Goal: Ask a question: Seek information or help from site administrators or community

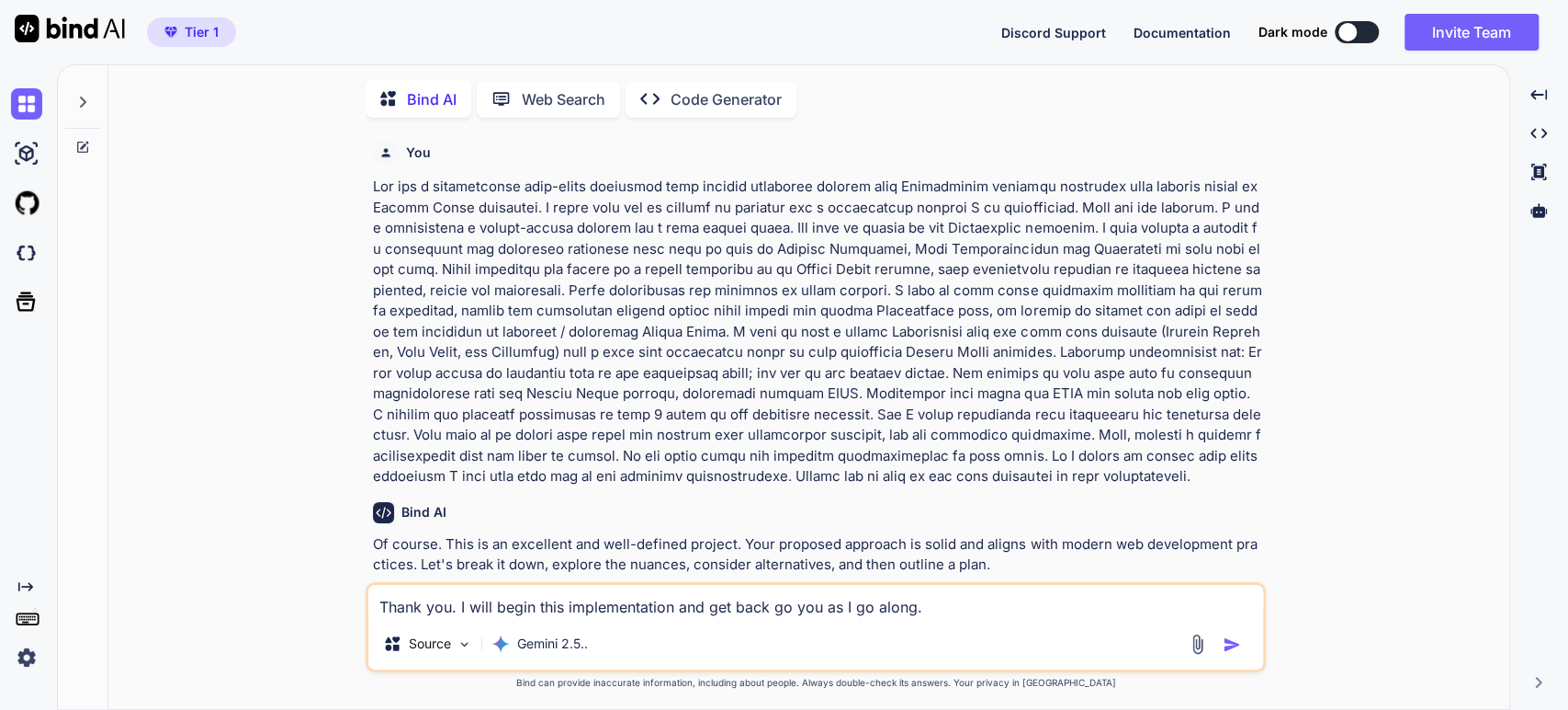
scroll to position [6, 0]
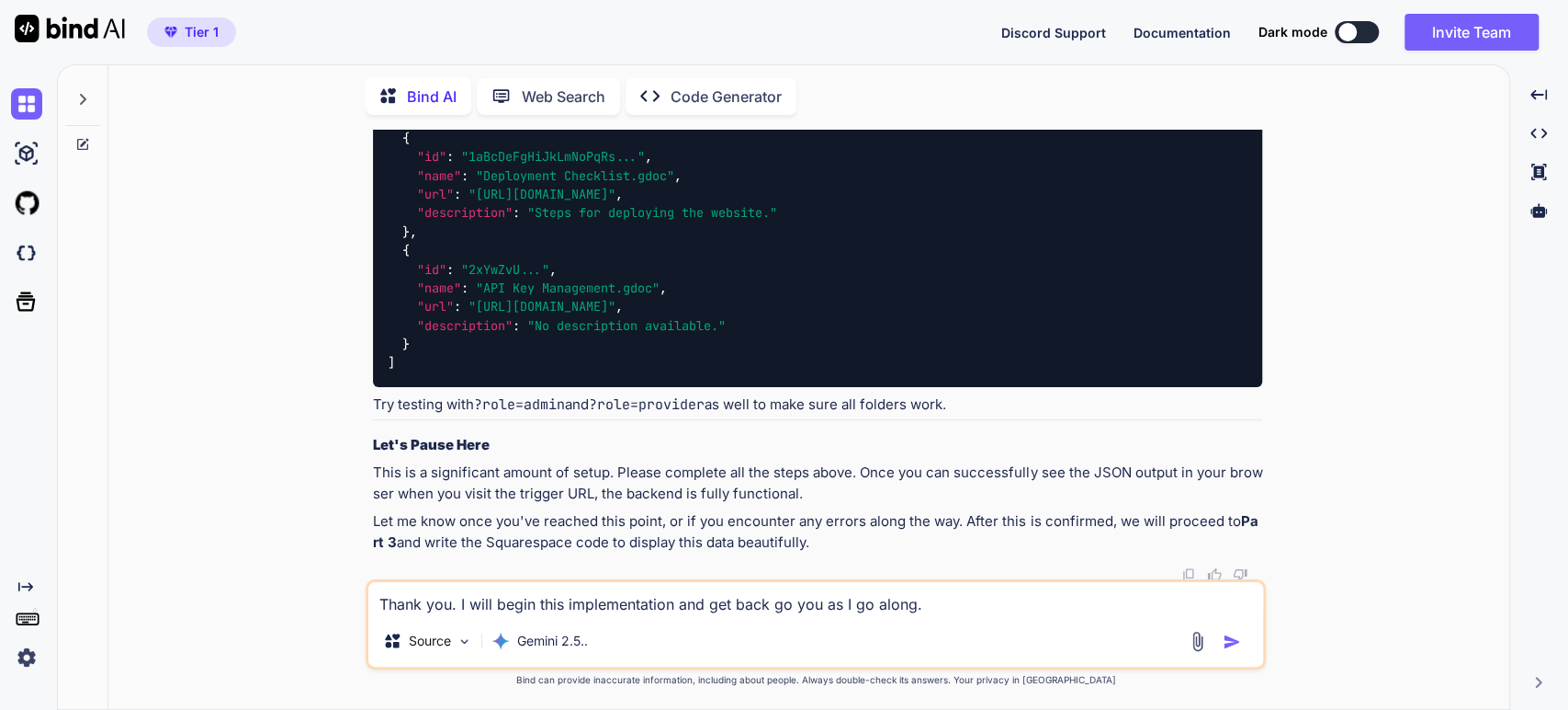
click at [375, 678] on p "Bind can provide inaccurate information, including about people. Always double-…" at bounding box center [816, 679] width 900 height 14
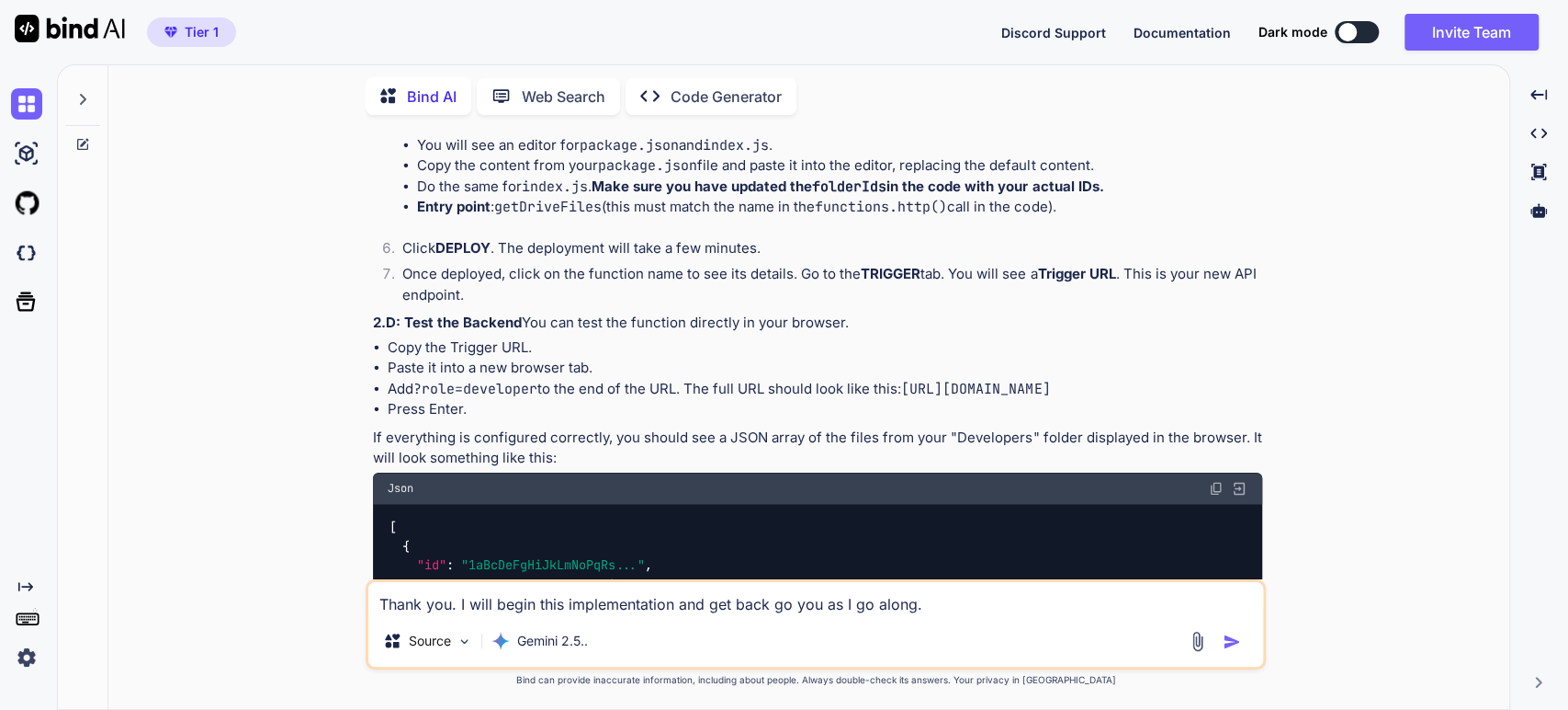
click at [375, 677] on p "Bind can provide inaccurate information, including about people. Always double-…" at bounding box center [816, 679] width 900 height 14
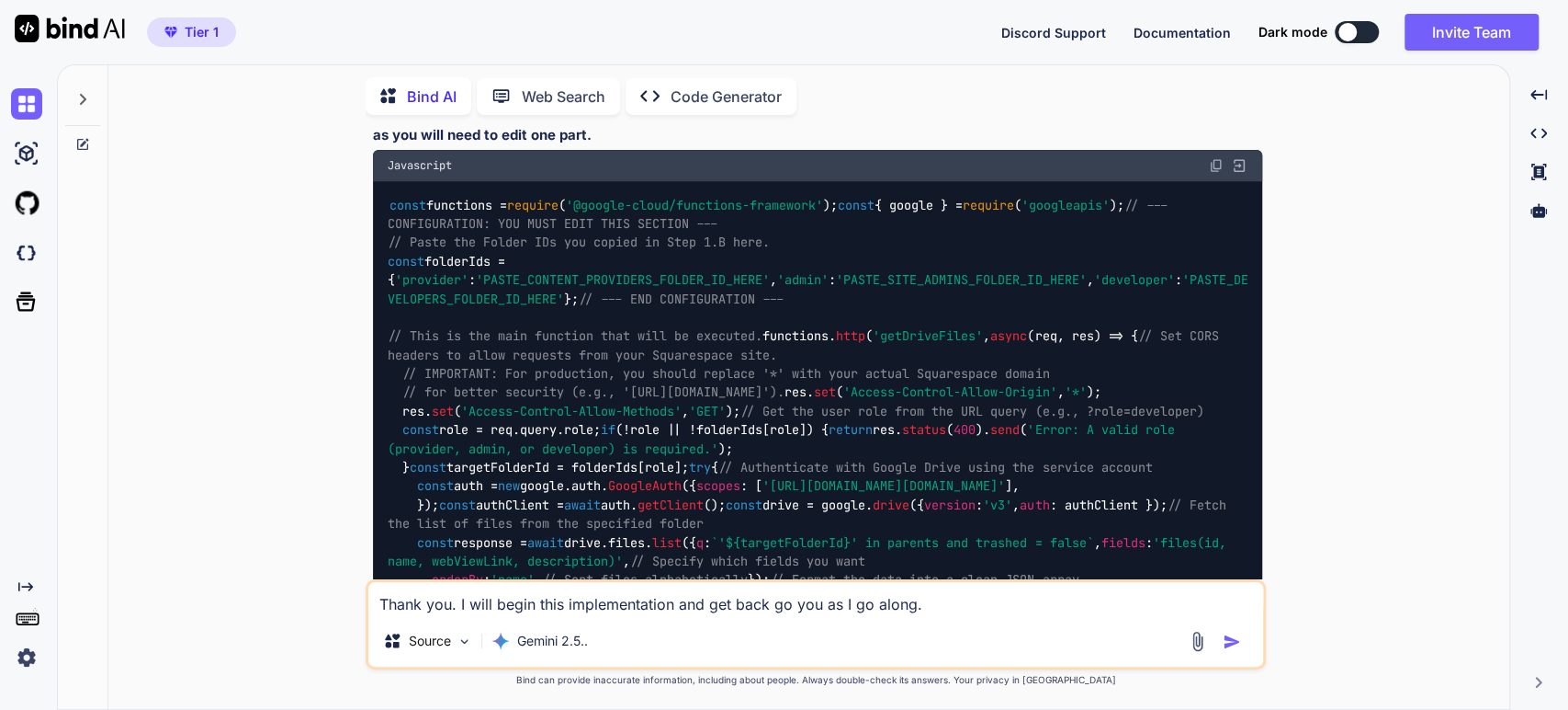
scroll to position [5092, 0]
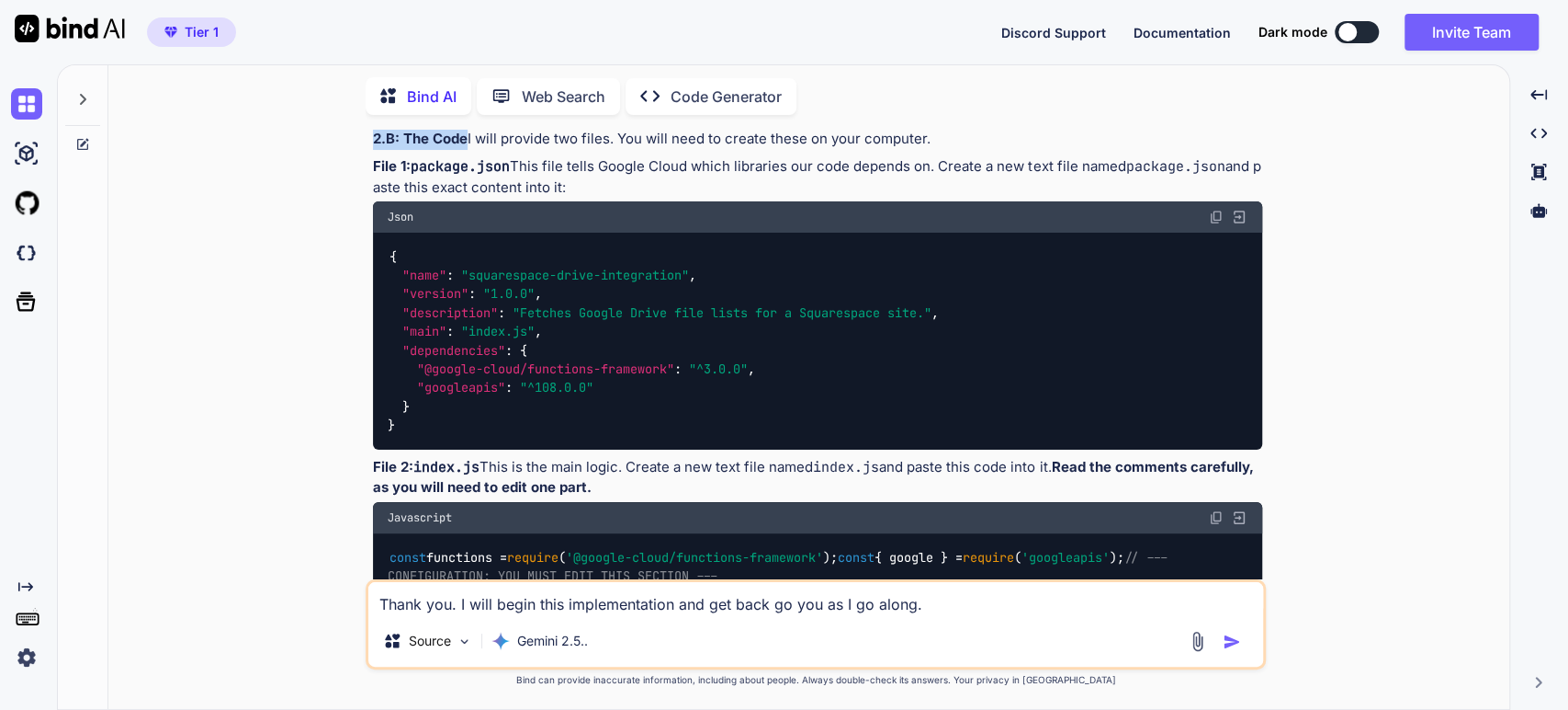
click at [504, 181] on div "Excellent. Yes, absolutely. This is a perfect way for us to collaborate. Your e…" at bounding box center [818, 501] width 890 height 3578
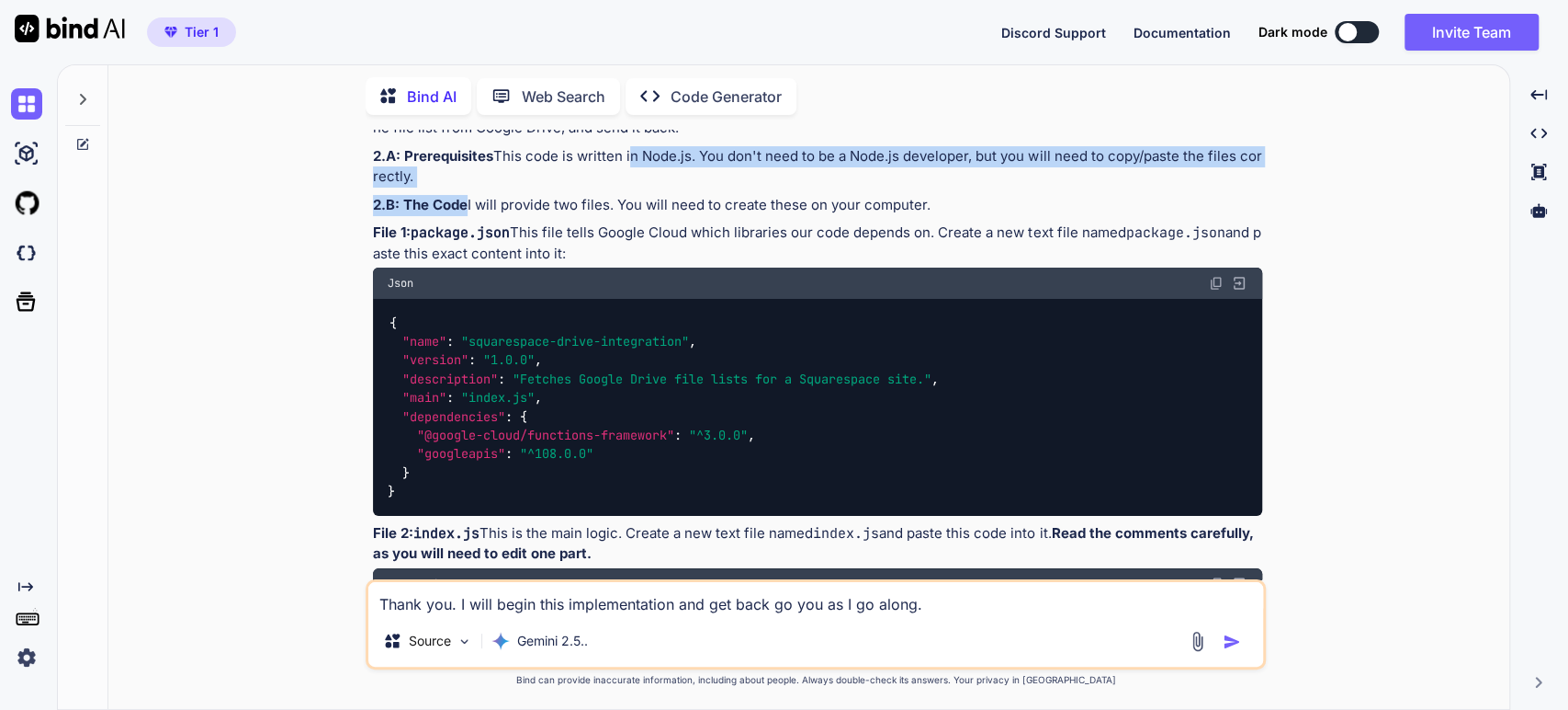
scroll to position [4989, 0]
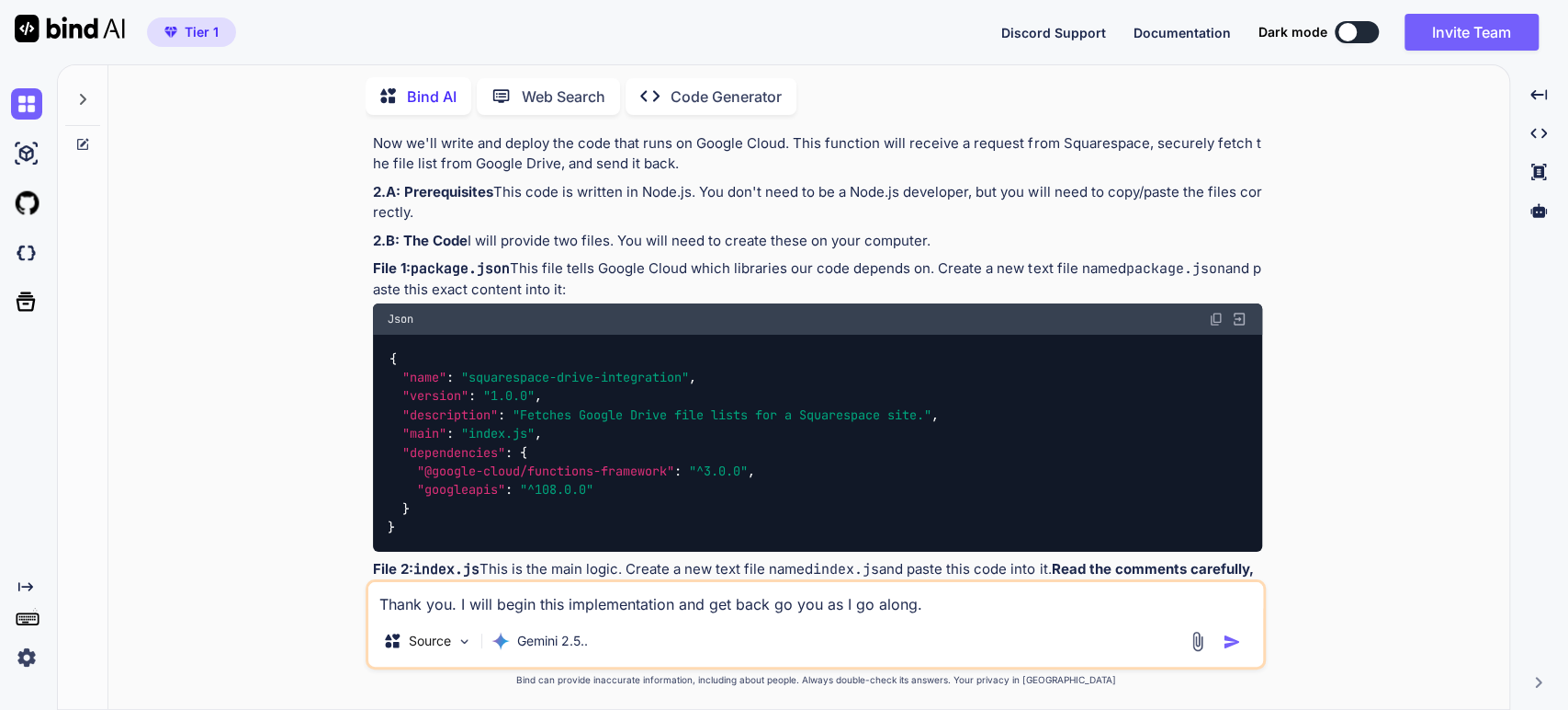
click at [489, 241] on div "Excellent. Yes, absolutely. This is a perfect way for us to collaborate. Your e…" at bounding box center [818, 603] width 890 height 3578
click at [576, 224] on p "2.A: Prerequisites This code is written in Node.js. You don't need to be a Node…" at bounding box center [818, 202] width 890 height 42
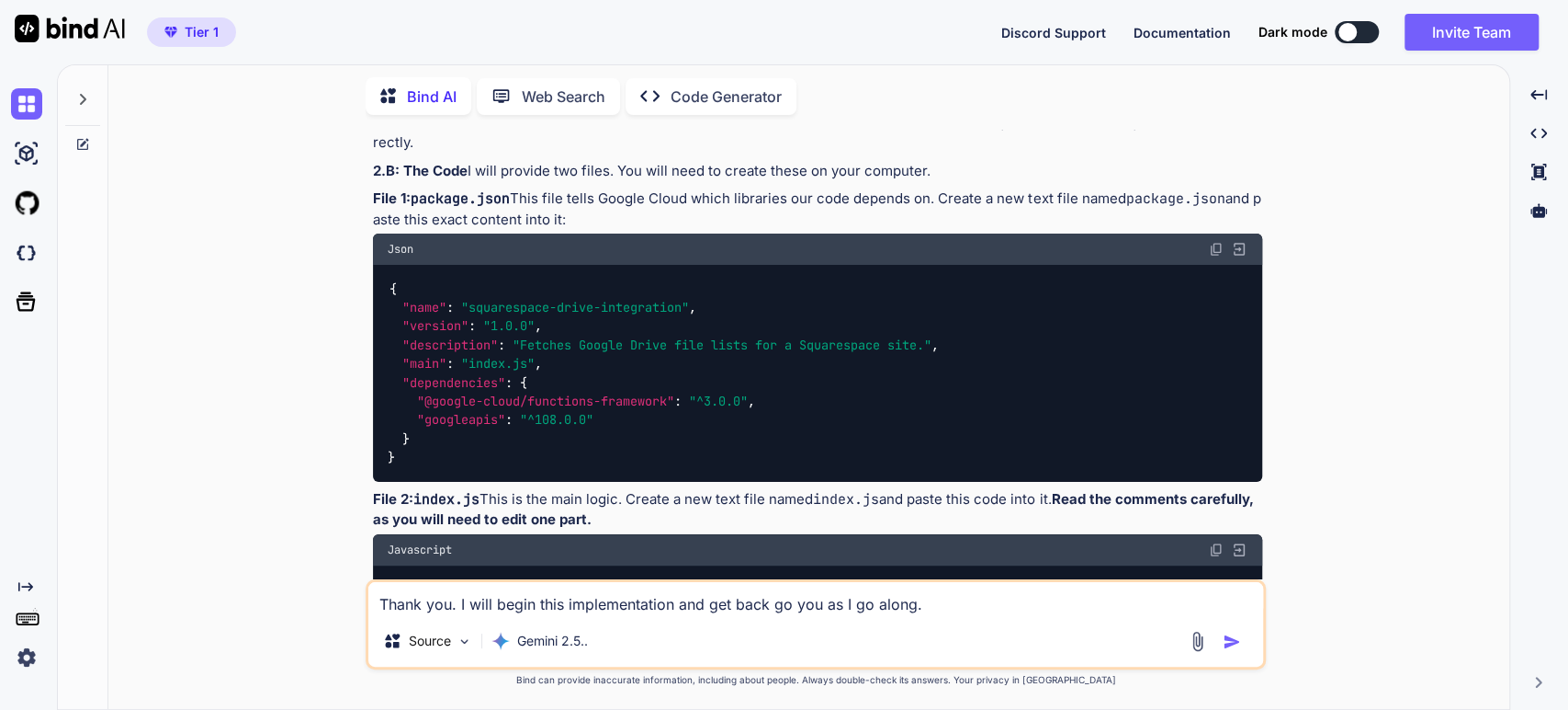
scroll to position [5092, 0]
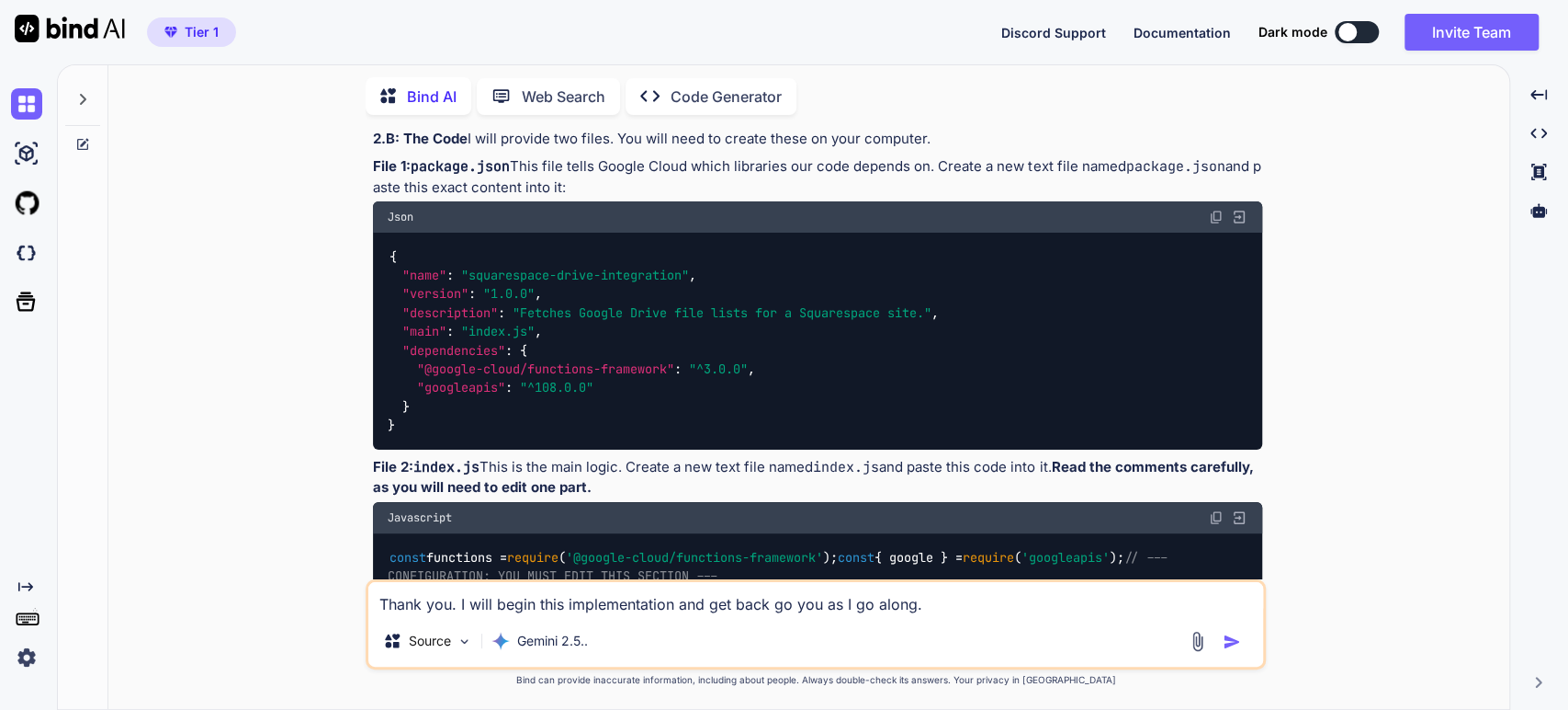
click at [501, 176] on code "package.json" at bounding box center [459, 166] width 99 height 18
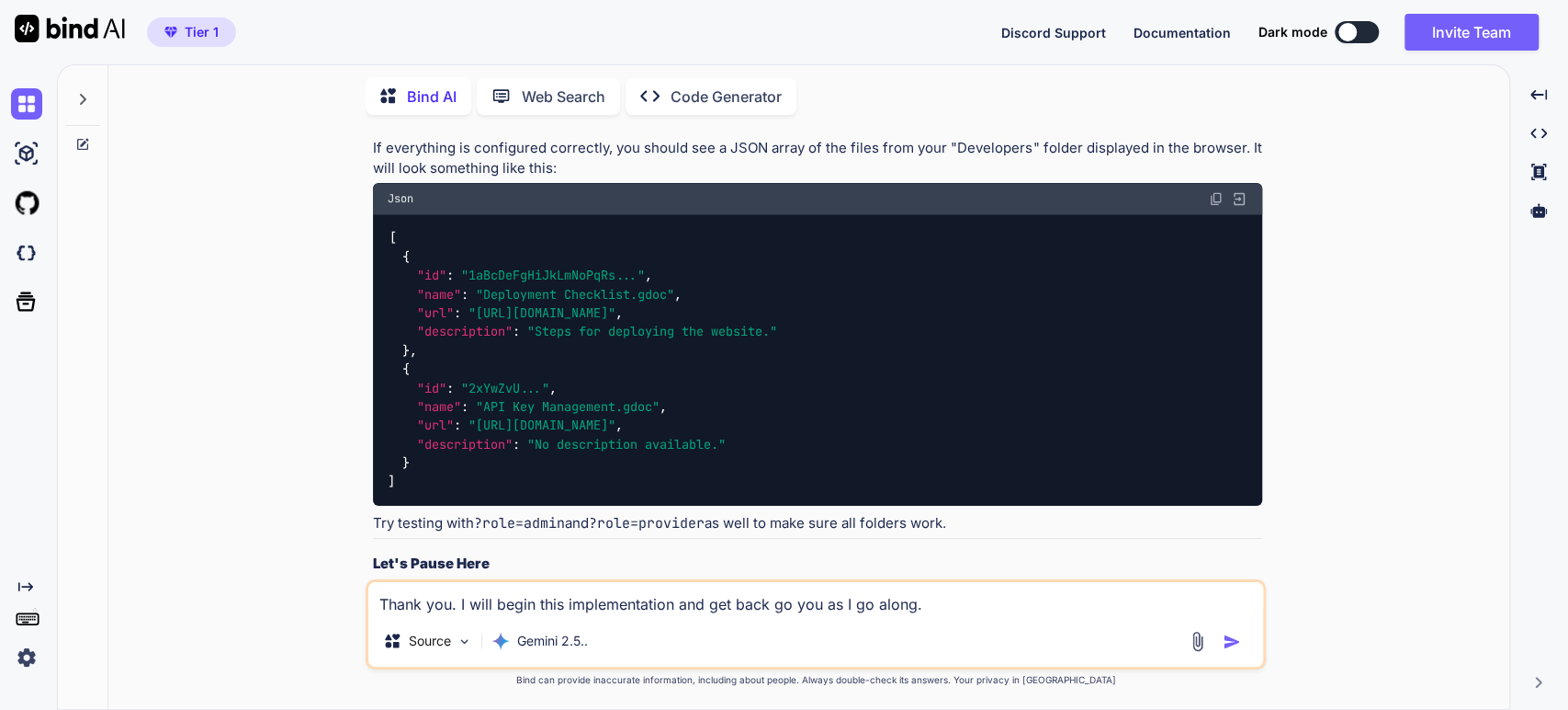
scroll to position [6727, 0]
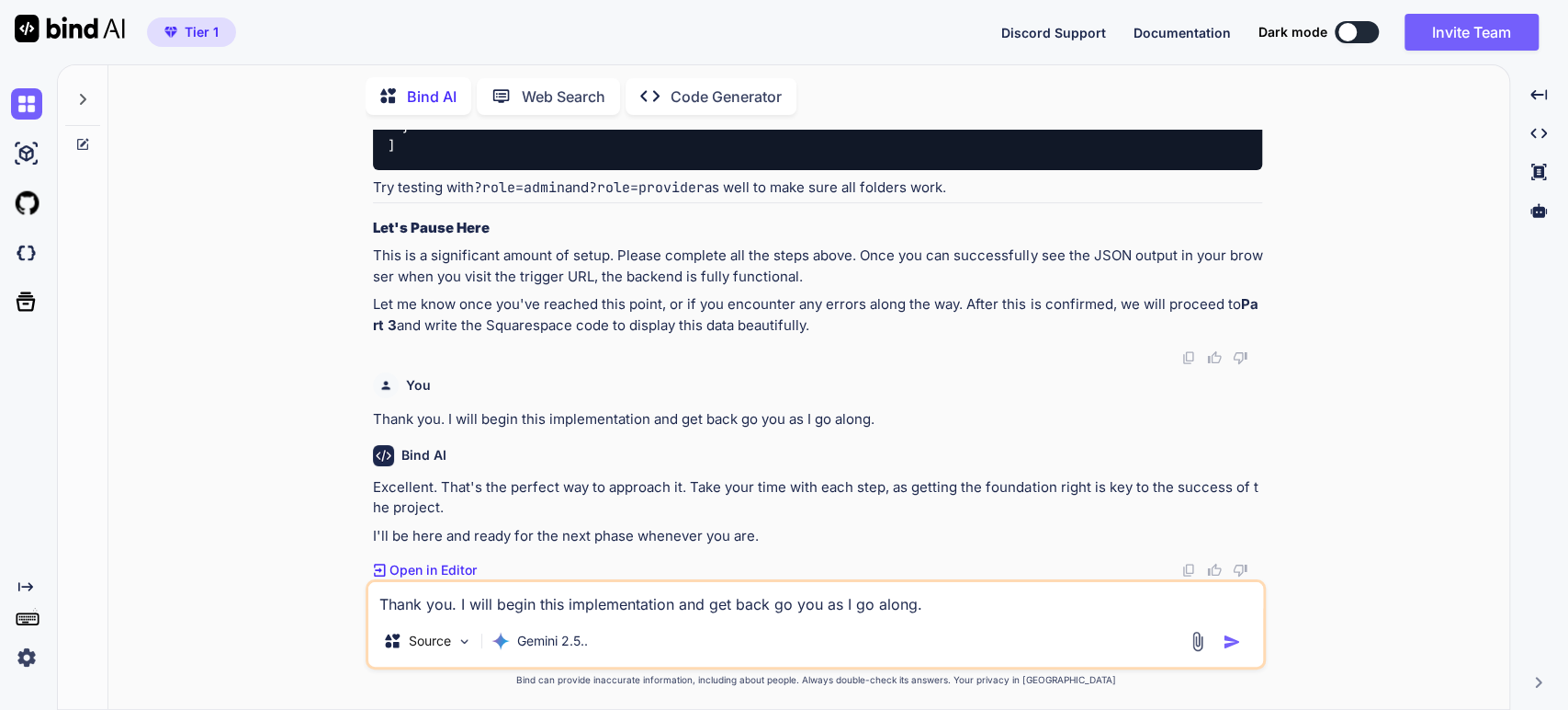
scroll to position [7790, 0]
type textarea "x"
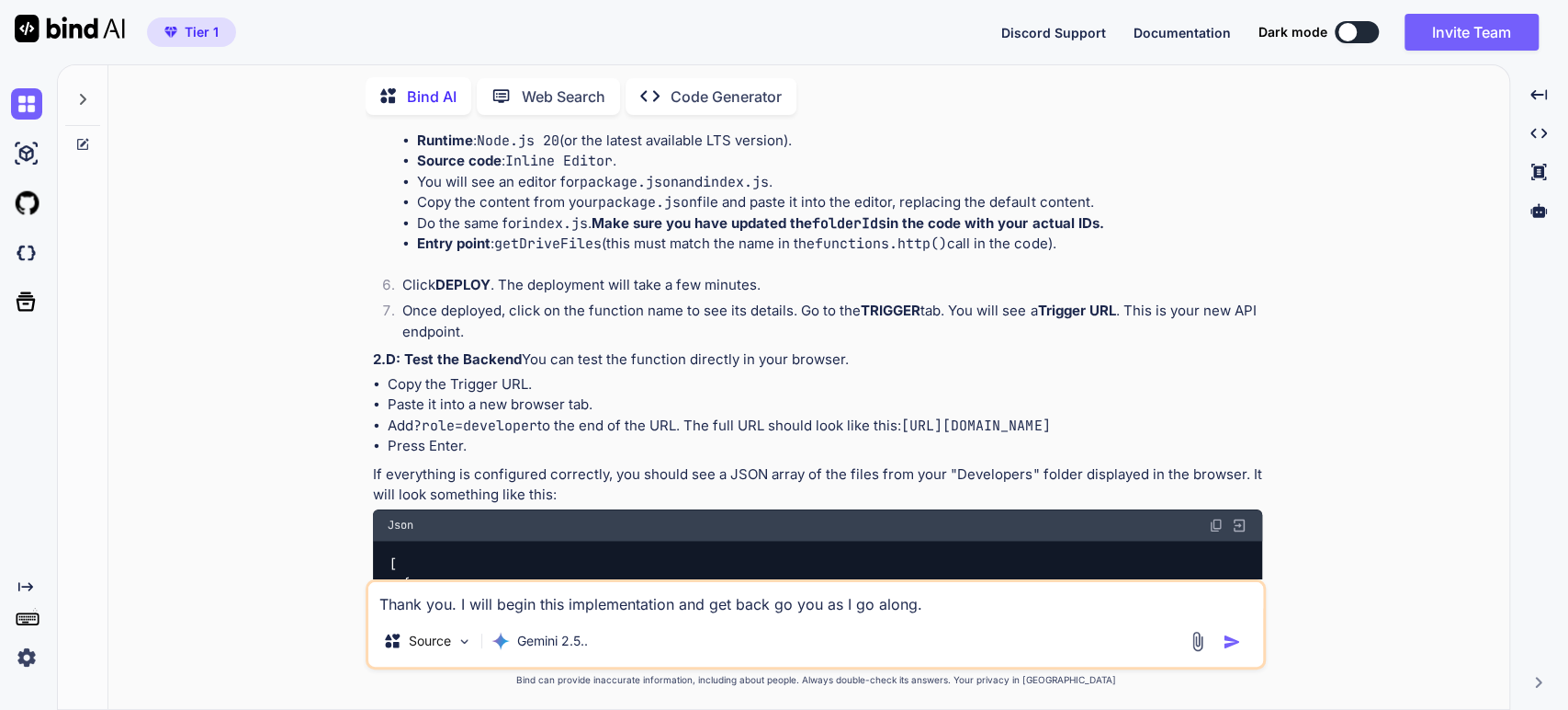
scroll to position [6565, 0]
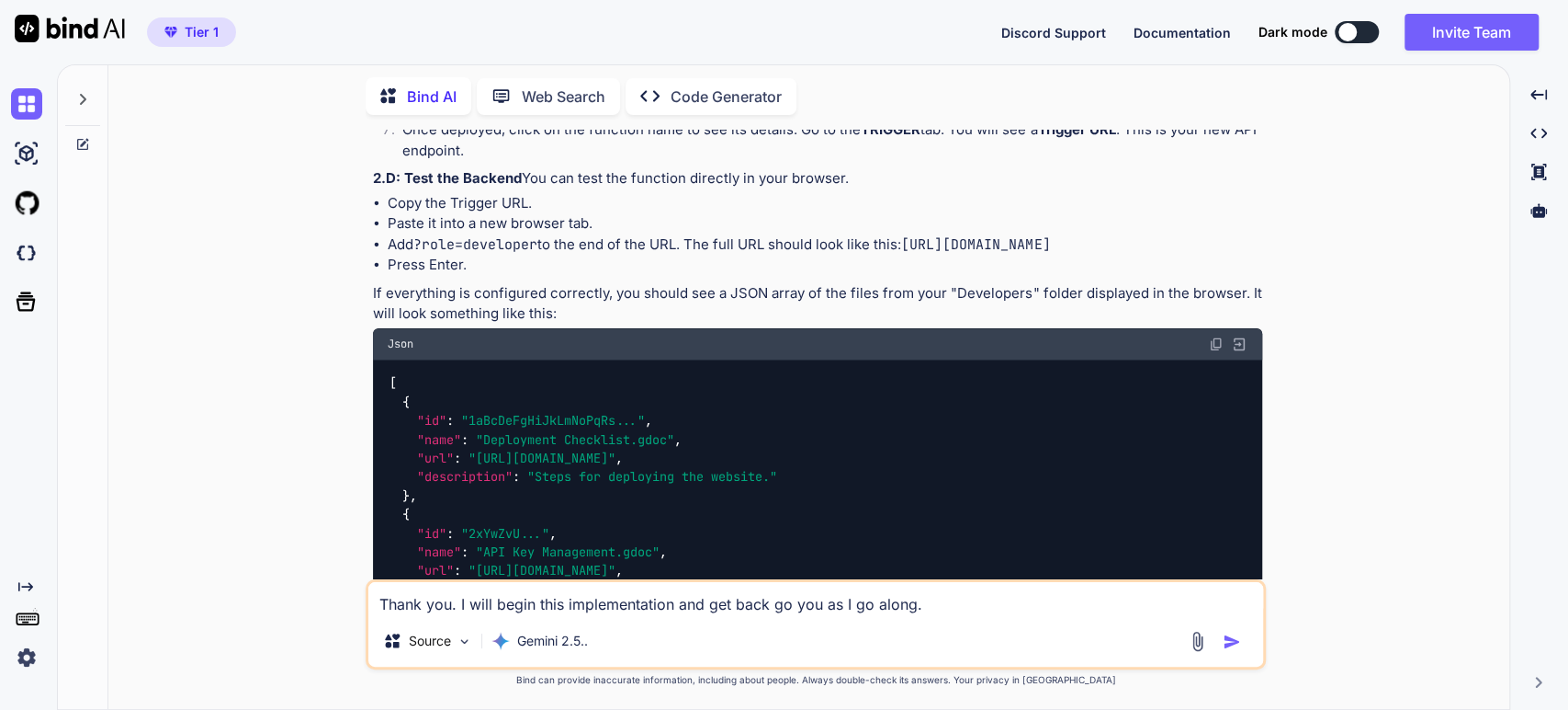
click at [1465, 522] on div "You Bind AI Of course. This is an excellent and well-defined project. Your prop…" at bounding box center [816, 419] width 1386 height 579
click at [154, 438] on div "You Bind AI Of course. This is an excellent and well-defined project. Your prop…" at bounding box center [816, 419] width 1386 height 579
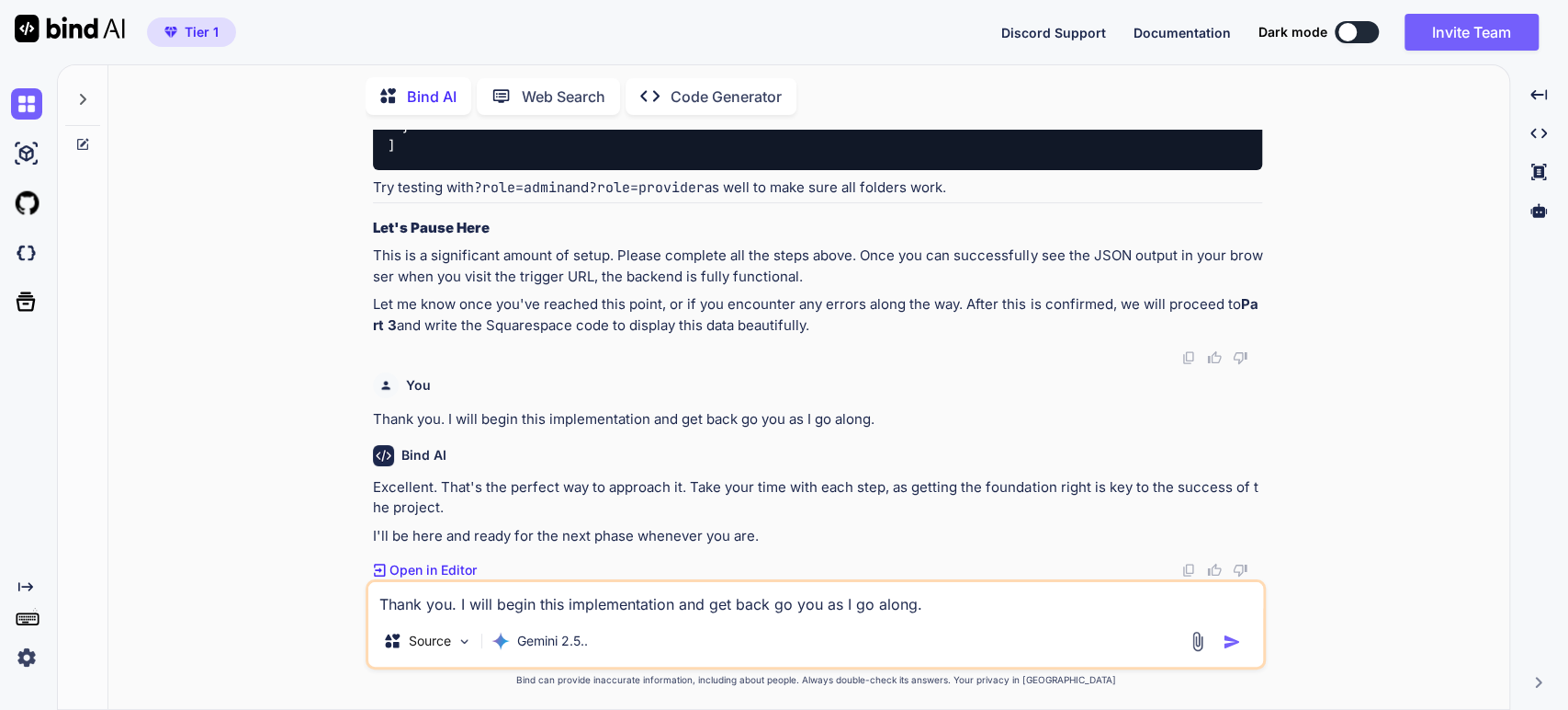
scroll to position [7790, 0]
click at [471, 608] on textarea "Thank you. I will begin this implementation and get back go you as I go along." at bounding box center [816, 598] width 894 height 33
drag, startPoint x: 958, startPoint y: 610, endPoint x: 280, endPoint y: 617, distance: 678.0
click at [280, 617] on div "You Bind AI Of course. This is an excellent and well-defined project. Your prop…" at bounding box center [816, 419] width 1386 height 579
type textarea "x"
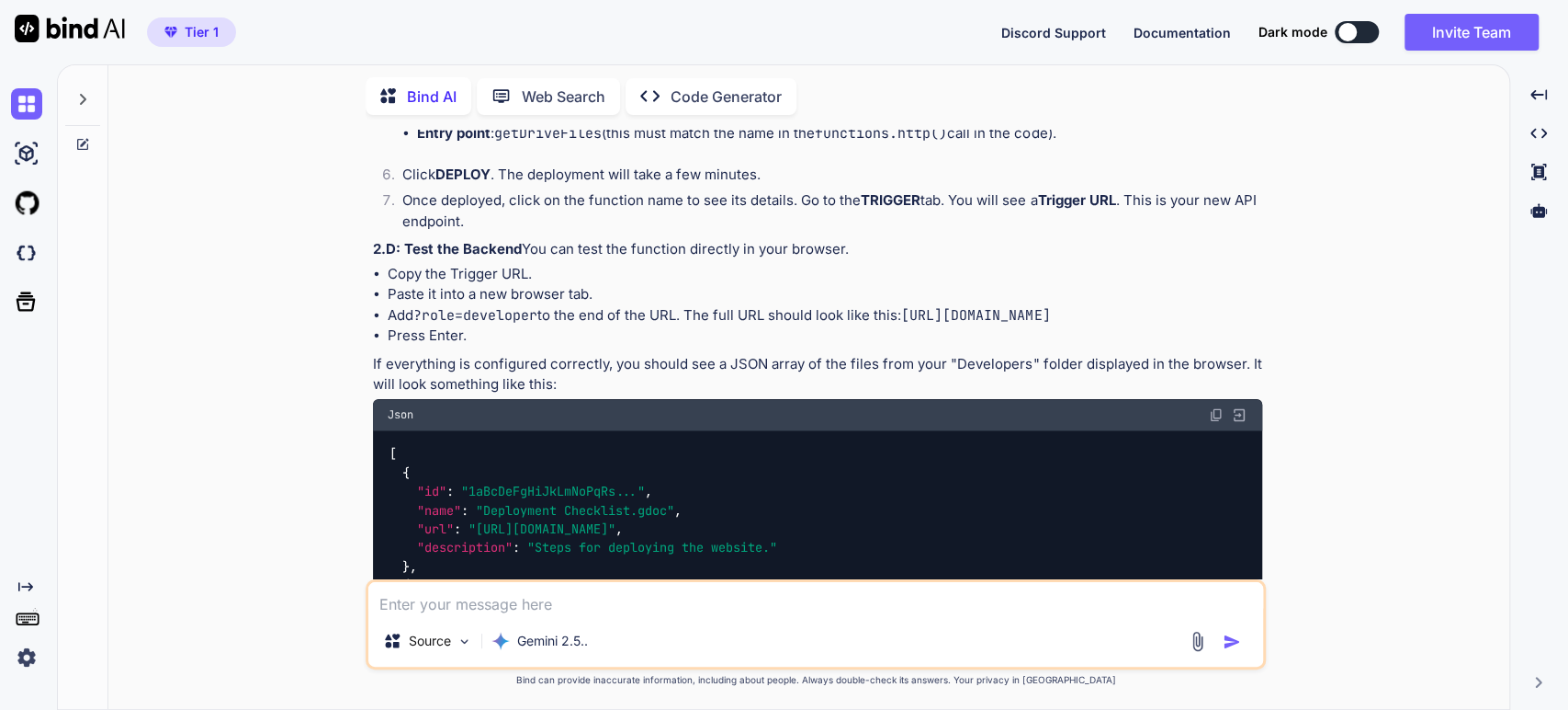
scroll to position [6565, 0]
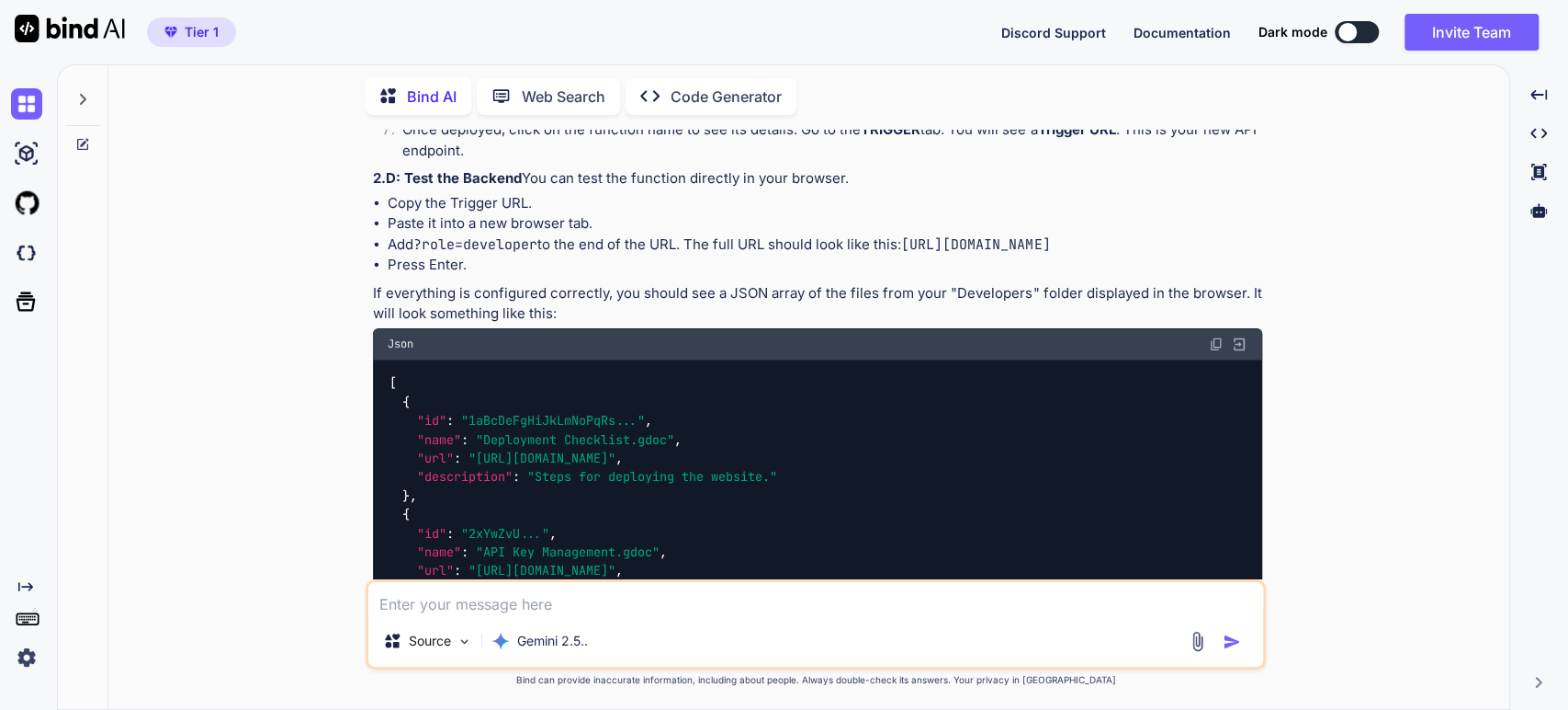
drag, startPoint x: 590, startPoint y: 360, endPoint x: 360, endPoint y: 355, distance: 230.1
click at [363, 358] on div "You Bind AI Of course. This is an excellent and well-defined project. Your prop…" at bounding box center [816, 419] width 1386 height 579
copy strong "2.C: Deploy the Cloud Function"
click at [432, 608] on textarea at bounding box center [816, 598] width 894 height 33
type textarea "I"
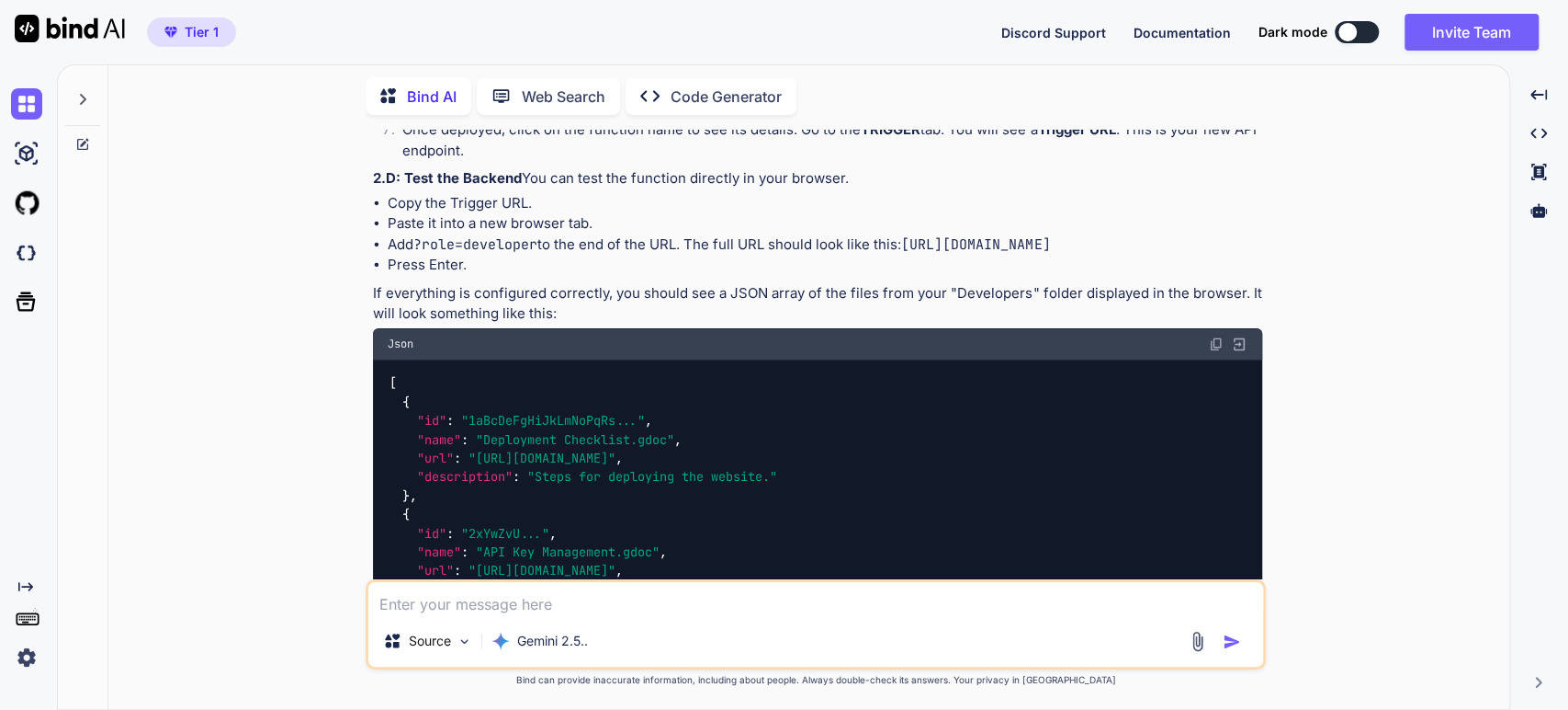
type textarea "x"
type textarea "I"
type textarea "x"
type textarea "I h"
type textarea "x"
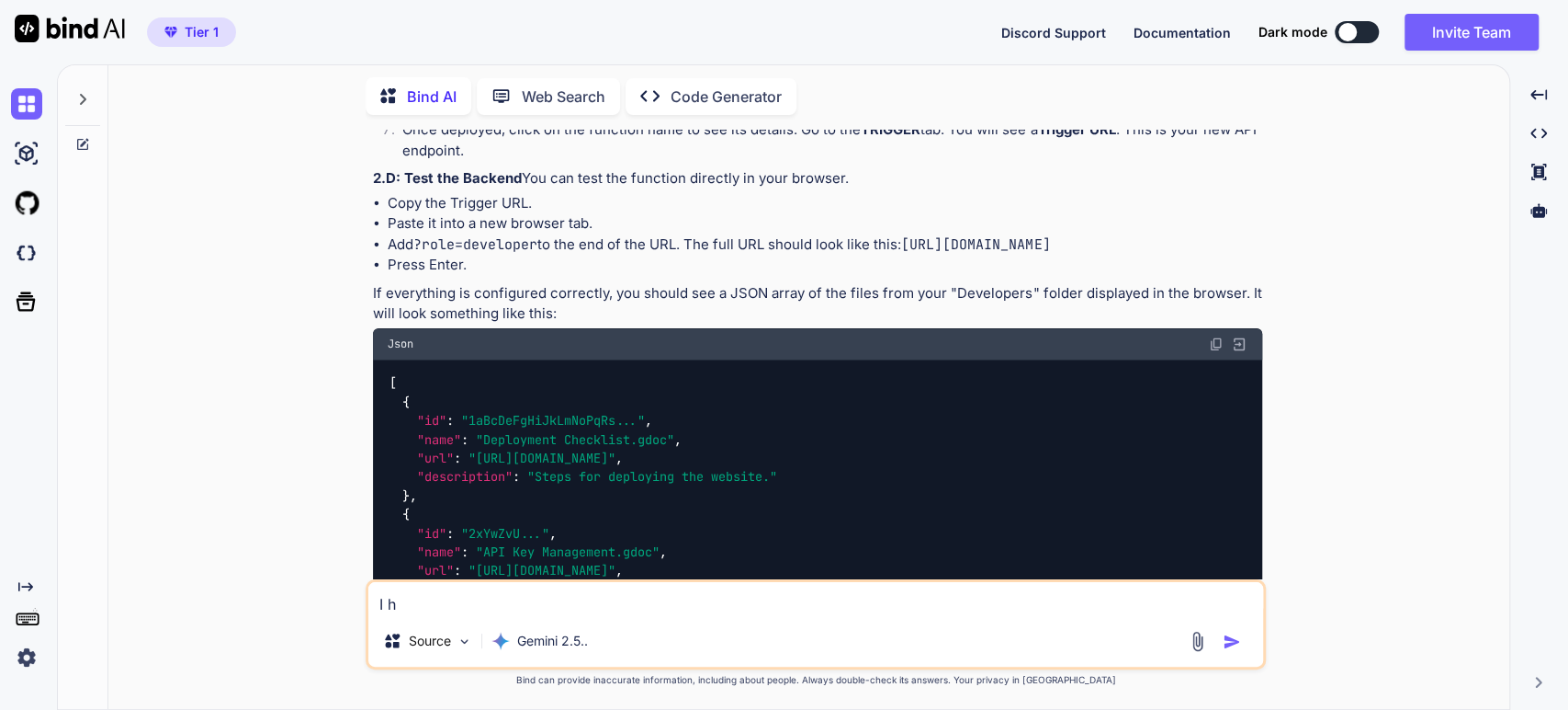
type textarea "I ha"
type textarea "x"
type textarea "I hav"
type textarea "x"
type textarea "I have"
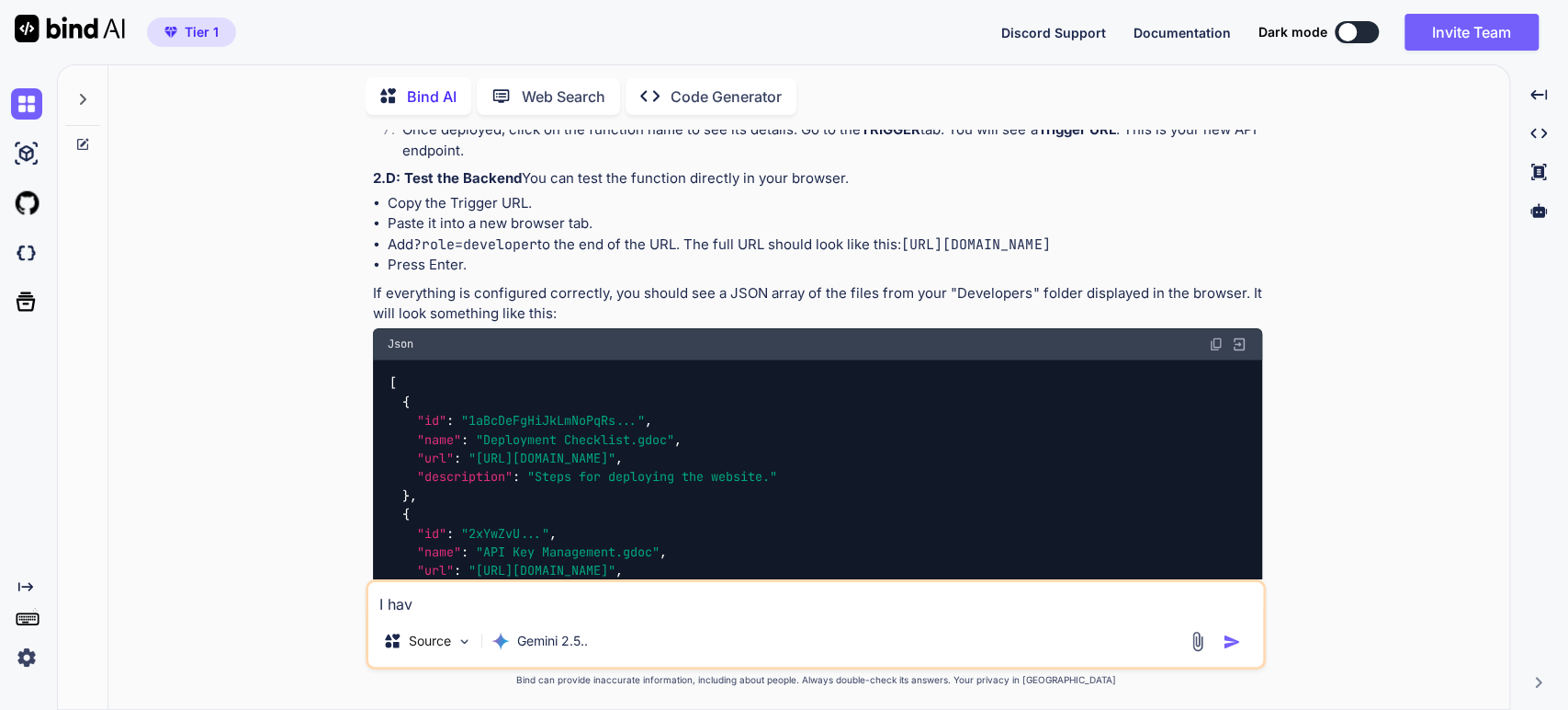
type textarea "x"
type textarea "I have"
type textarea "x"
type textarea "I have c"
type textarea "x"
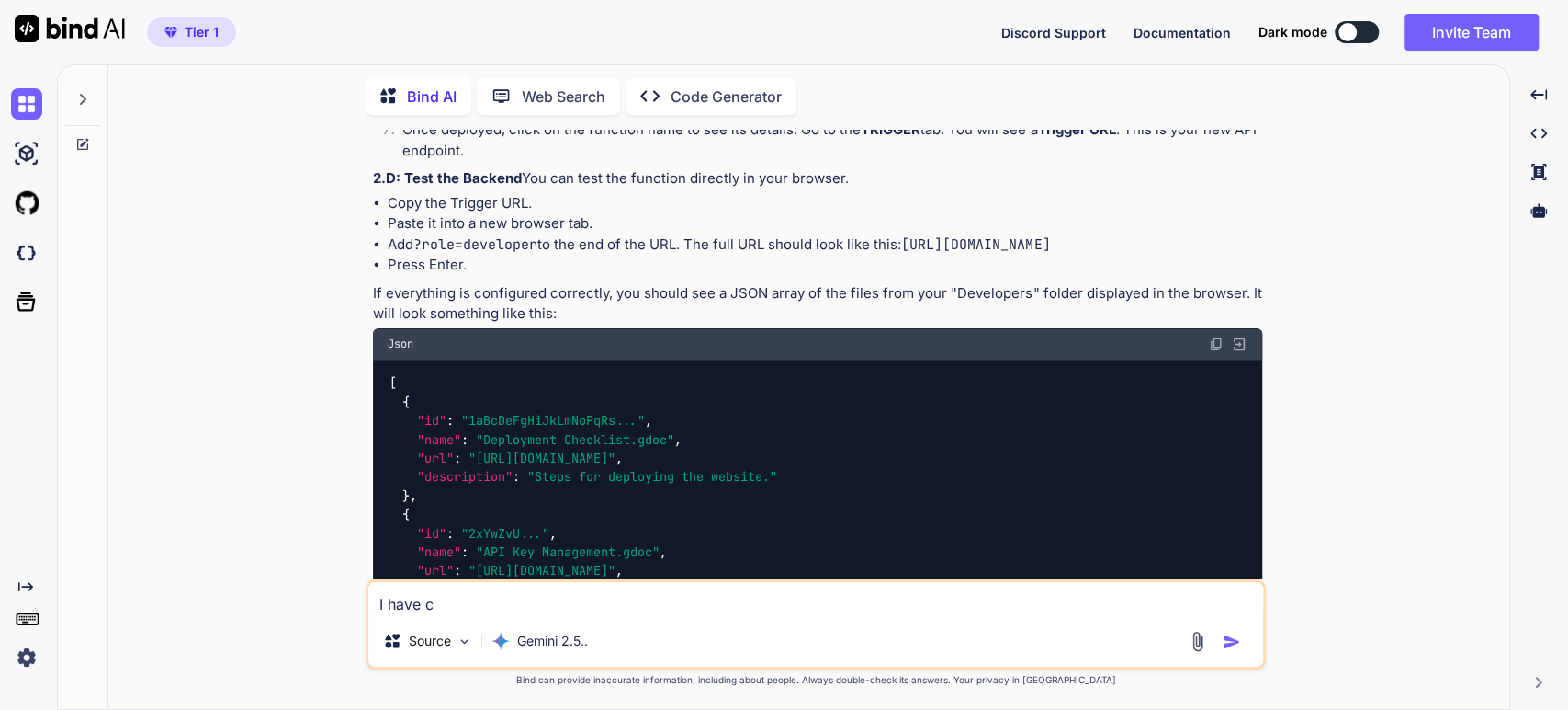
type textarea "I have co"
type textarea "x"
type textarea "I have com"
type textarea "x"
type textarea "I have comp"
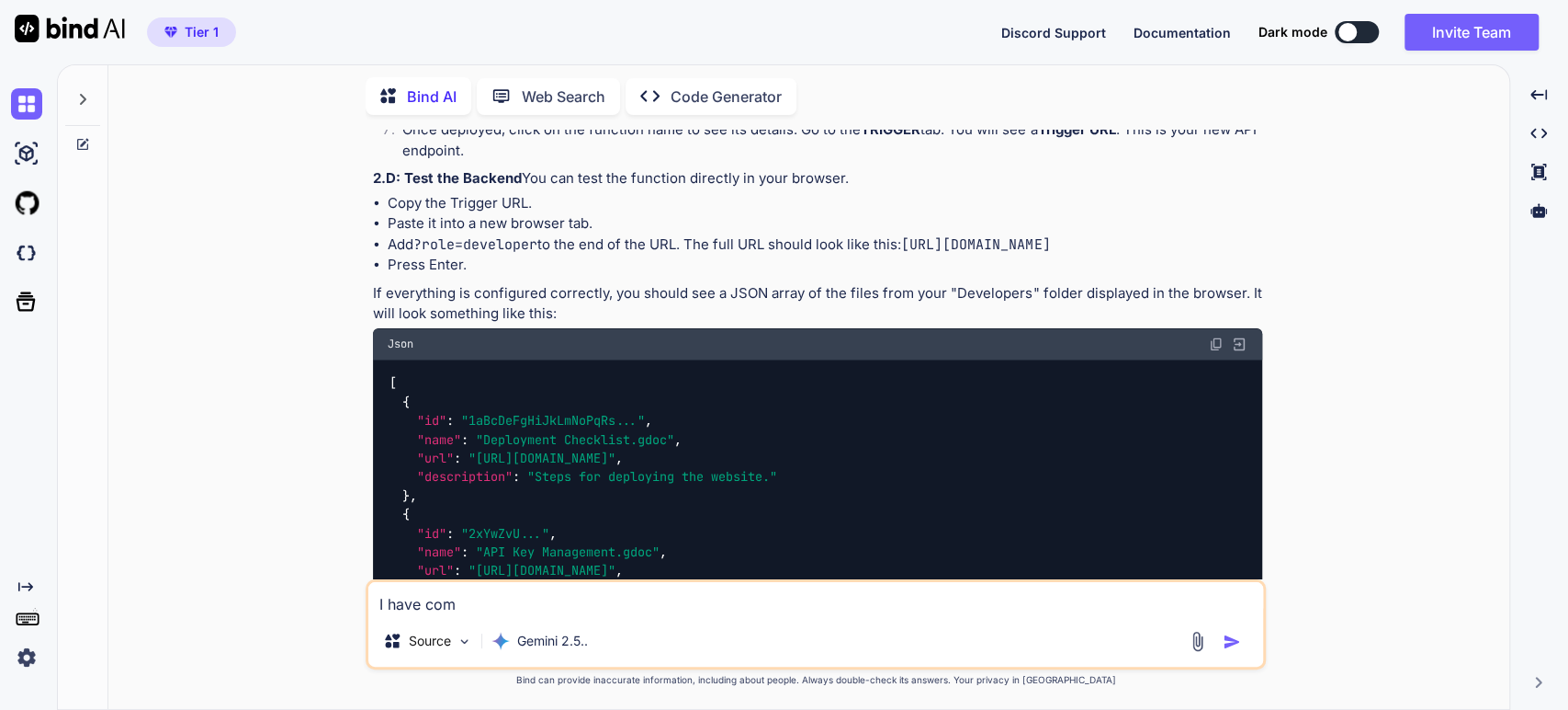
type textarea "x"
type textarea "I have compl"
type textarea "x"
type textarea "I have comple"
type textarea "x"
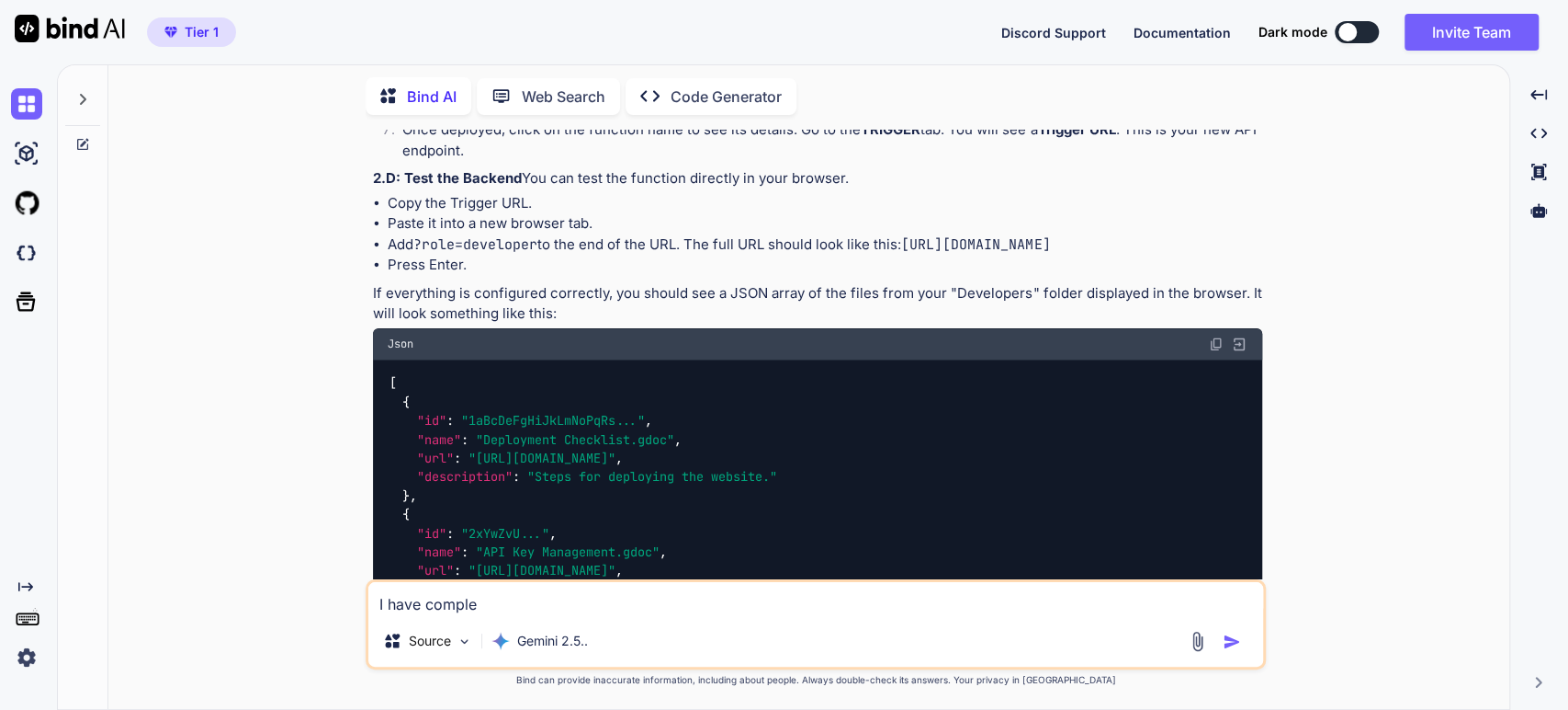
type textarea "I have complet"
type textarea "x"
type textarea "I have complete"
type textarea "x"
type textarea "I have completed"
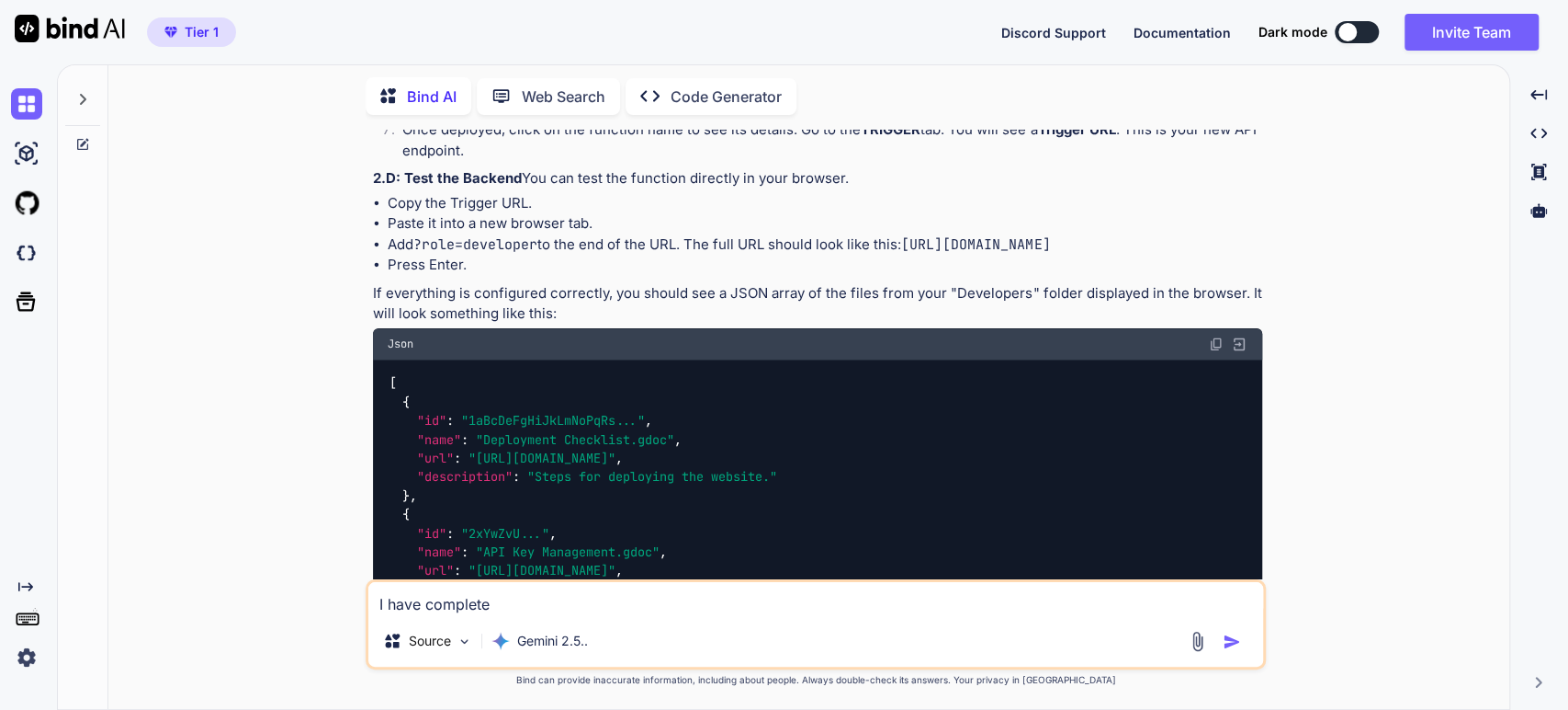
type textarea "x"
type textarea "I have completed"
type textarea "x"
type textarea "I have completed t"
type textarea "x"
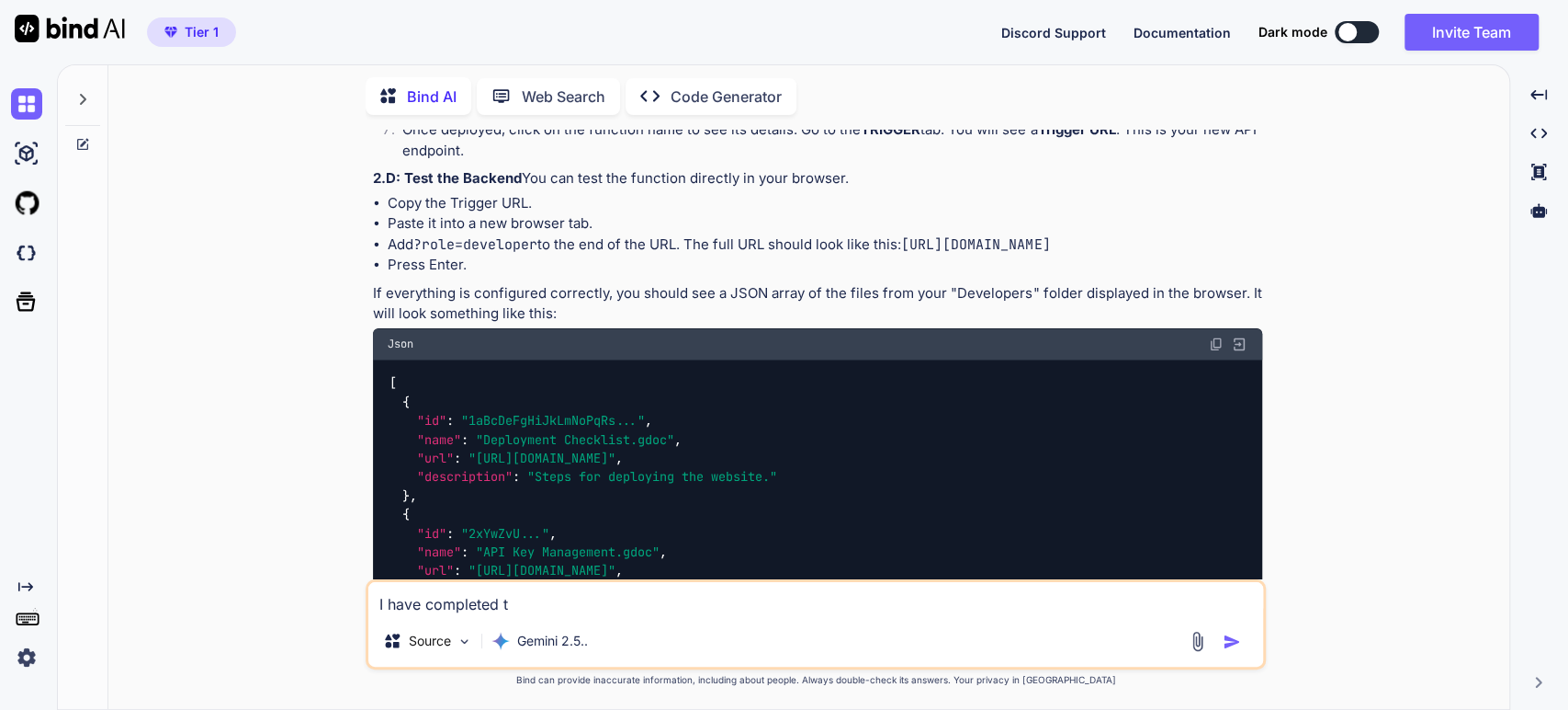
type textarea "I have completed th"
type textarea "x"
type textarea "I have completed the"
type textarea "x"
type textarea "I have completed the"
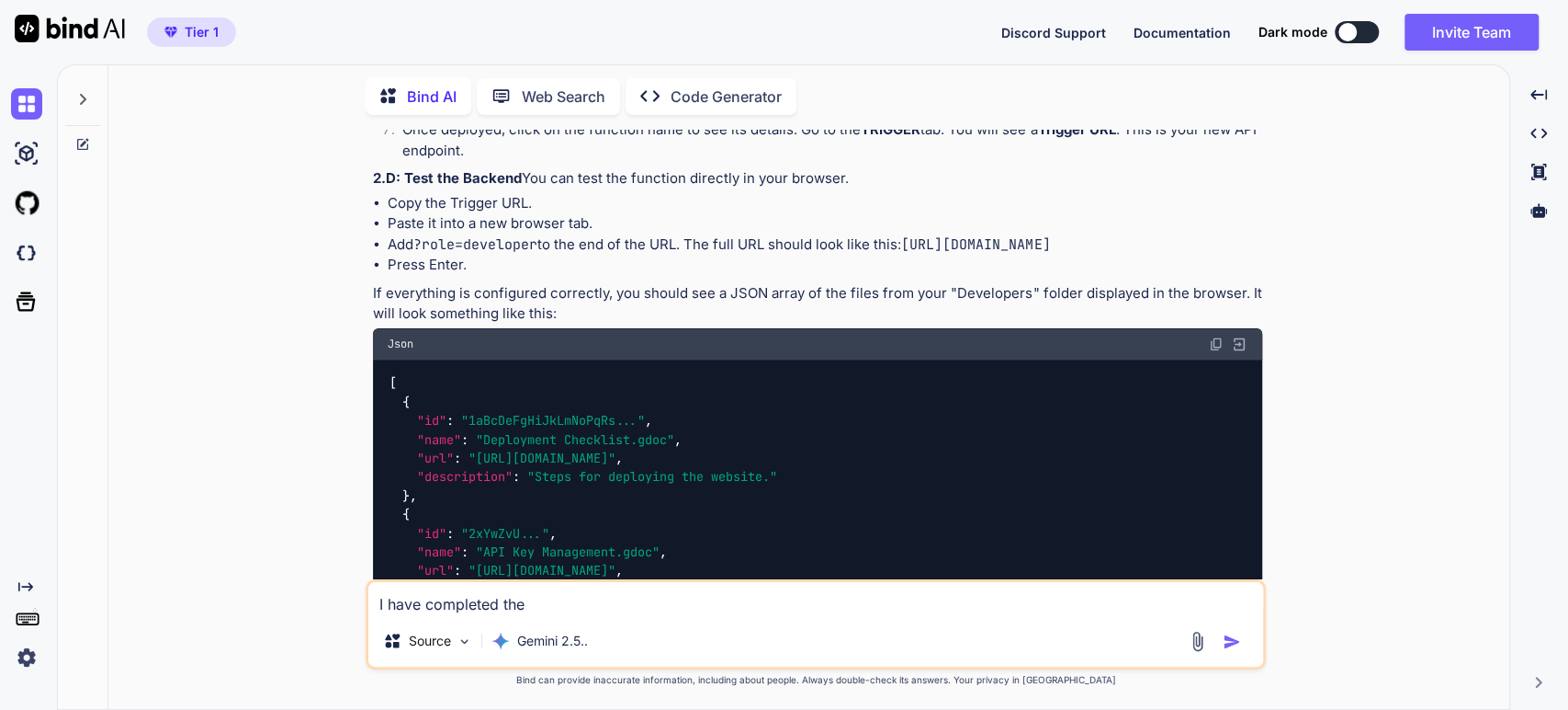
type textarea "x"
type textarea "I have completed the i"
type textarea "x"
type textarea "I have completed the im"
type textarea "x"
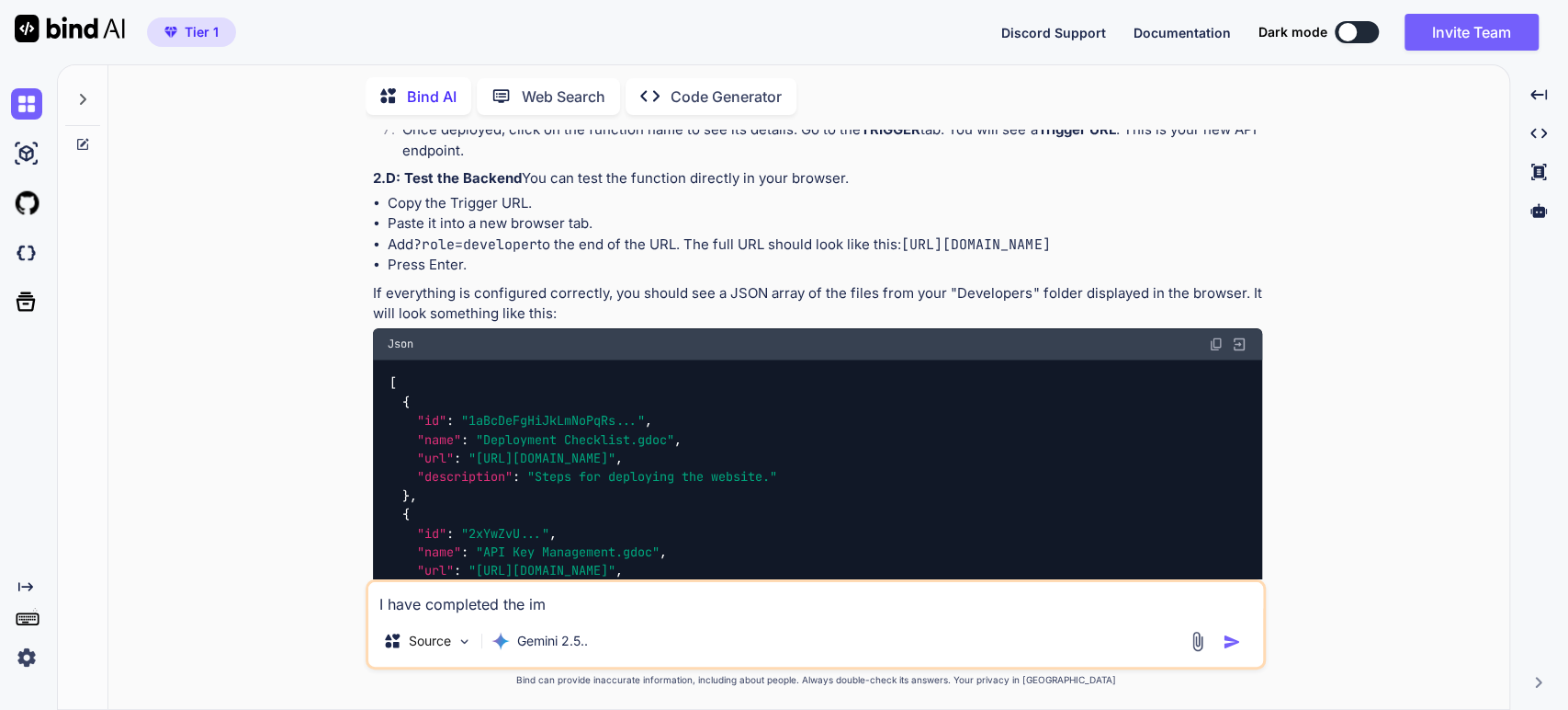
type textarea "I have completed the imp"
type textarea "x"
type textarea "I have completed the impl"
type textarea "x"
type textarea "I have completed the imple"
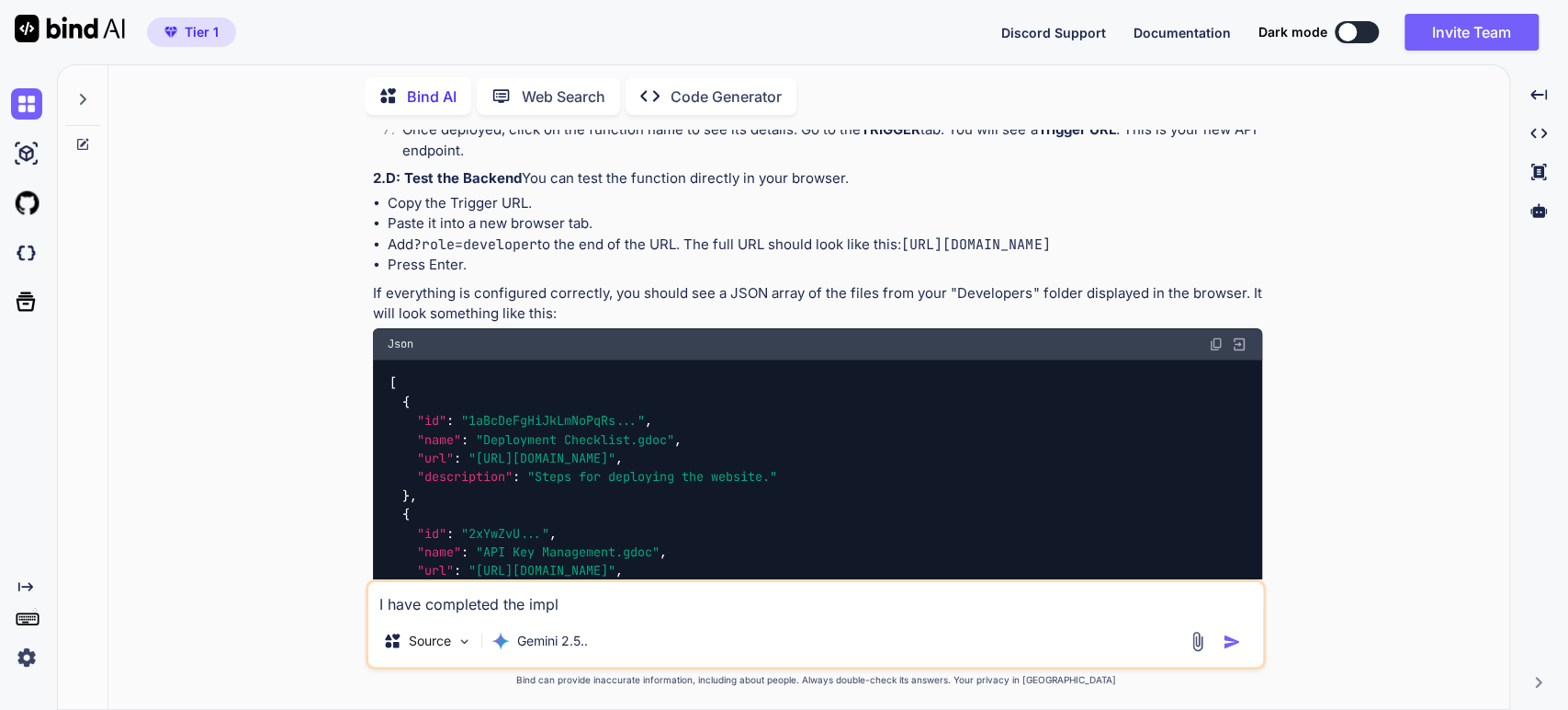
type textarea "x"
type textarea "I have completed the implem"
type textarea "x"
type textarea "I have completed the impleme"
type textarea "x"
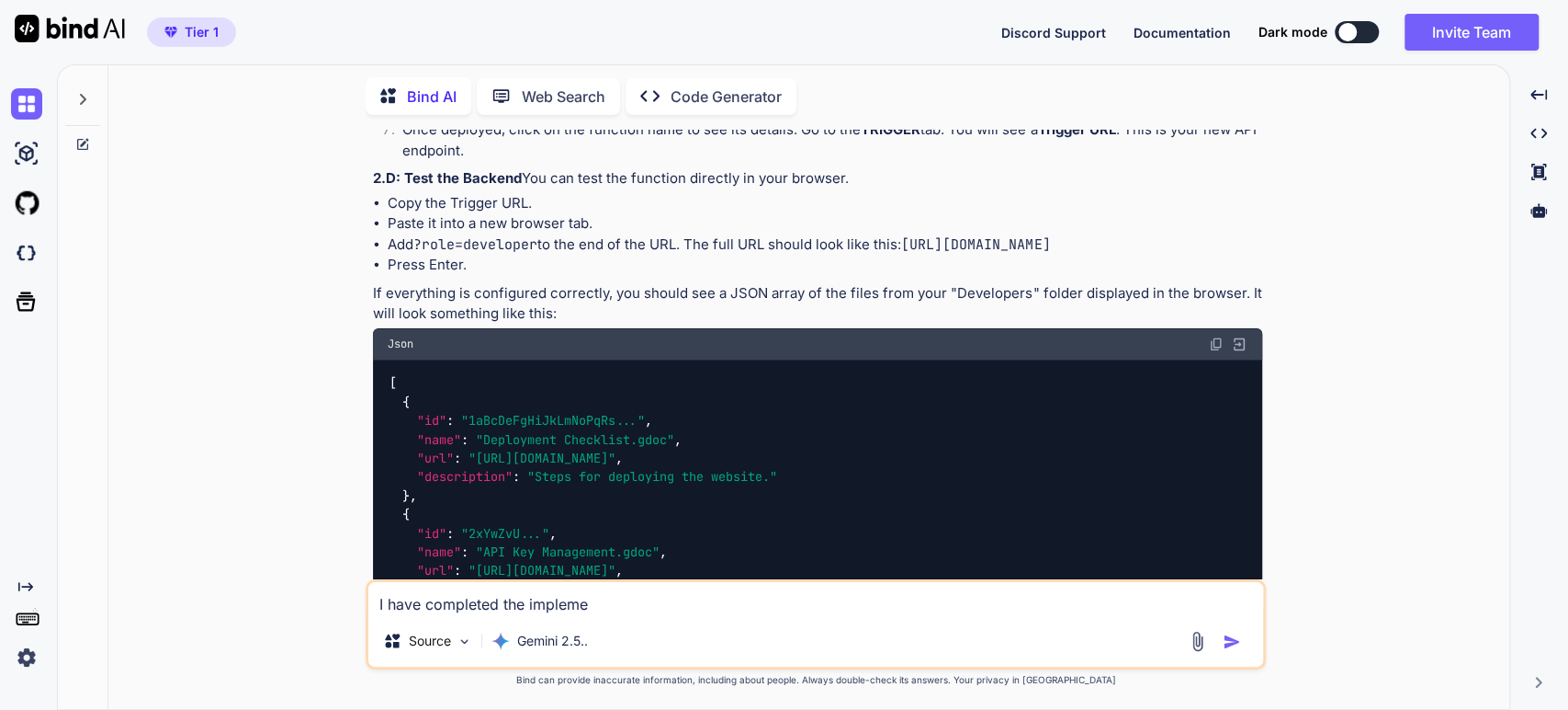
type textarea "I have completed the implemen"
type textarea "x"
type textarea "I have completed the implement"
type textarea "x"
type textarea "I have completed the implementt"
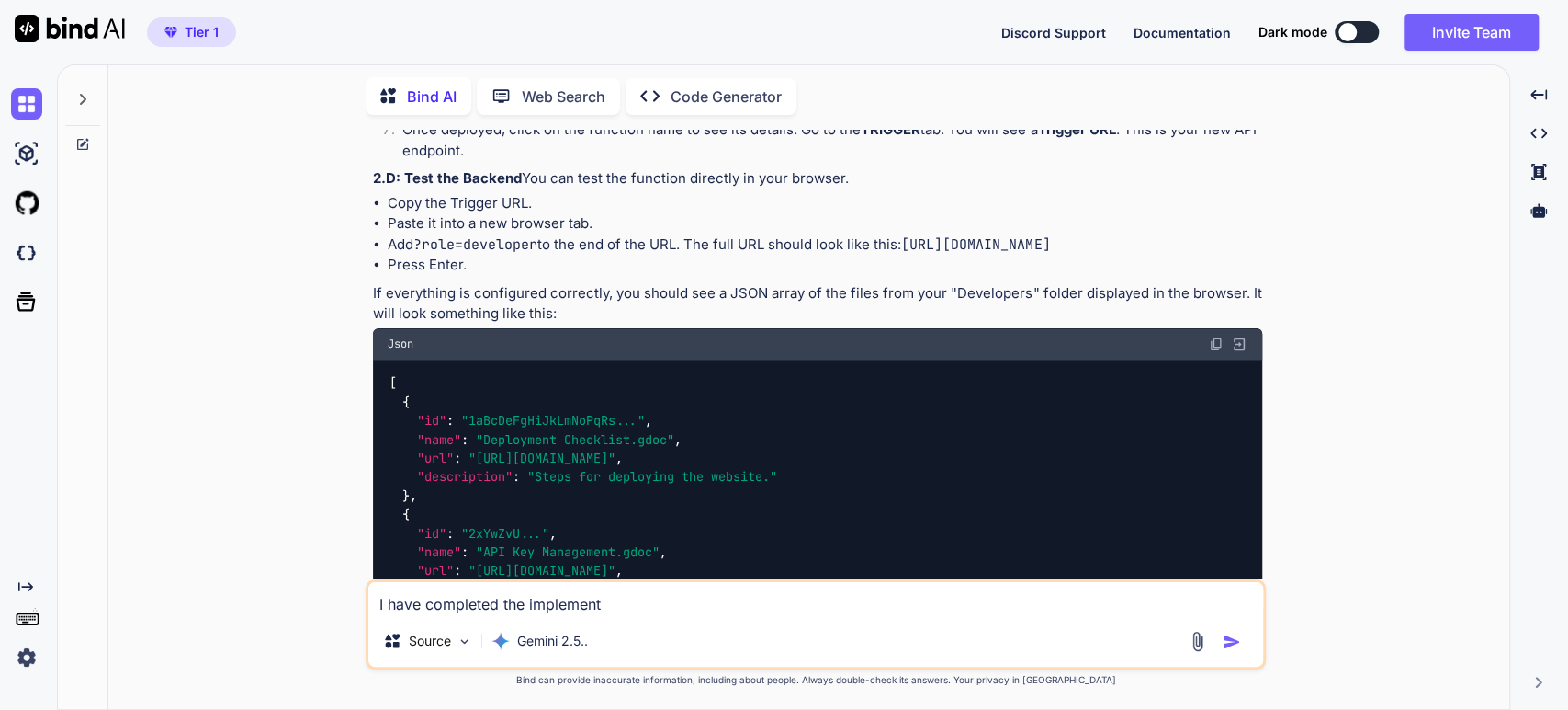
type textarea "x"
type textarea "I have completed the implementtio"
type textarea "x"
type textarea "I have completed the implementtio"
type textarea "x"
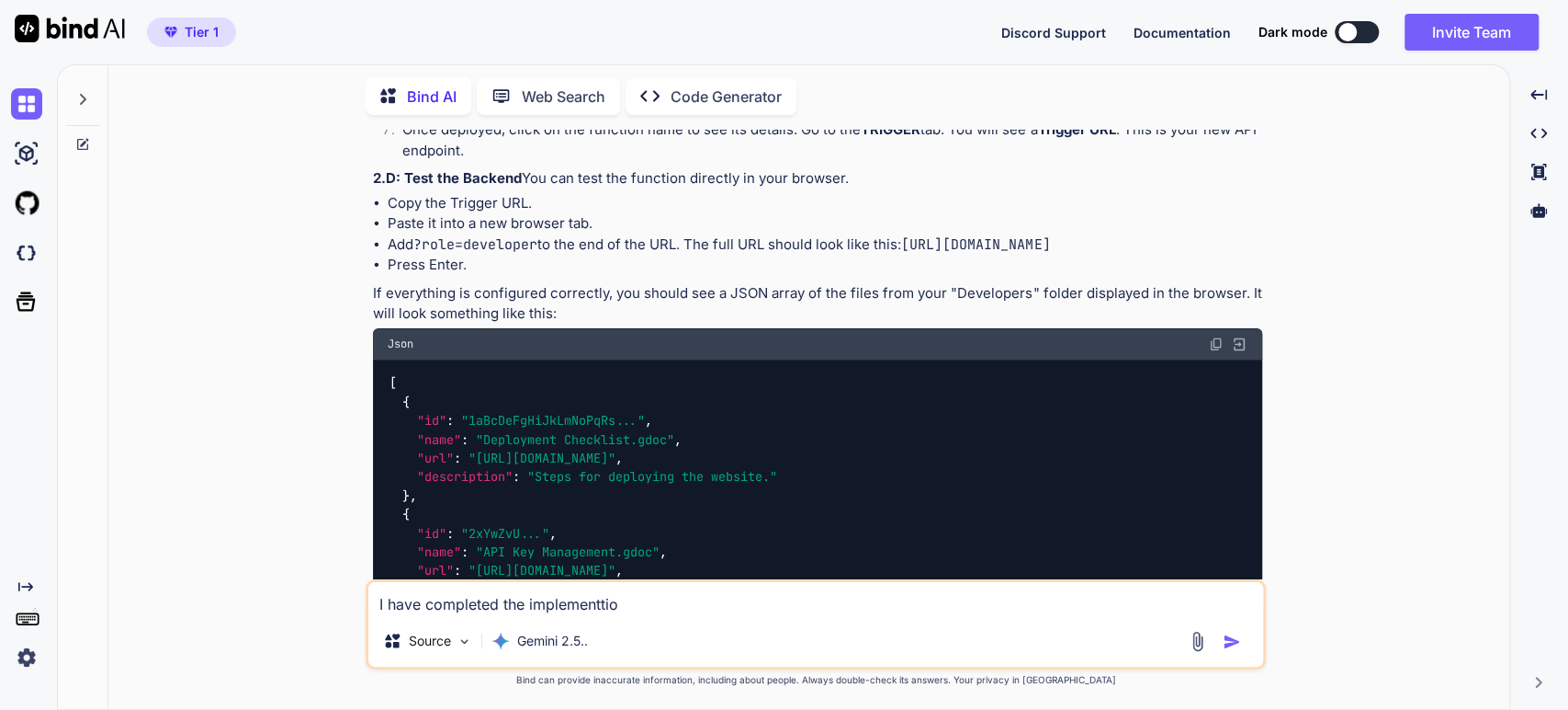
type textarea "I have completed the implementtio u"
type textarea "x"
type textarea "I have completed the implementtio"
type textarea "x"
type textarea "I have completed the implementtio"
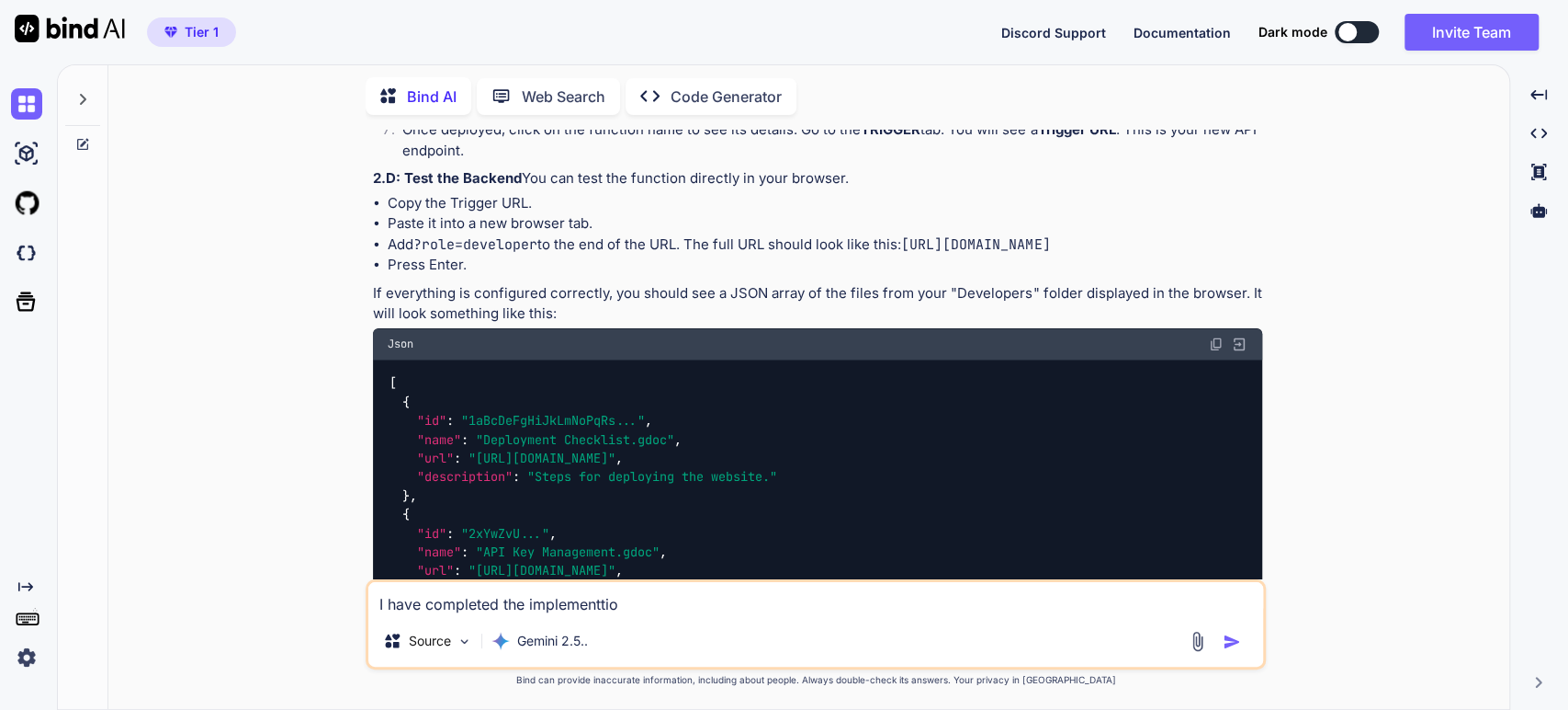
type textarea "x"
type textarea "I have completed the implementti"
type textarea "x"
type textarea "I have completed the implementt"
type textarea "x"
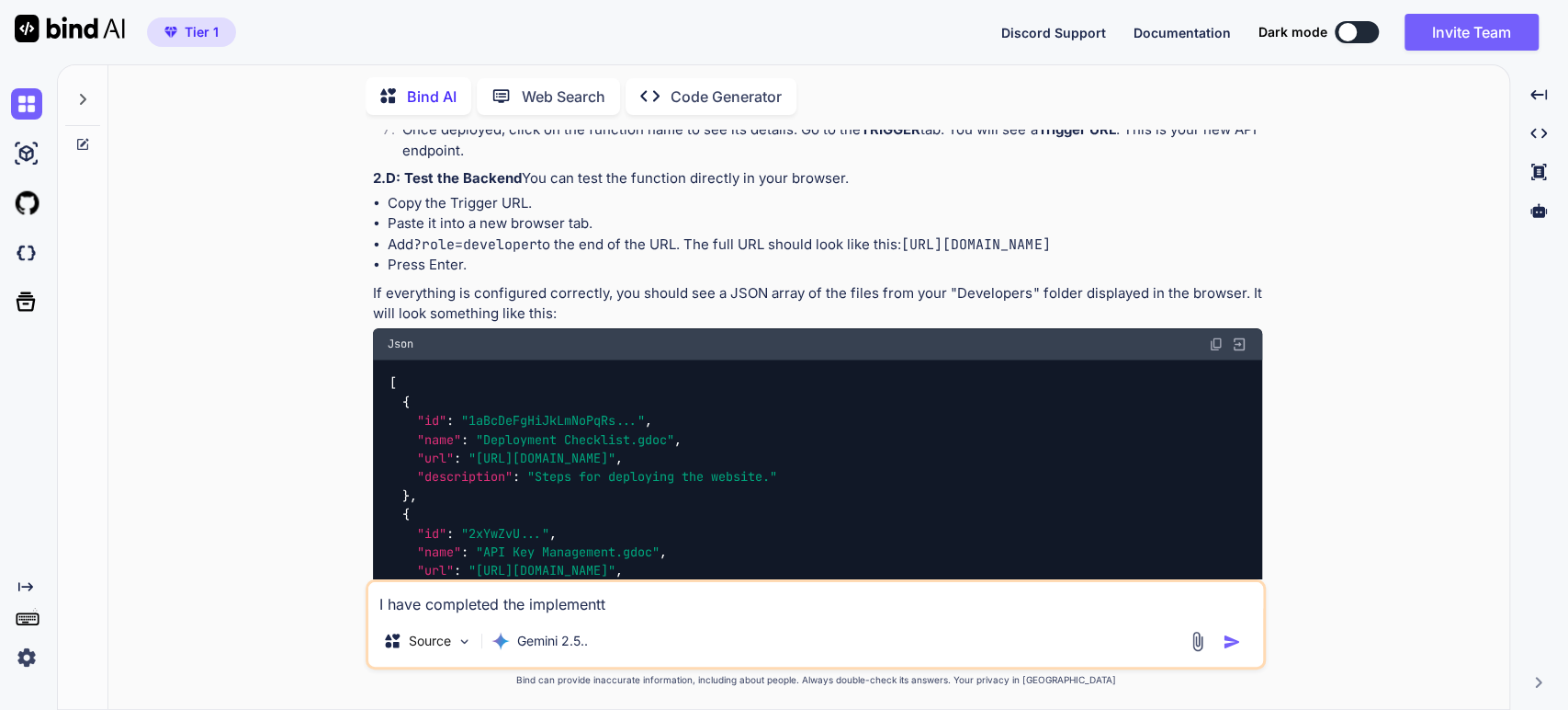
type textarea "I have completed the implement"
type textarea "x"
type textarea "I have completed the implementu"
type textarea "x"
type textarea "I have completed the implementui"
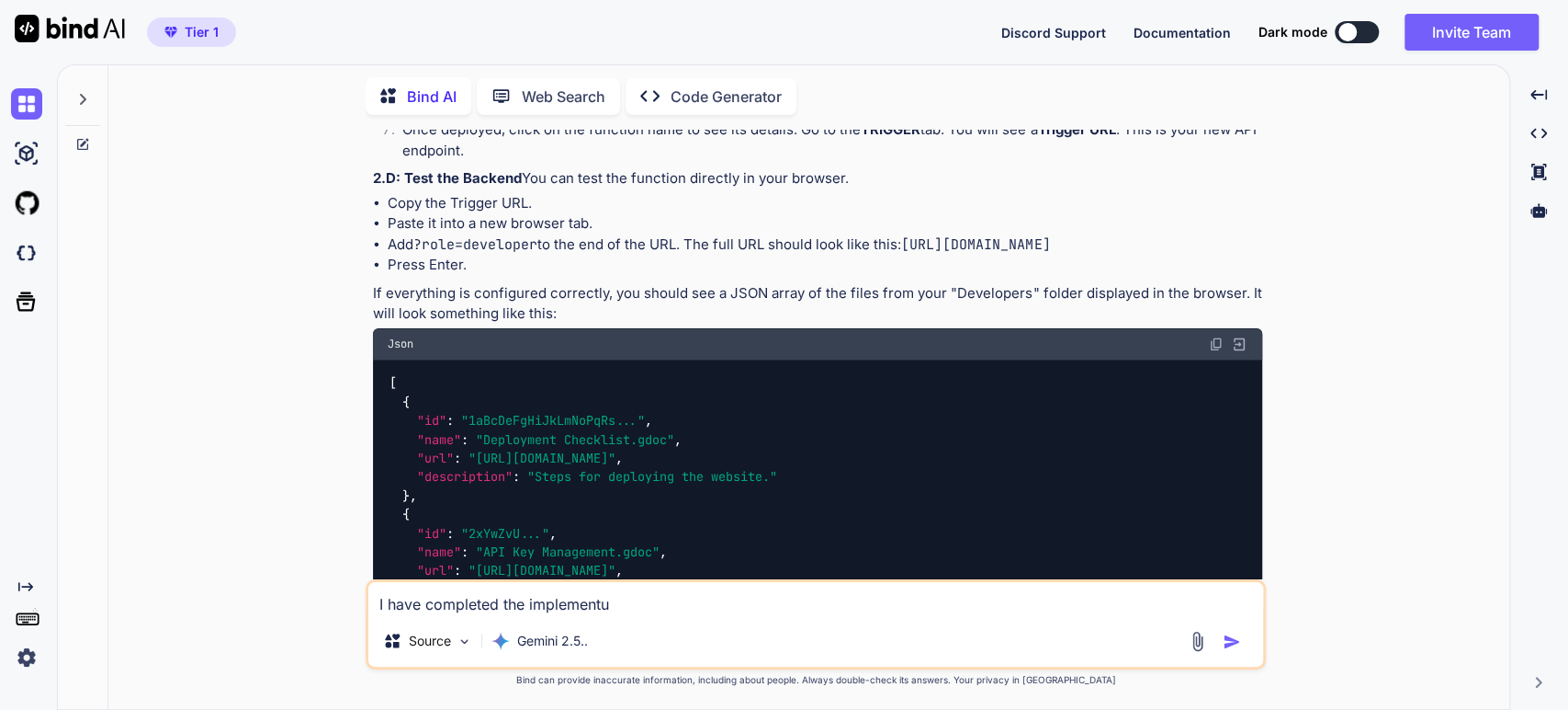
type textarea "x"
type textarea "I have completed the implementuin"
type textarea "x"
type textarea "I have completed the implementuin"
type textarea "x"
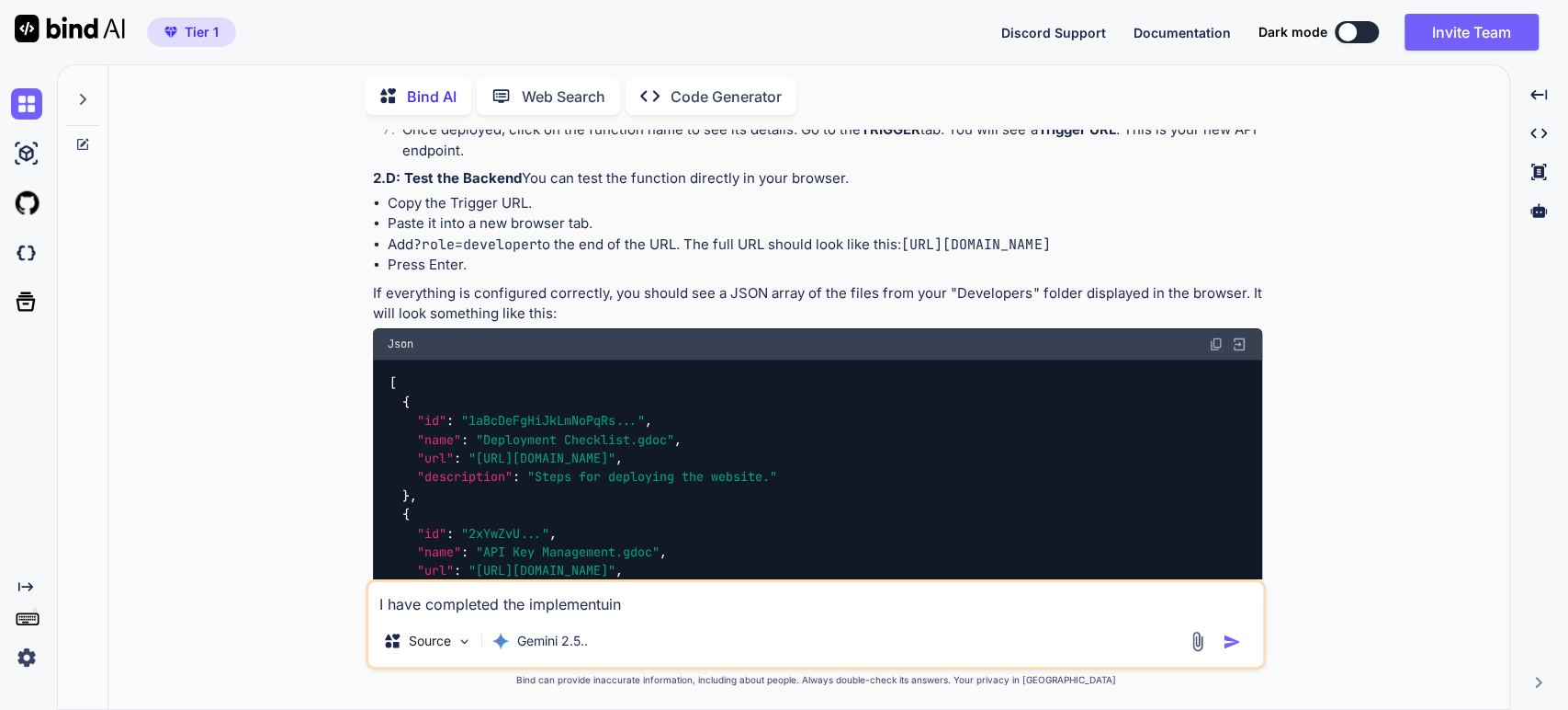
type textarea "I have completed the implementuin u"
type textarea "x"
type textarea "I have completed the implementuin up"
type textarea "x"
type textarea "I have completed the implementuin up"
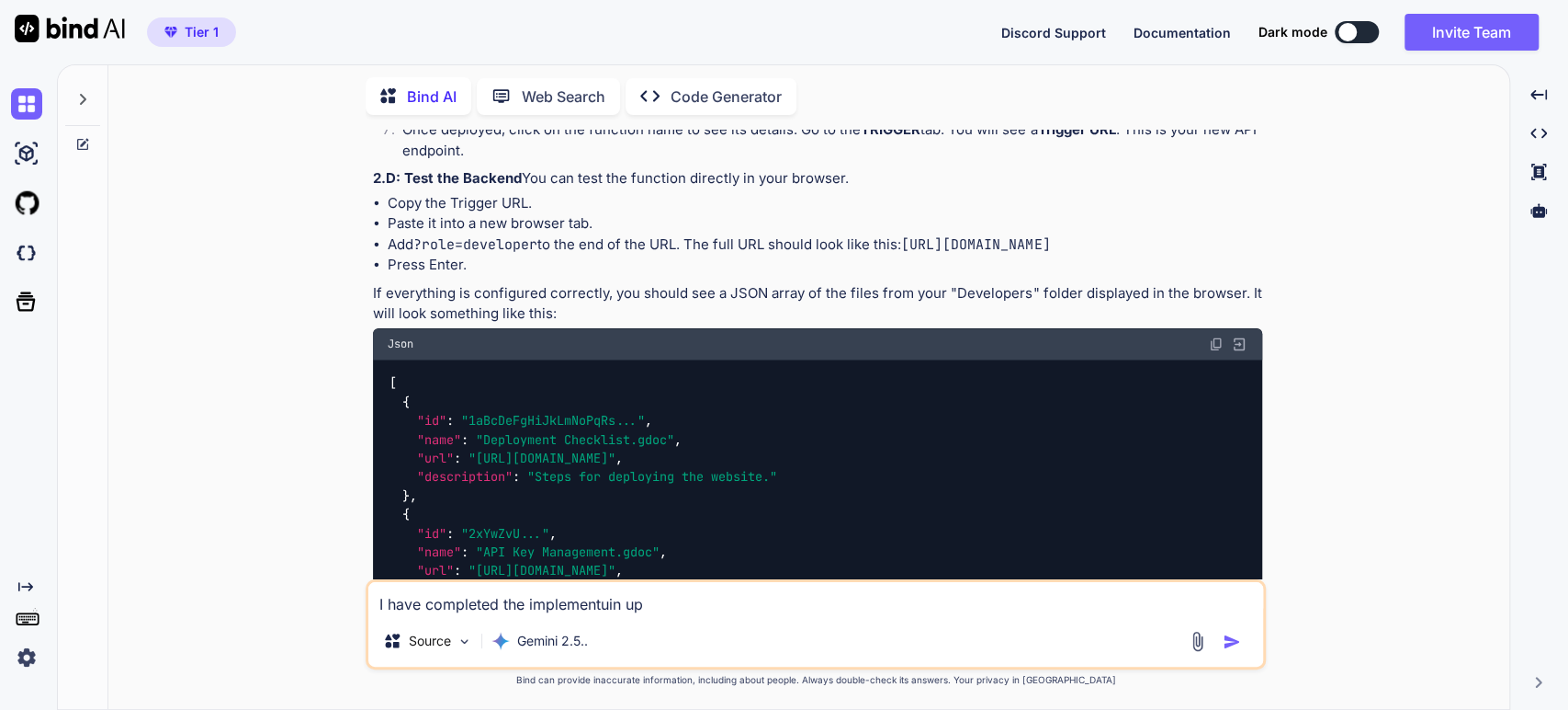
type textarea "x"
type textarea "I have completed the implementuin up t"
type textarea "x"
type textarea "I have completed the implementuin up to"
type textarea "x"
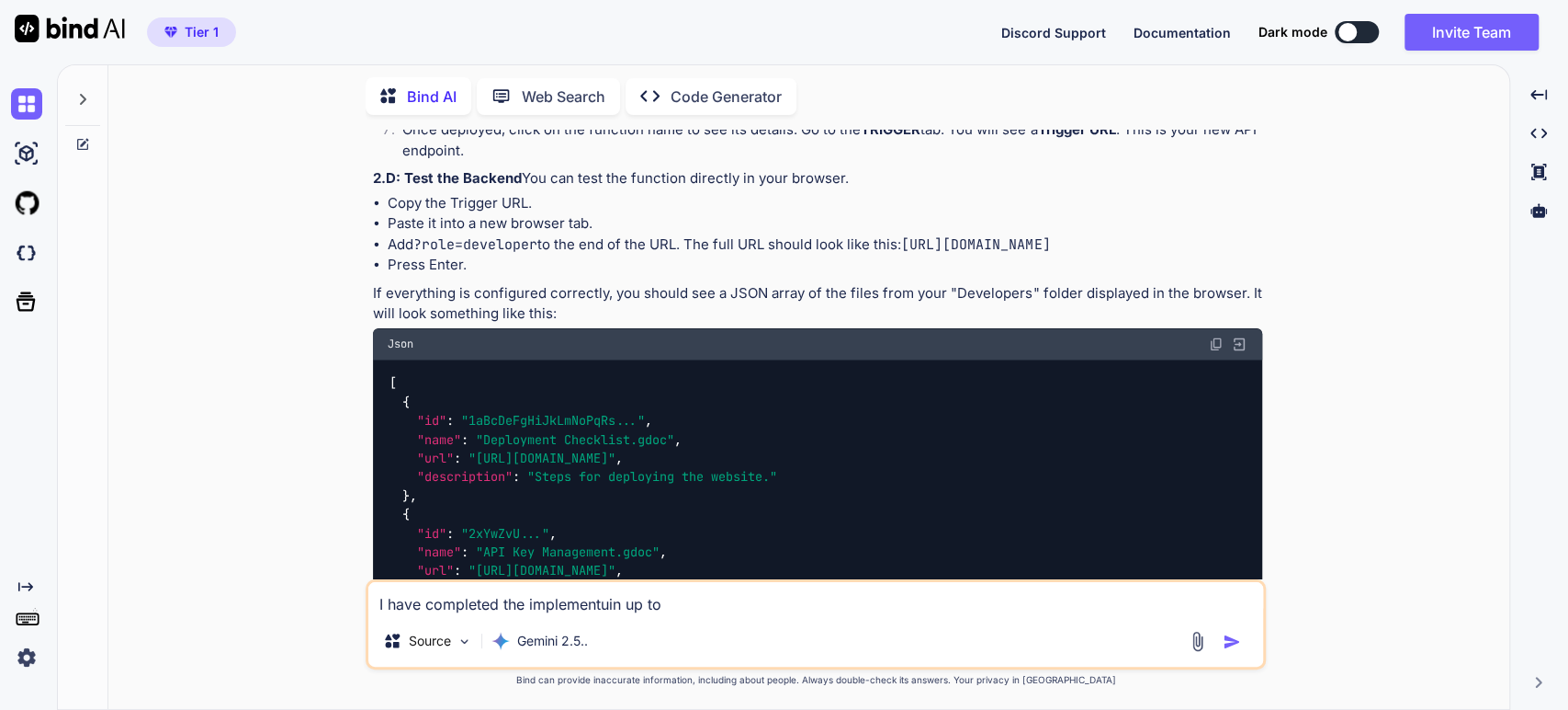
type textarea "I have completed the implementuin up to"
type textarea "x"
paste textarea "2.C: Deploy the Cloud Function"
type textarea "I have completed the implementuin up to 2.C: Deploy the Cloud Function"
type textarea "x"
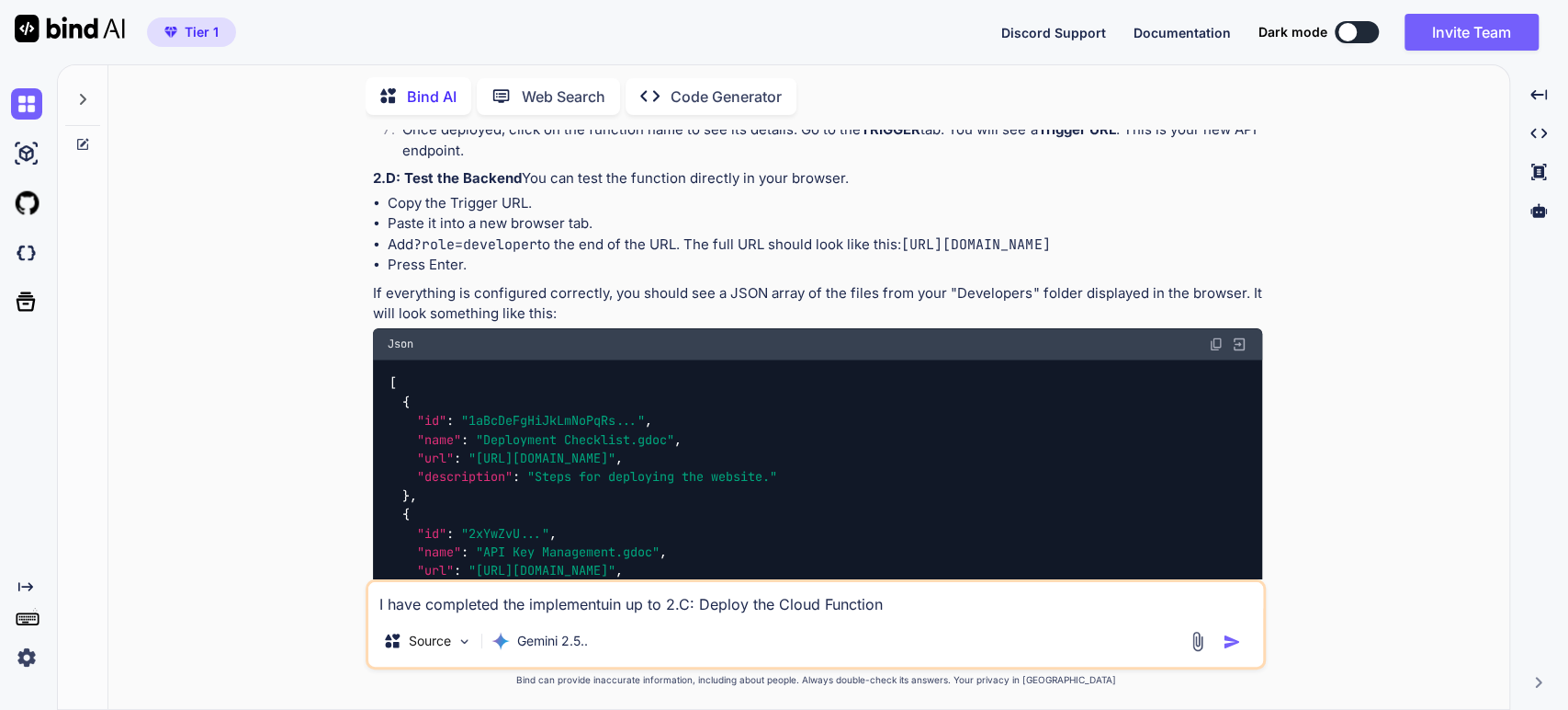
type textarea "I have completed the implementuin up to 2.C: Deploy the Cloud Function."
type textarea "x"
type textarea "I have completed the implementuin up to 2.C: Deploy the Cloud Function."
type textarea "x"
type textarea "I have completed the implementuin up to 2.C: Deploy the Cloud Function. H"
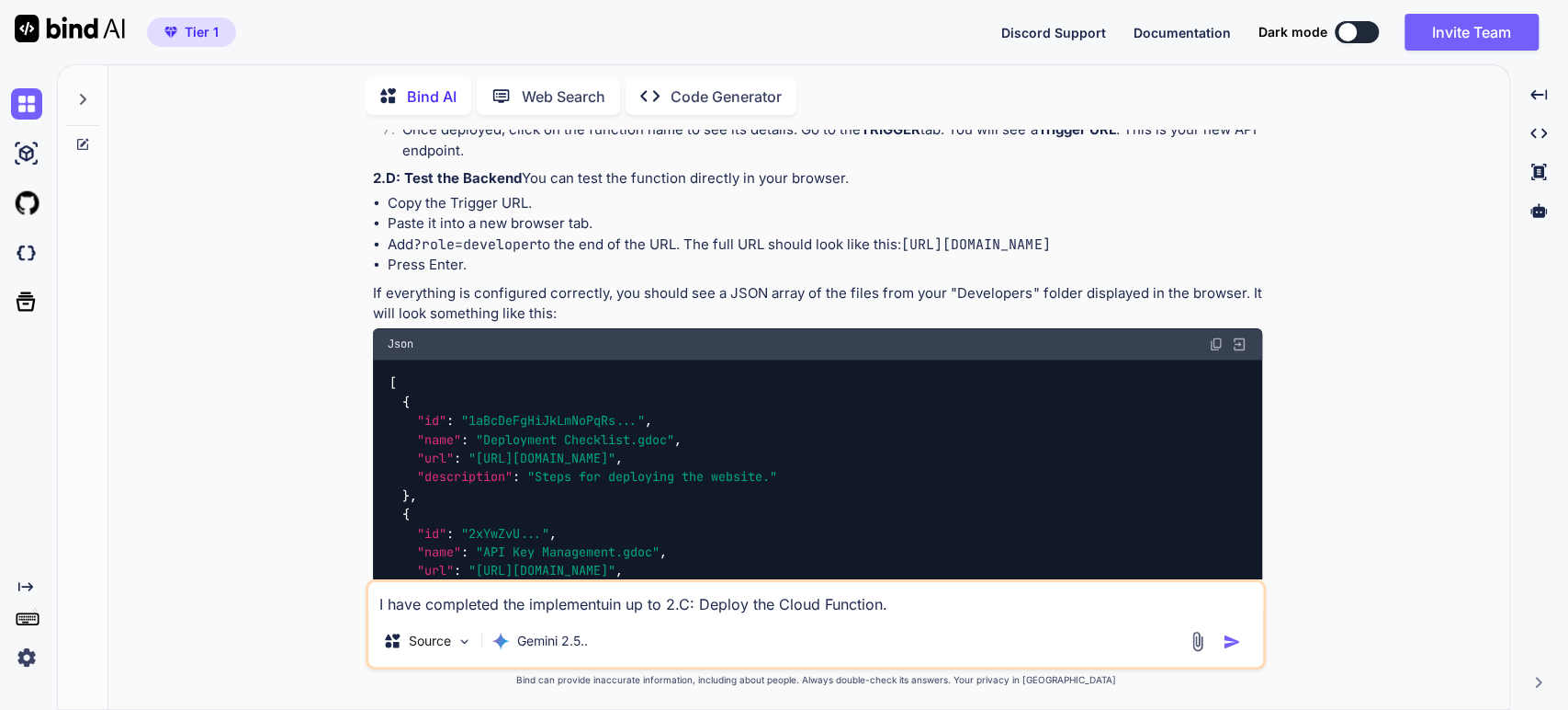
type textarea "x"
type textarea "I have completed the implementuin up to 2.C: Deploy the Cloud Function. He"
type textarea "x"
type textarea "I have completed the implementuin up to 2.C: Deploy the Cloud Function. Her"
type textarea "x"
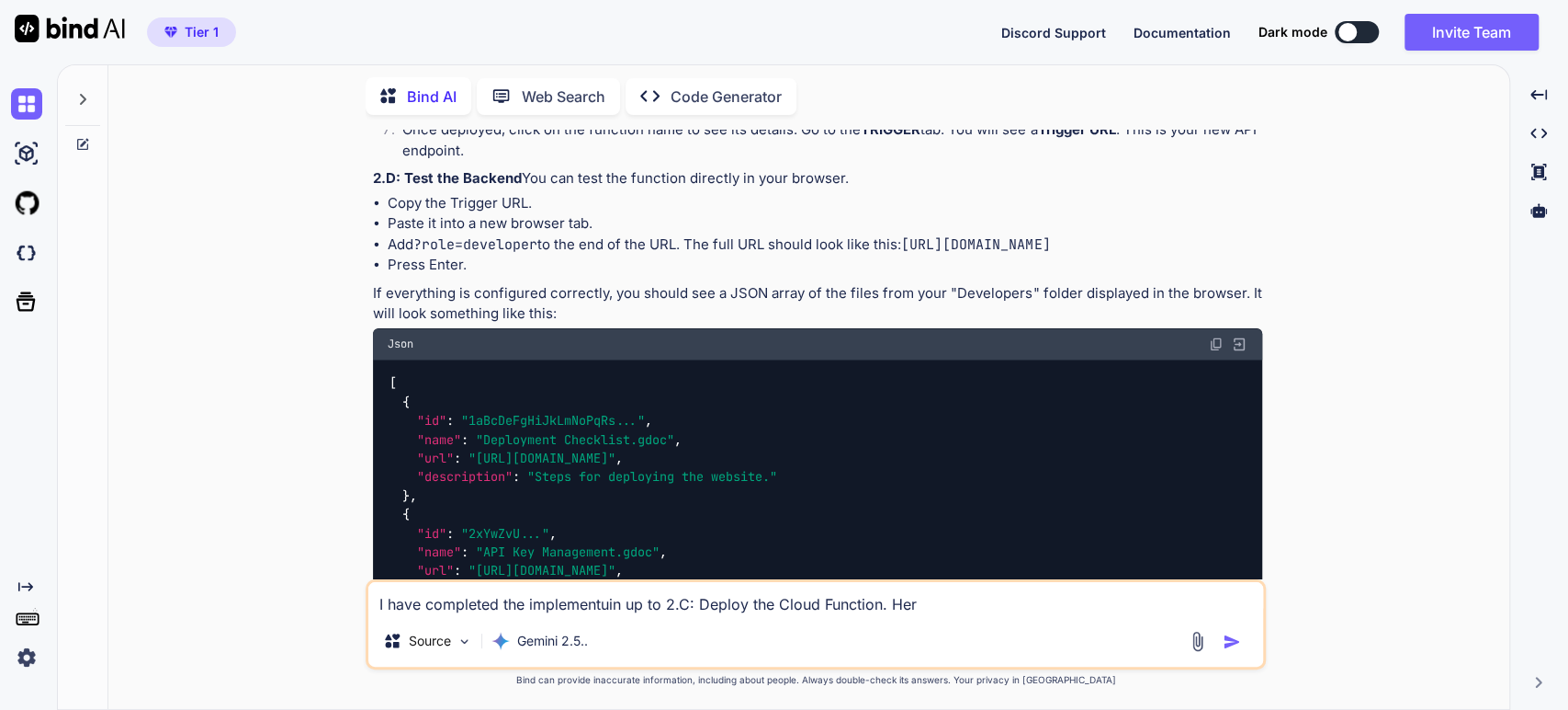
type textarea "I have completed the implementuin up to 2.C: Deploy the Cloud Function. Here"
type textarea "x"
type textarea "I have completed the implementuin up to 2.C: Deploy the Cloud Function. Her"
type textarea "x"
type textarea "I have completed the implementuin up to 2.C: Deploy the Cloud Function. He"
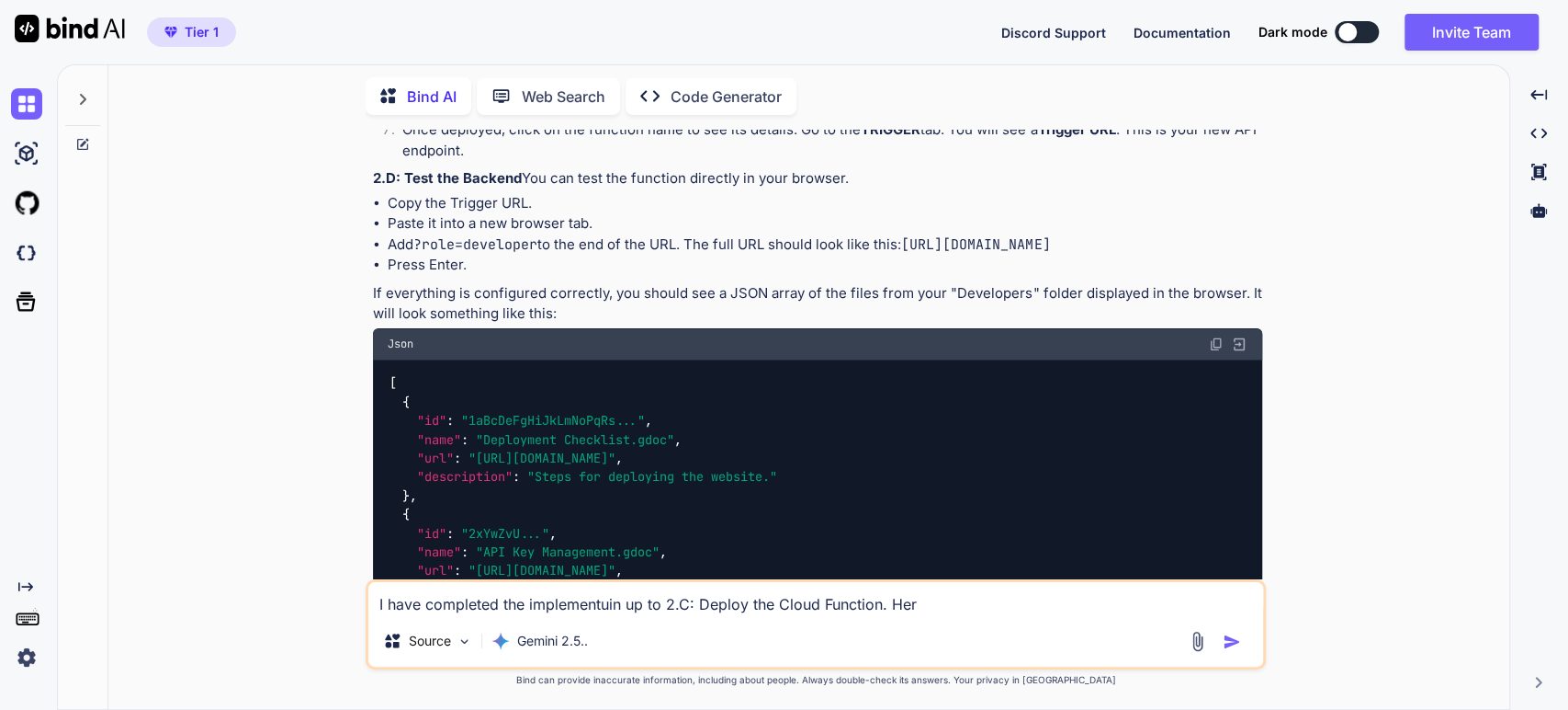
type textarea "x"
type textarea "I have completed the implementuin up to 2.C: Deploy the Cloud Function. H"
type textarea "x"
type textarea "I have completed the implementuin up to 2.C: Deploy the Cloud Function."
type textarea "x"
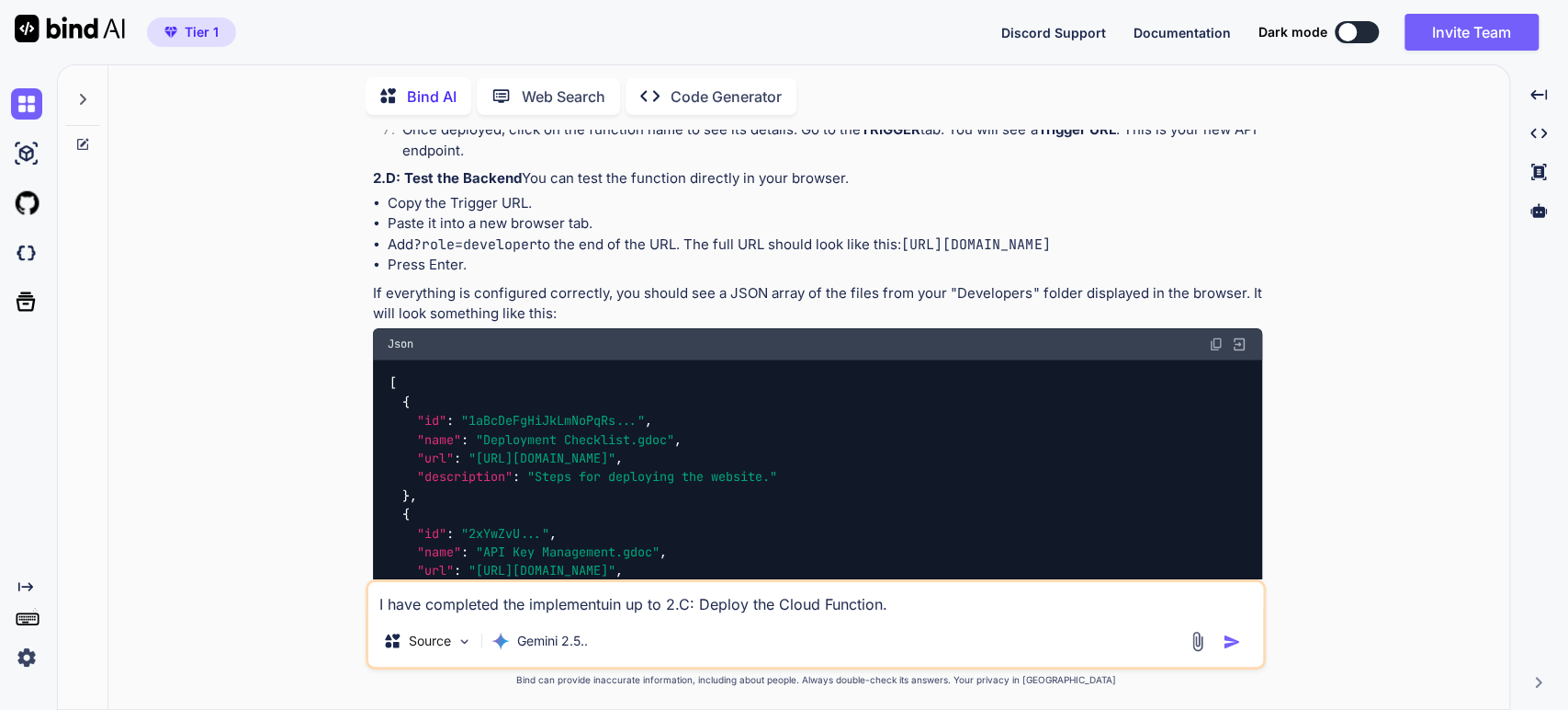
type textarea "I have completed the implementuin up to 2.C: Deploy the Cloud Function. O"
type textarea "x"
type textarea "I have completed the implementuin up to 2.C: Deploy the Cloud Function. On"
type textarea "x"
type textarea "I have completed the implementuin up to 2.C: Deploy the Cloud Function. On"
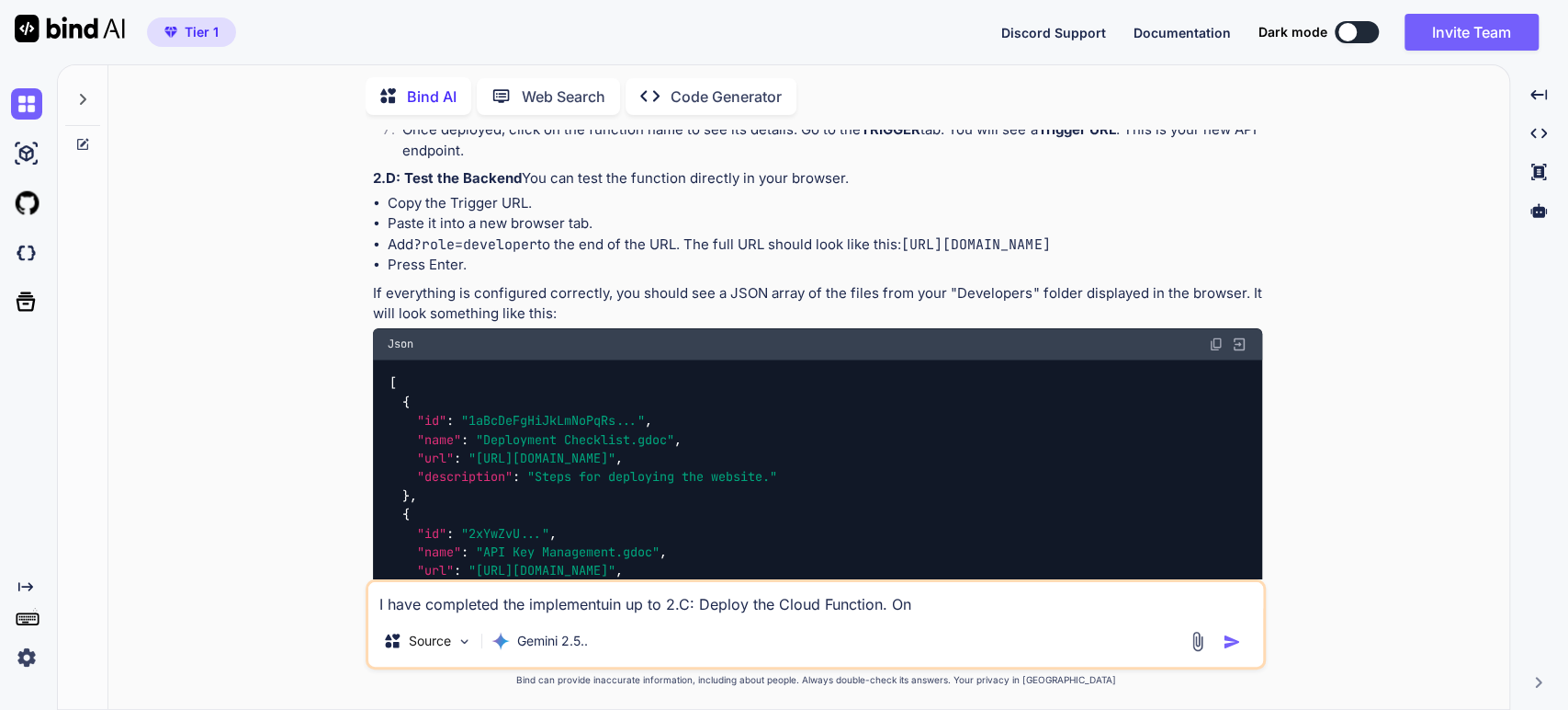
type textarea "x"
type textarea "I have completed the implementuin up to 2.C: Deploy the Cloud Function. On t"
type textarea "x"
type textarea "I have completed the implementuin up to 2.C: Deploy the Cloud Function. On th"
type textarea "x"
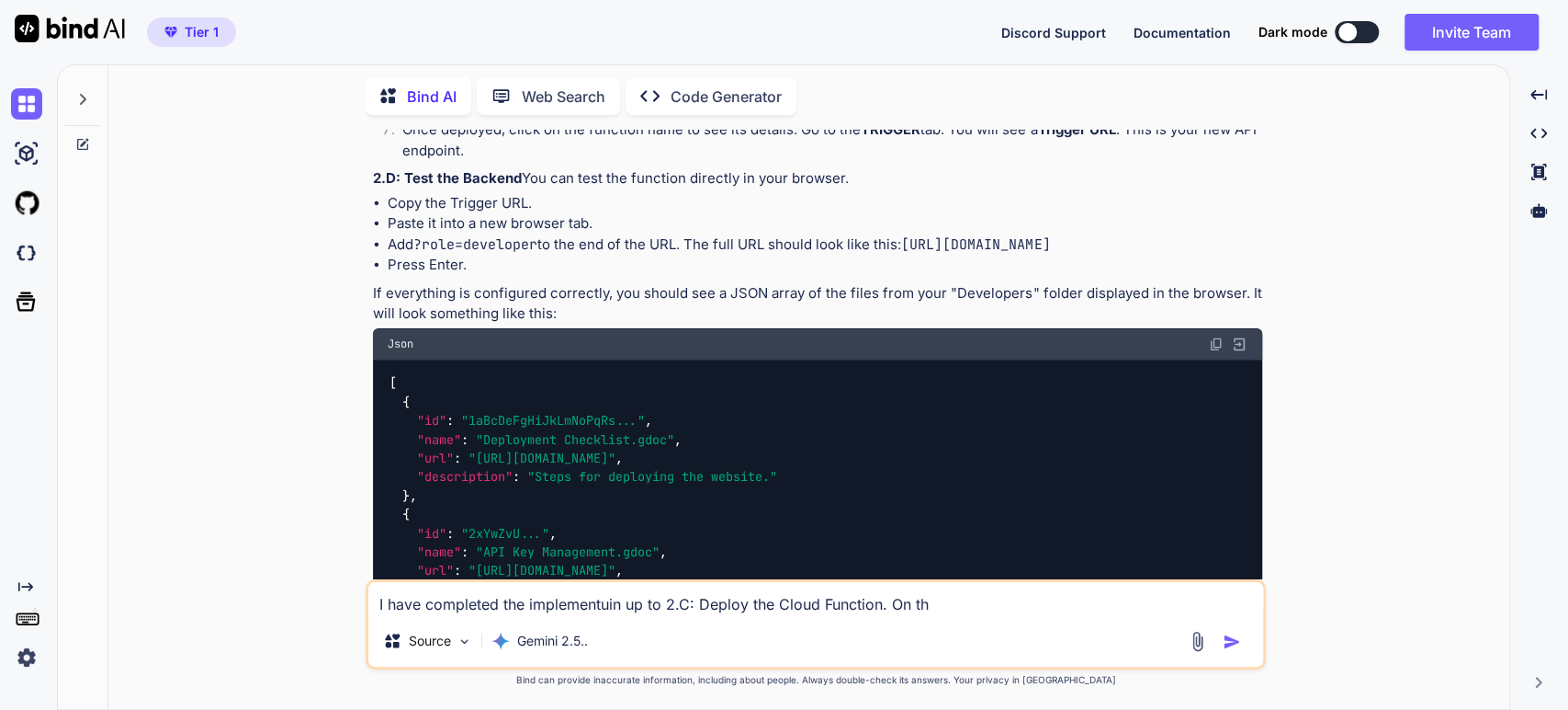
type textarea "I have completed the implementuin up to 2.C: Deploy the Cloud Function. On thi"
type textarea "x"
type textarea "I have completed the implementuin up to 2.C: Deploy the Cloud Function. On this"
type textarea "x"
type textarea "I have completed the implementuin up to 2.C: Deploy the Cloud Function. On this"
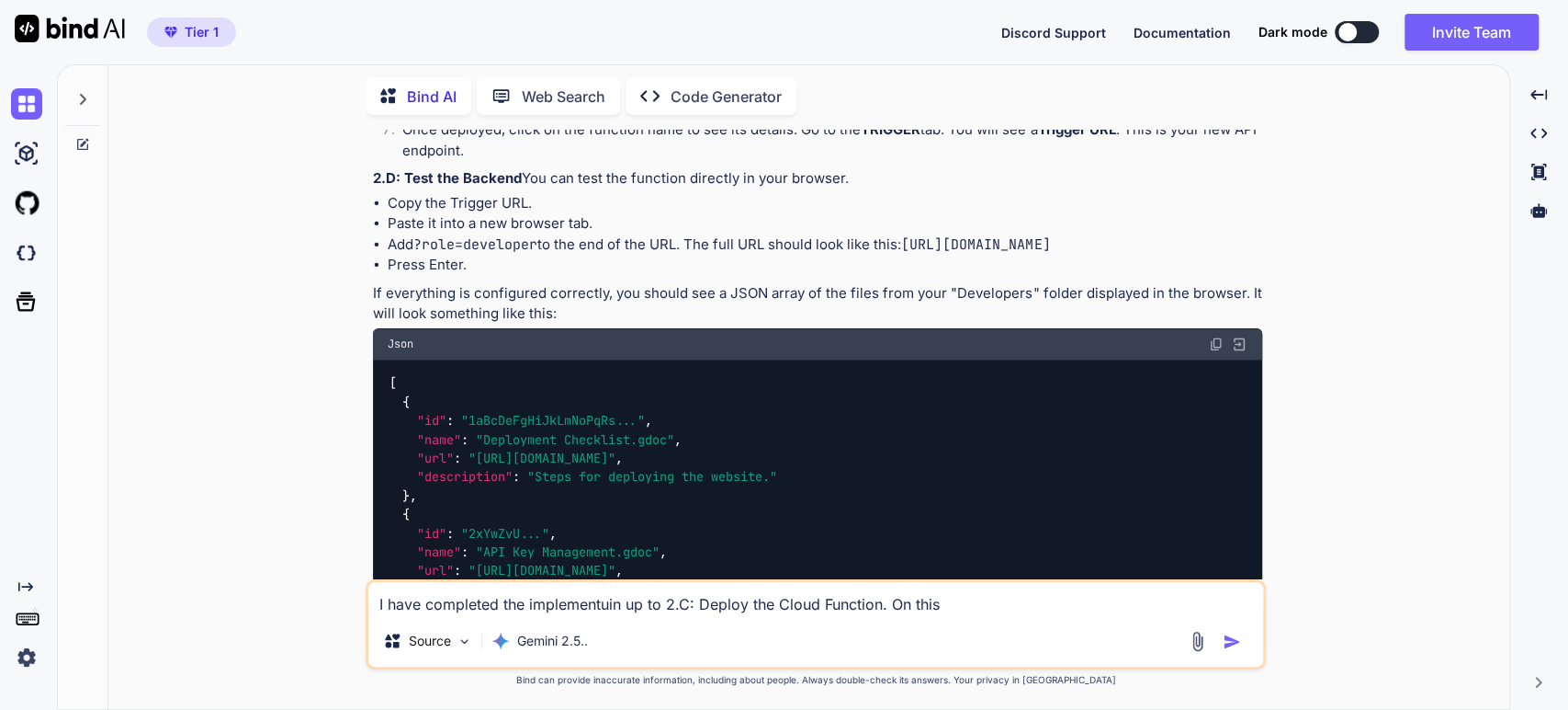
type textarea "x"
type textarea "I have completed the implementuin up to 2.C: Deploy the Cloud Function. On this…"
type textarea "x"
type textarea "I have completed the implementuin up to 2.C: Deploy the Cloud Function. On this…"
type textarea "x"
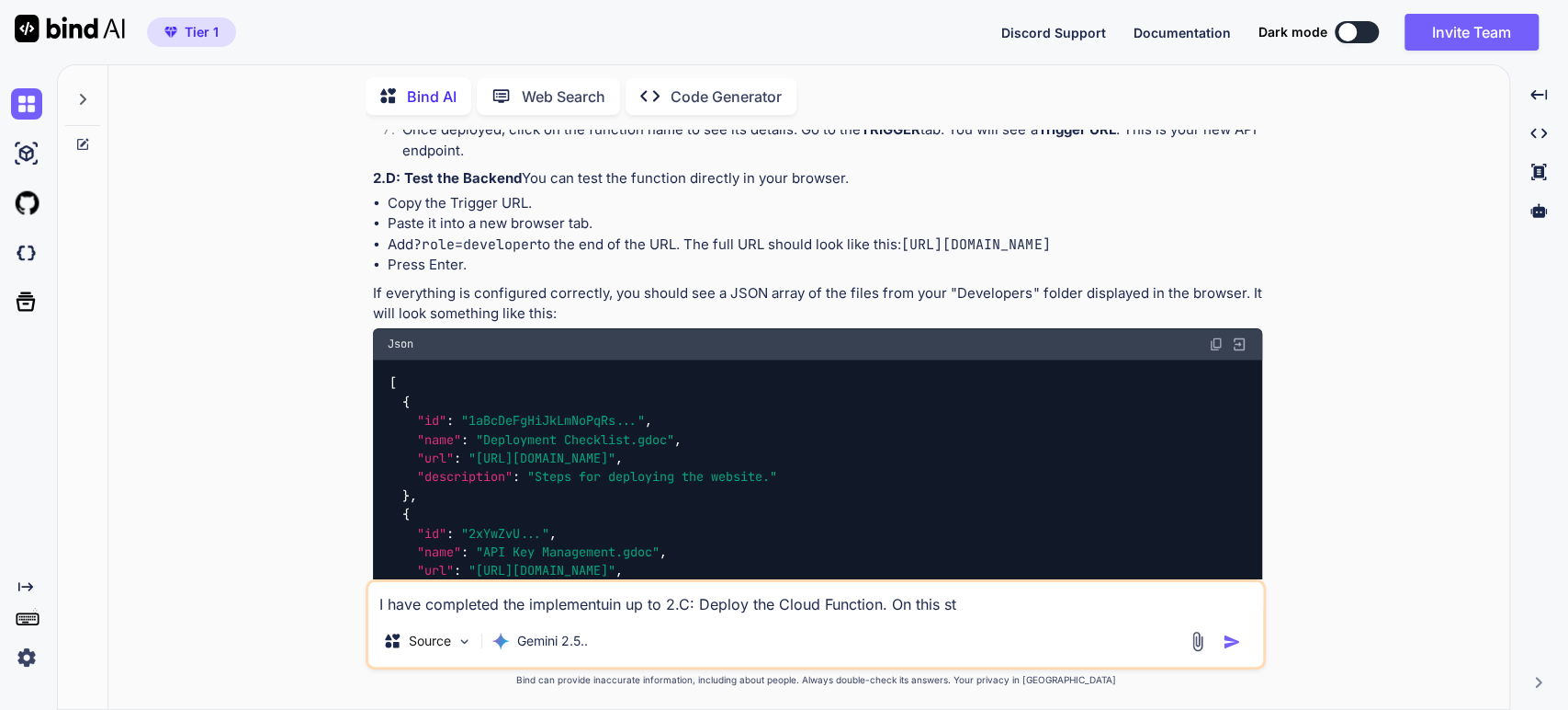
type textarea "I have completed the implementuin up to 2.C: Deploy the Cloud Function. On this…"
type textarea "x"
type textarea "I have completed the implementuin up to 2.C: Deploy the Cloud Function. On this…"
type textarea "x"
type textarea "I have completed the implementuin up to 2.C: Deploy the Cloud Function. On this…"
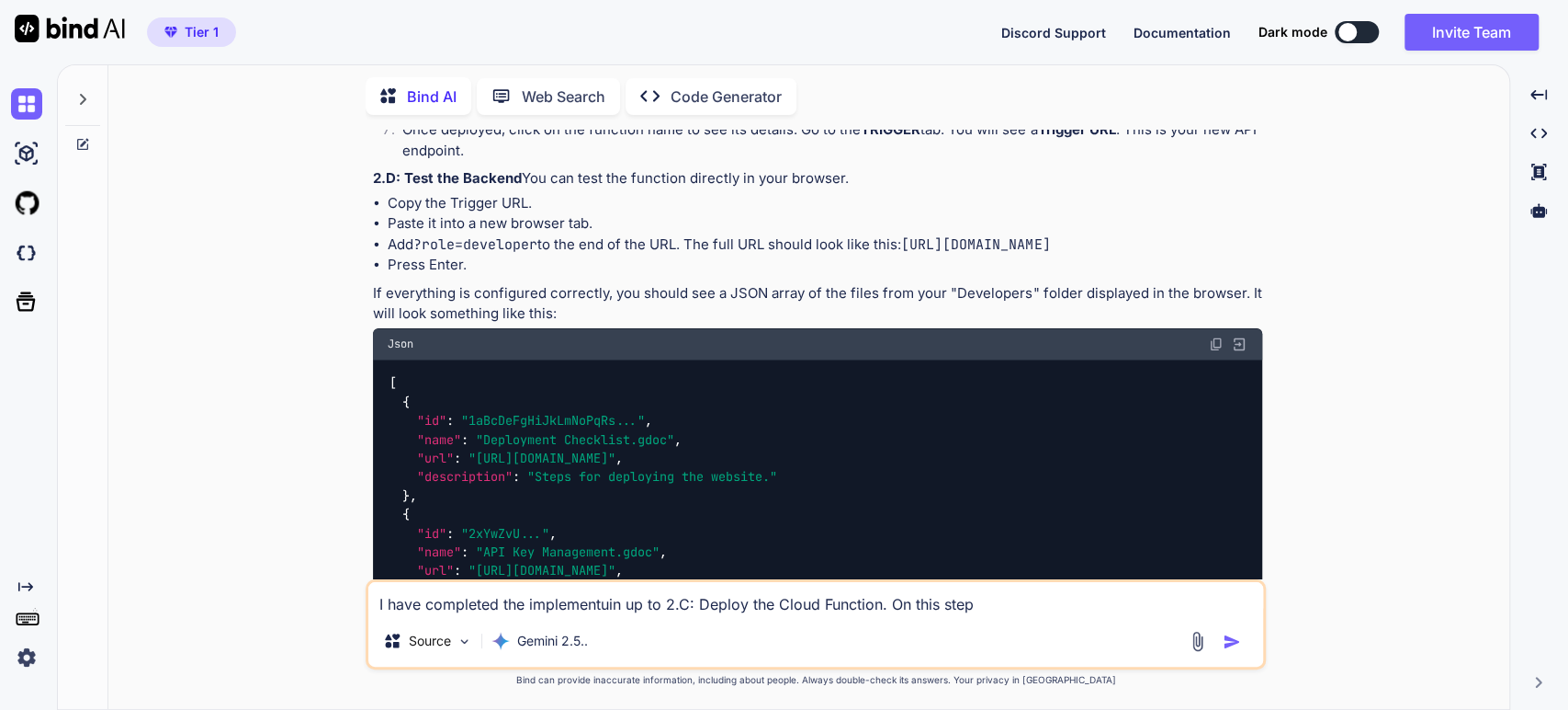
type textarea "x"
type textarea "I have completed the implementuin up to 2.C: Deploy the Cloud Function. On this…"
type textarea "x"
type textarea "I have completed the implementuin up to 2.C: Deploy the Cloud Function. On this…"
type textarea "x"
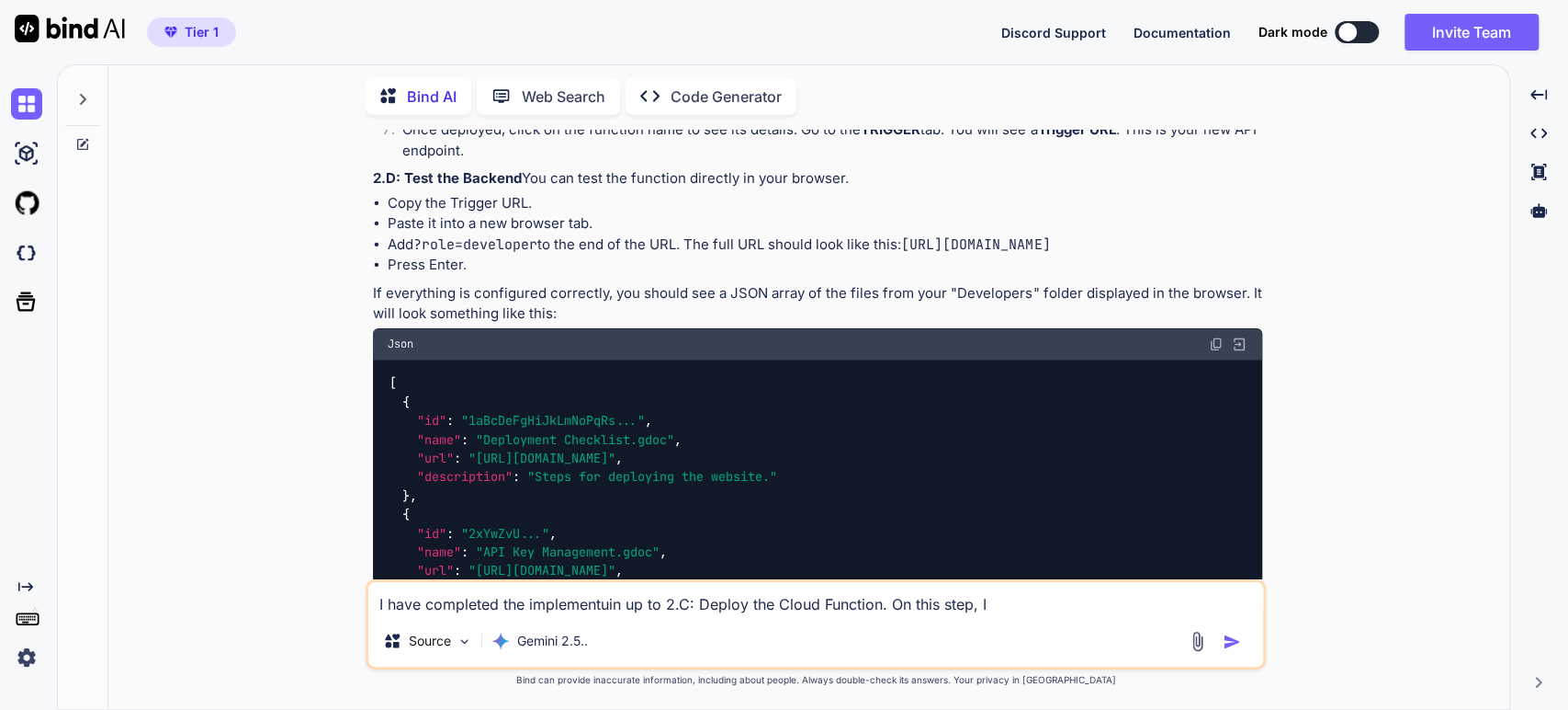
type textarea "I have completed the implementuin up to 2.C: Deploy the Cloud Function. On this…"
type textarea "x"
type textarea "I have completed the implementuin up to 2.C: Deploy the Cloud Function. On this…"
type textarea "x"
type textarea "I have completed the implementuin up to 2.C: Deploy the Cloud Function. On this…"
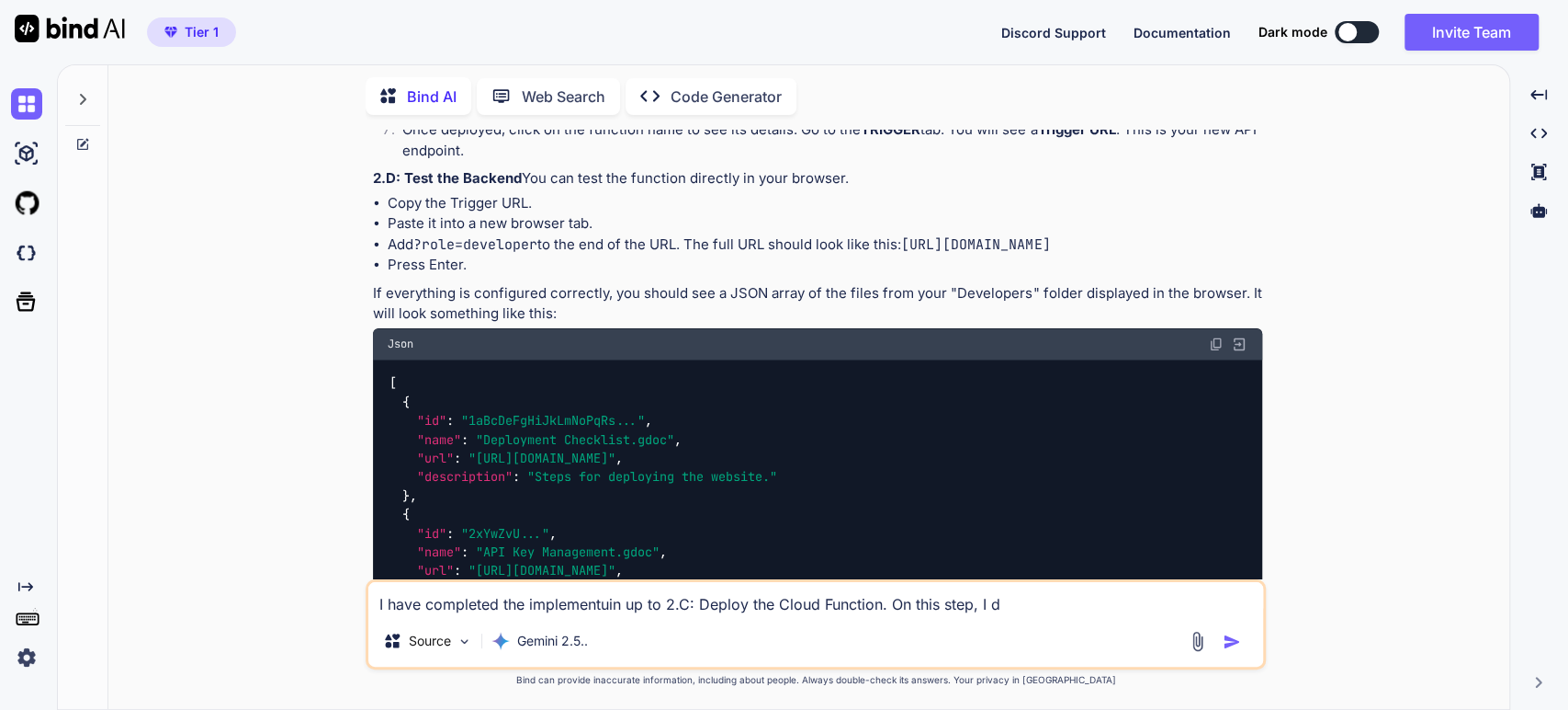
type textarea "x"
type textarea "I have completed the implementuin up to 2.C: Deploy the Cloud Function. On this…"
type textarea "x"
type textarea "I have completed the implementuin up to 2.C: Deploy the Cloud Function. On this…"
type textarea "x"
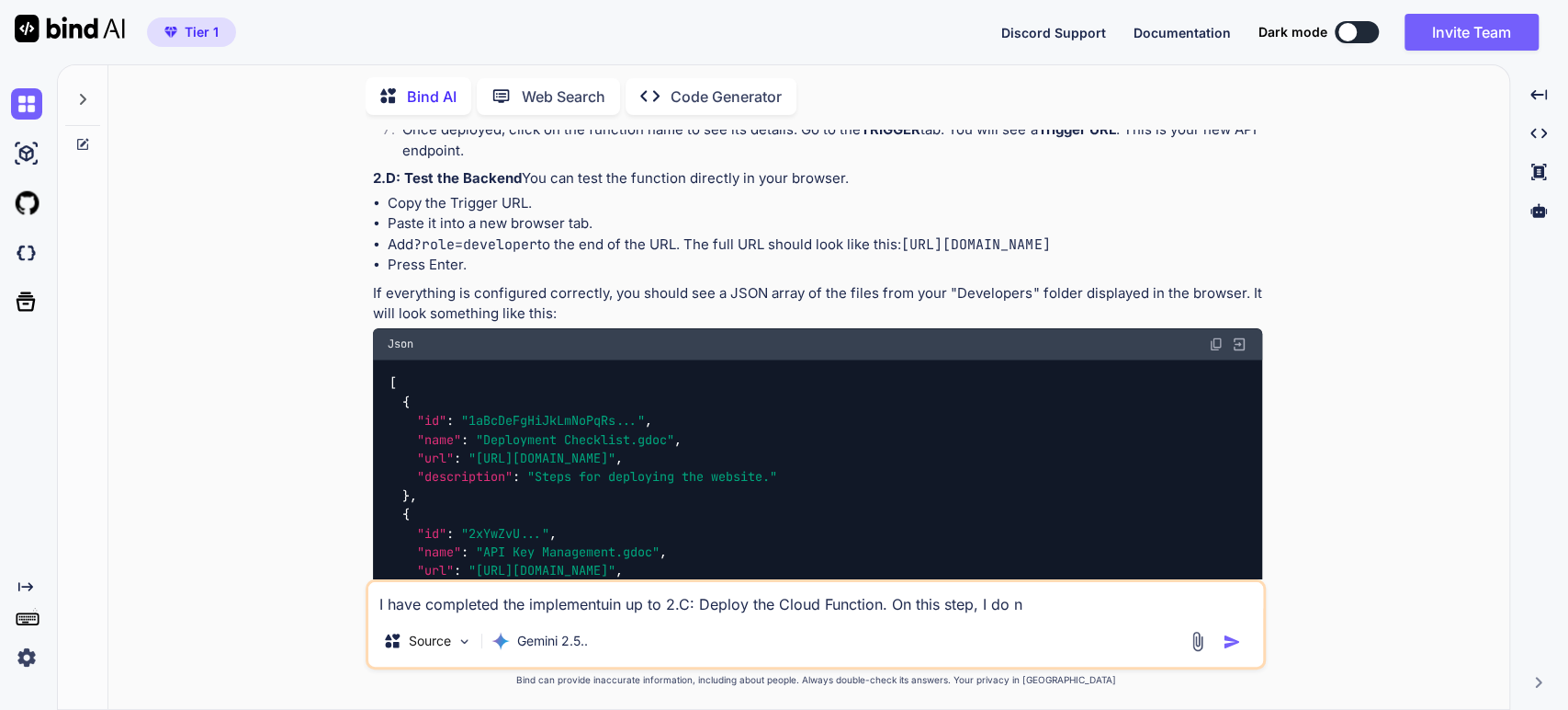
type textarea "I have completed the implementuin up to 2.C: Deploy the Cloud Function. On this…"
type textarea "x"
type textarea "I have completed the implementuin up to 2.C: Deploy the Cloud Function. On this…"
type textarea "x"
type textarea "I have completed the implementuin up to 2.C: Deploy the Cloud Function. On this…"
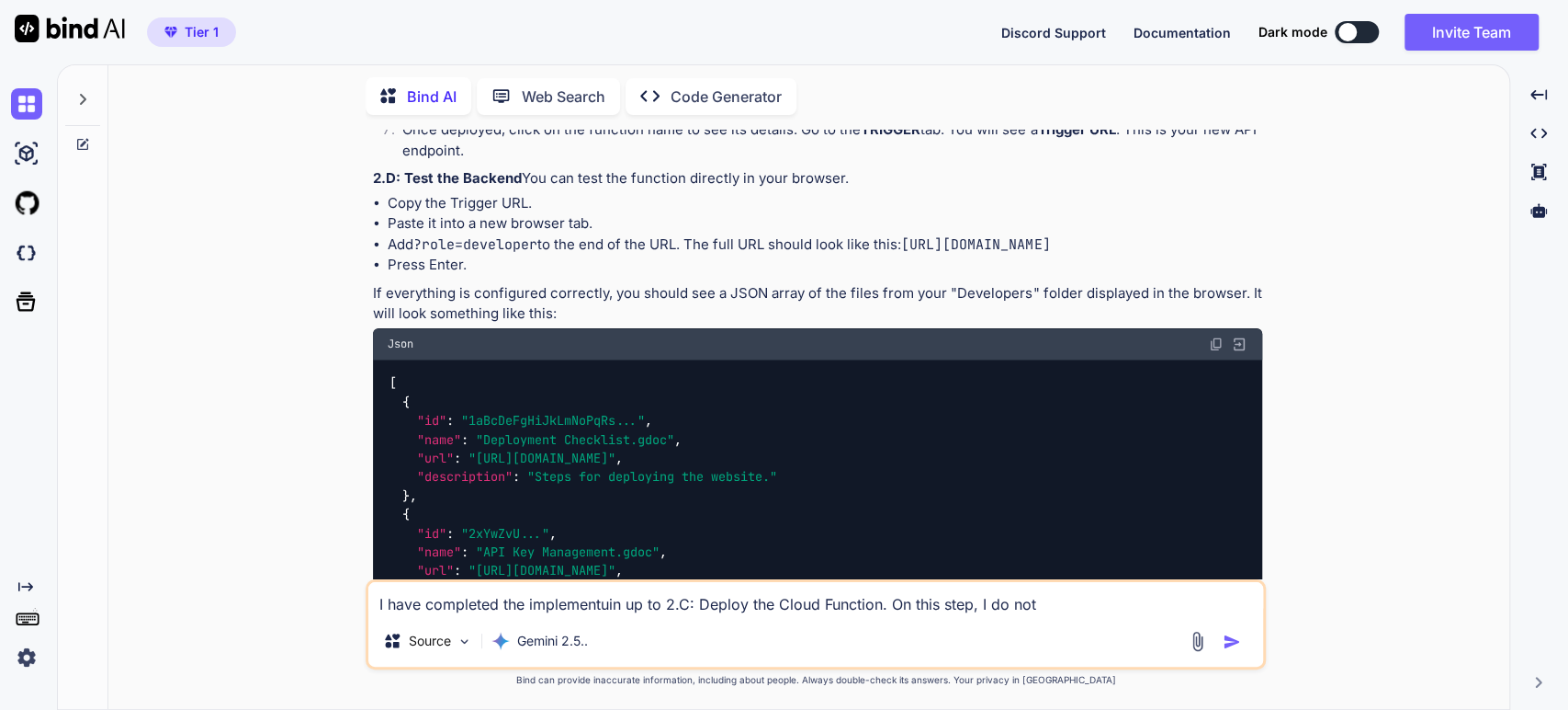
type textarea "x"
type textarea "I have completed the implementuin up to 2.C: Deploy the Cloud Function. On this…"
type textarea "x"
type textarea "I have completed the implementuin up to 2.C: Deploy the Cloud Function. On this…"
type textarea "x"
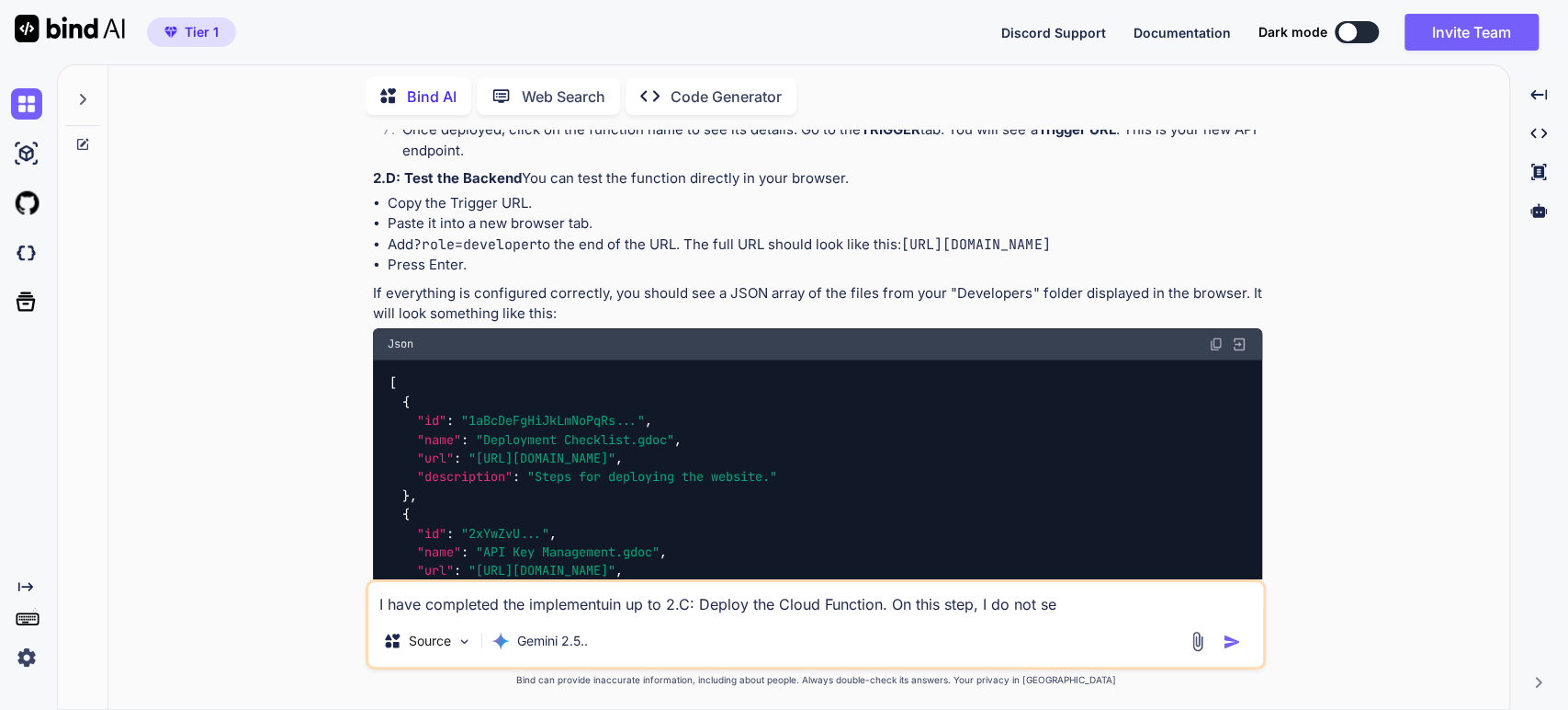
type textarea "I have completed the implementuin up to 2.C: Deploy the Cloud Function. On this…"
type textarea "x"
type textarea "I have completed the implementuin up to 2.C: Deploy the Cloud Function. On this…"
type textarea "x"
type textarea "I have completed the implementuin up to 2.C: Deploy the Cloud Function. On this…"
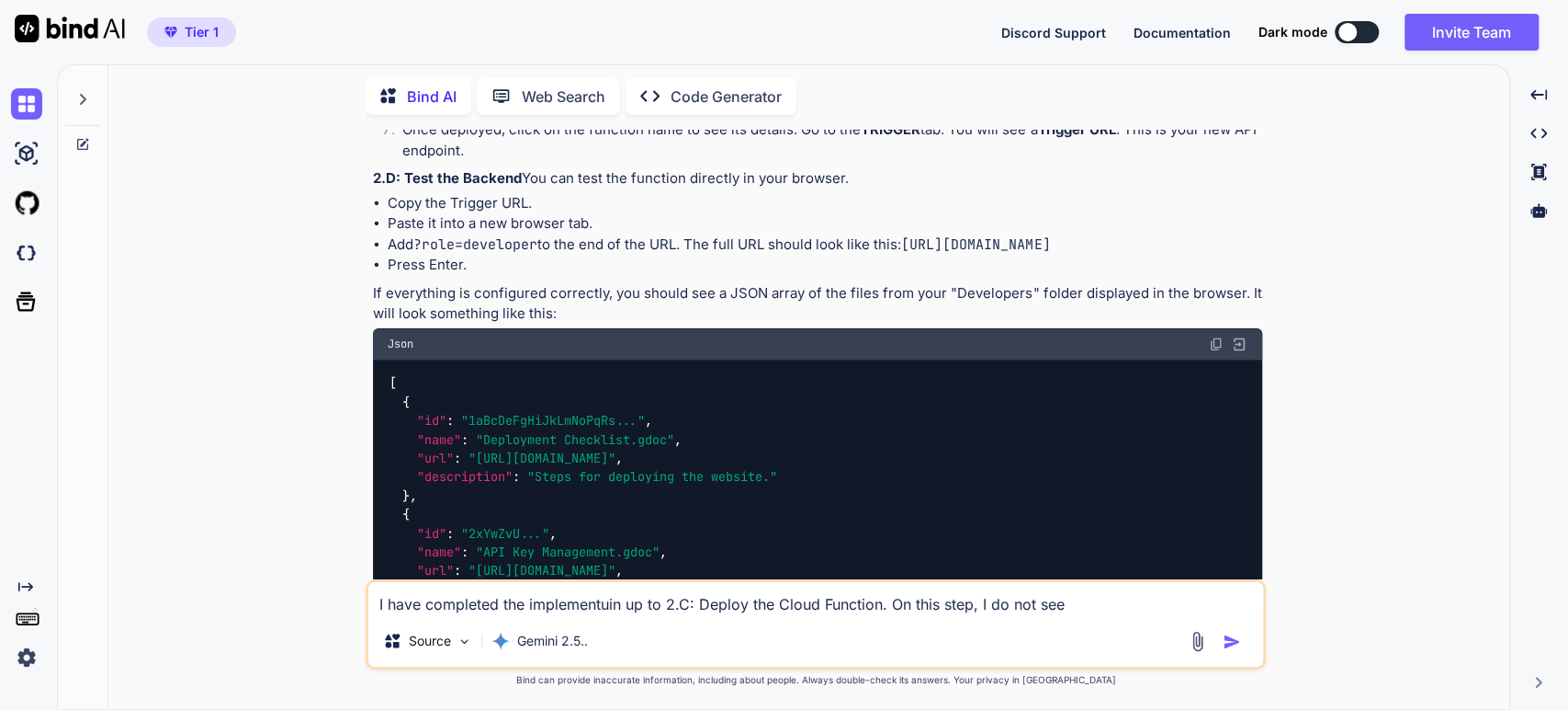
type textarea "x"
type textarea "I have completed the implementuin up to 2.C: Deploy the Cloud Function. On this…"
type textarea "x"
type textarea "I have completed the implementuin up to 2.C: Deploy the Cloud Function. On this…"
type textarea "x"
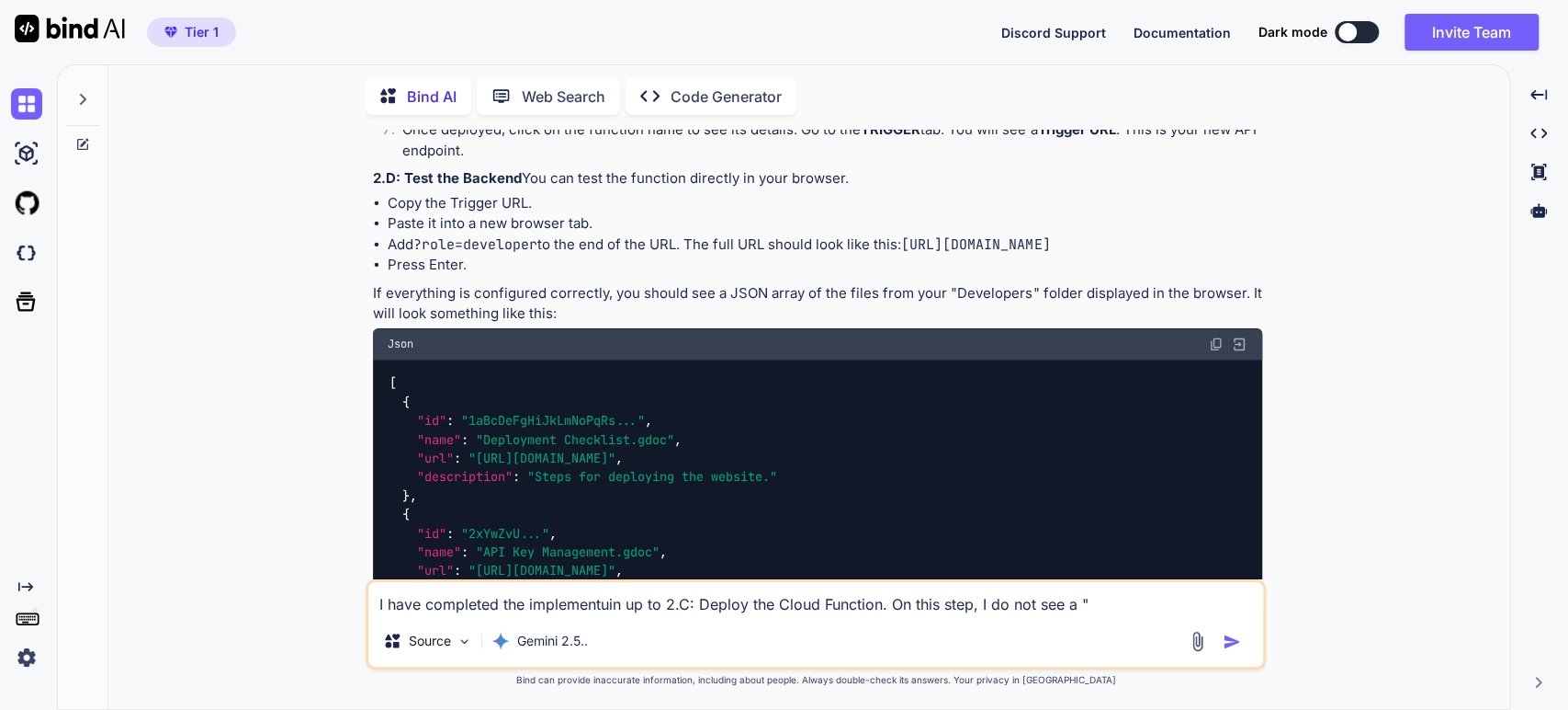
type textarea "I have completed the implementuin up to 2.C: Deploy the Cloud Function. On this…"
type textarea "x"
type textarea "I have completed the implementuin up to 2.C: Deploy the Cloud Function. On this…"
type textarea "x"
type textarea "I have completed the implementuin up to 2.C: Deploy the Cloud Function. On this…"
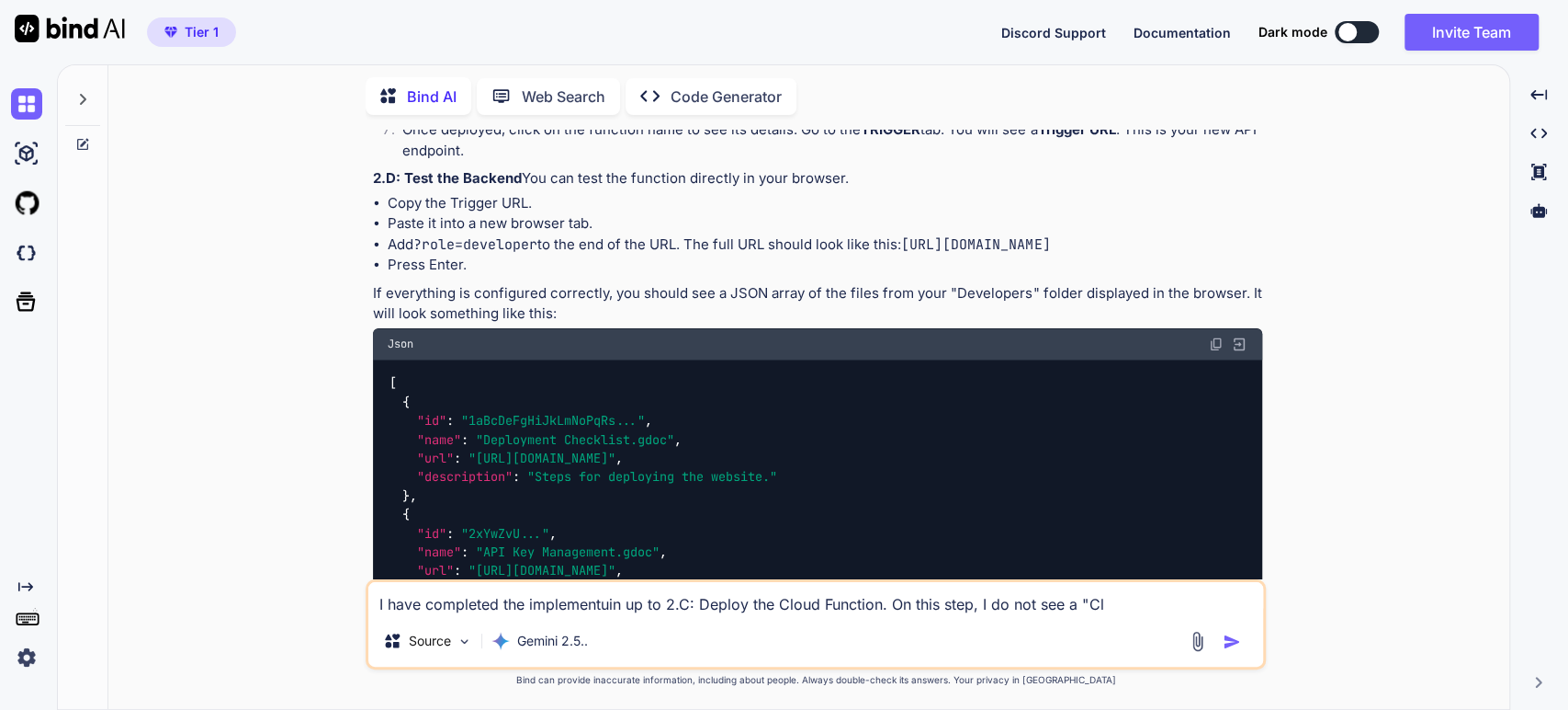
type textarea "x"
type textarea "I have completed the implementuin up to 2.C: Deploy the Cloud Function. On this…"
type textarea "x"
type textarea "I have completed the implementuin up to 2.C: Deploy the Cloud Function. On this…"
type textarea "x"
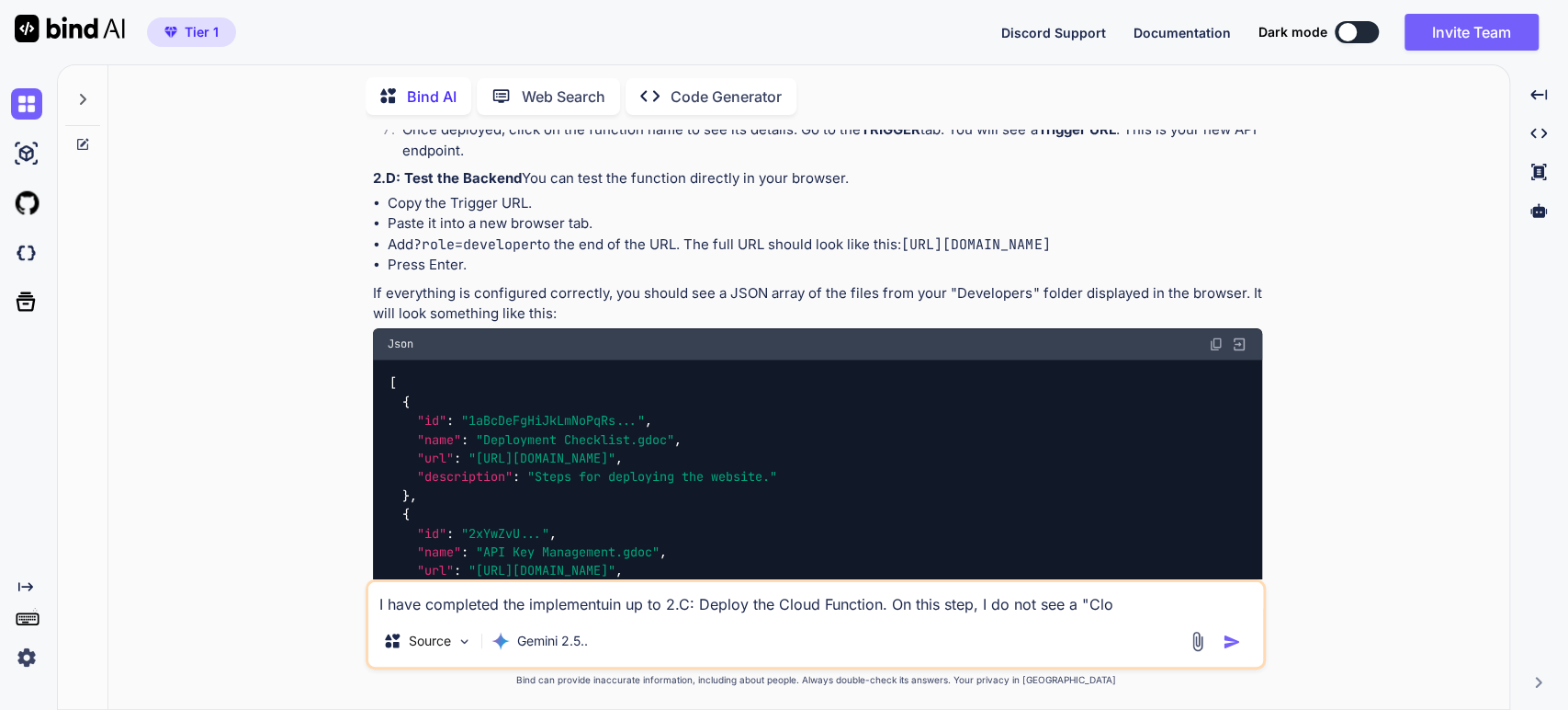
type textarea "I have completed the implementuin up to 2.C: Deploy the Cloud Function. On this…"
type textarea "x"
type textarea "I have completed the implementuin up to 2.C: Deploy the Cloud Function. On this…"
type textarea "x"
type textarea "I have completed the implementuin up to 2.C: Deploy the Cloud Function. On this…"
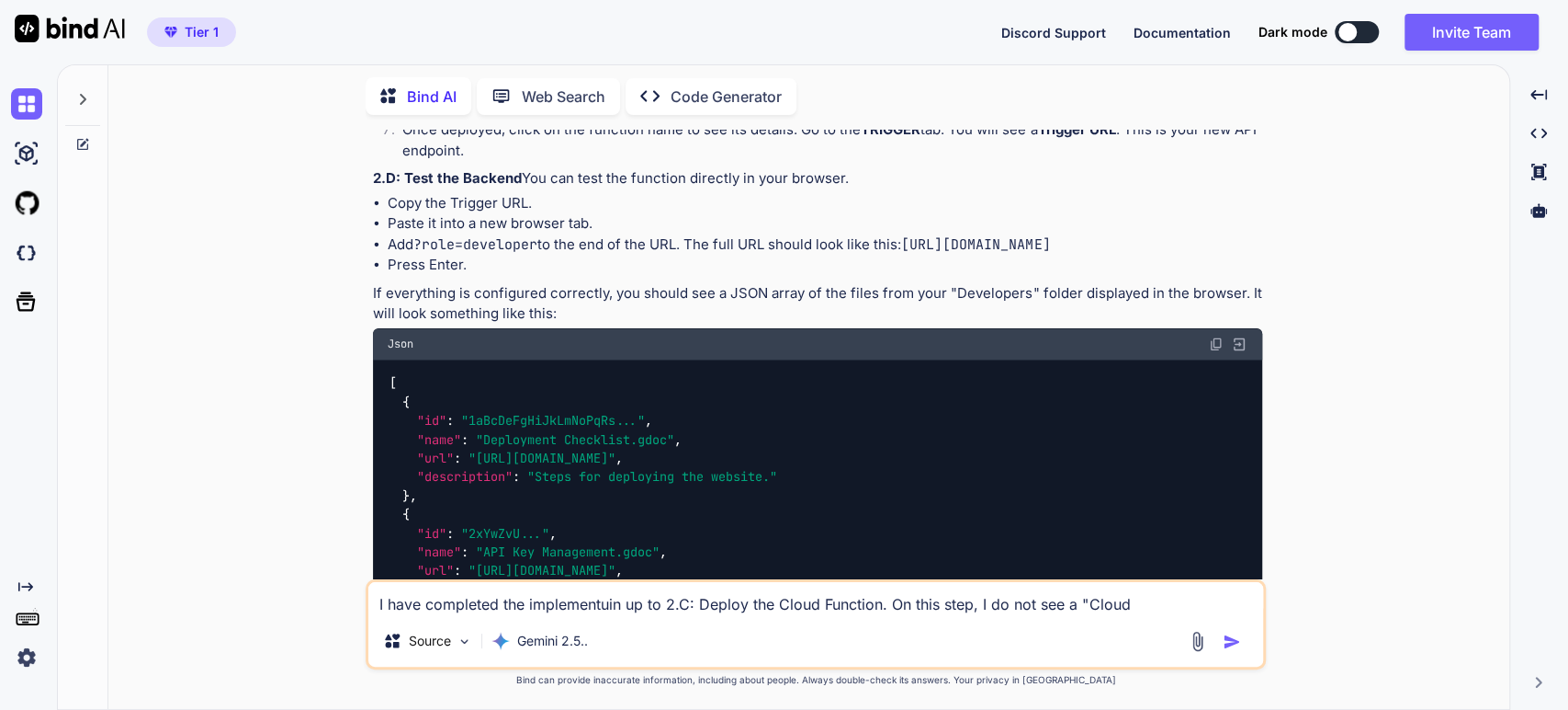
type textarea "x"
type textarea "I have completed the implementuin up to 2.C: Deploy the Cloud Function. On this…"
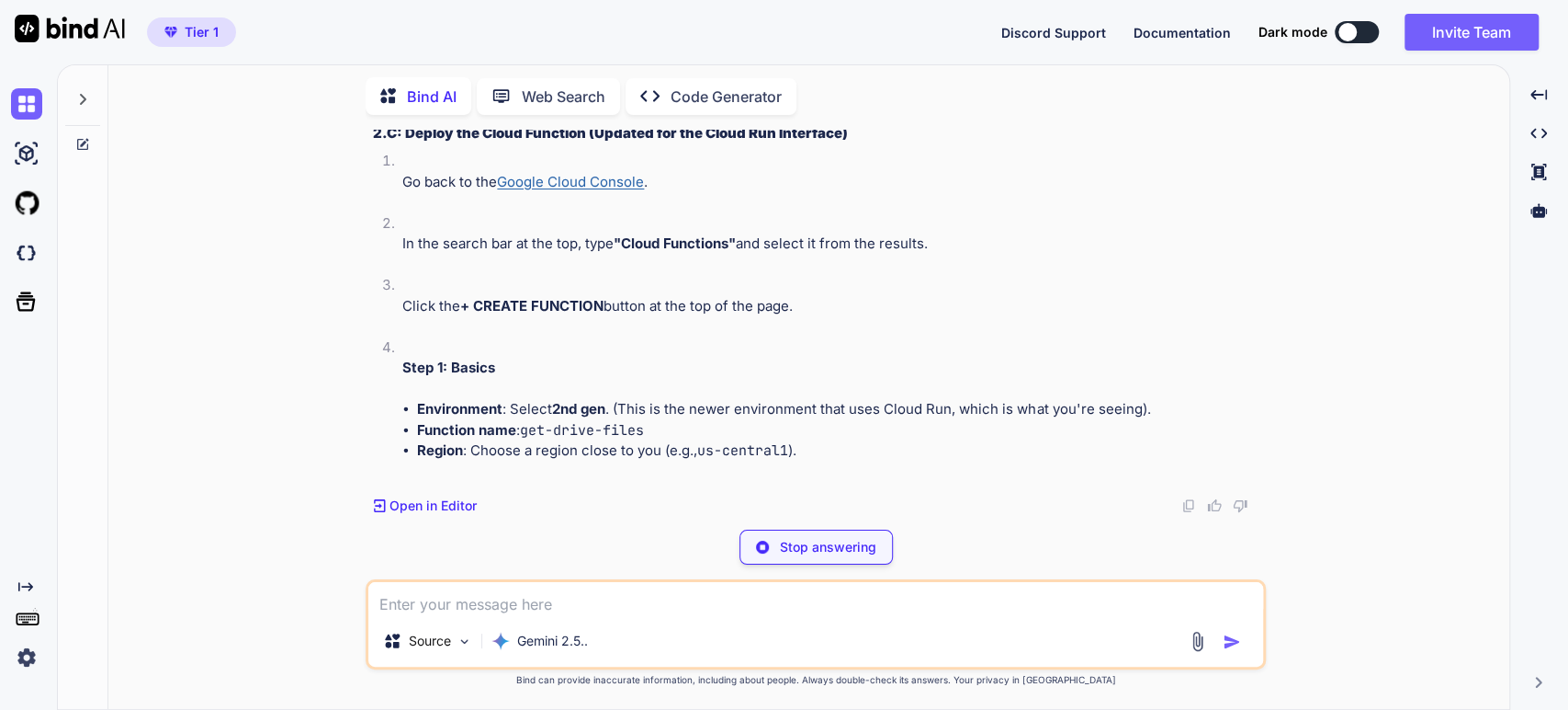
scroll to position [8025, 0]
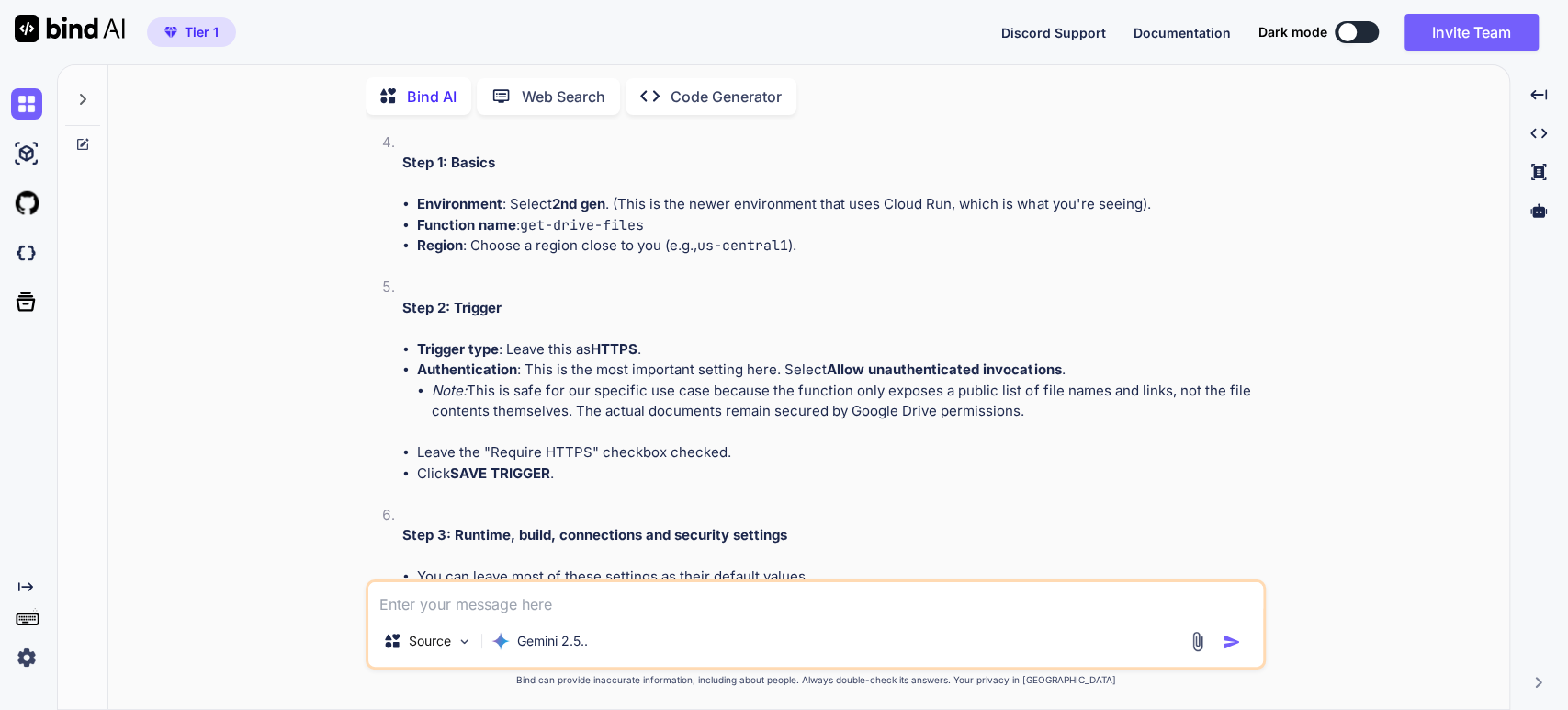
click at [893, 524] on div "Of course. You are absolutely correct. My apologies for that outdated informati…" at bounding box center [818, 544] width 890 height 1582
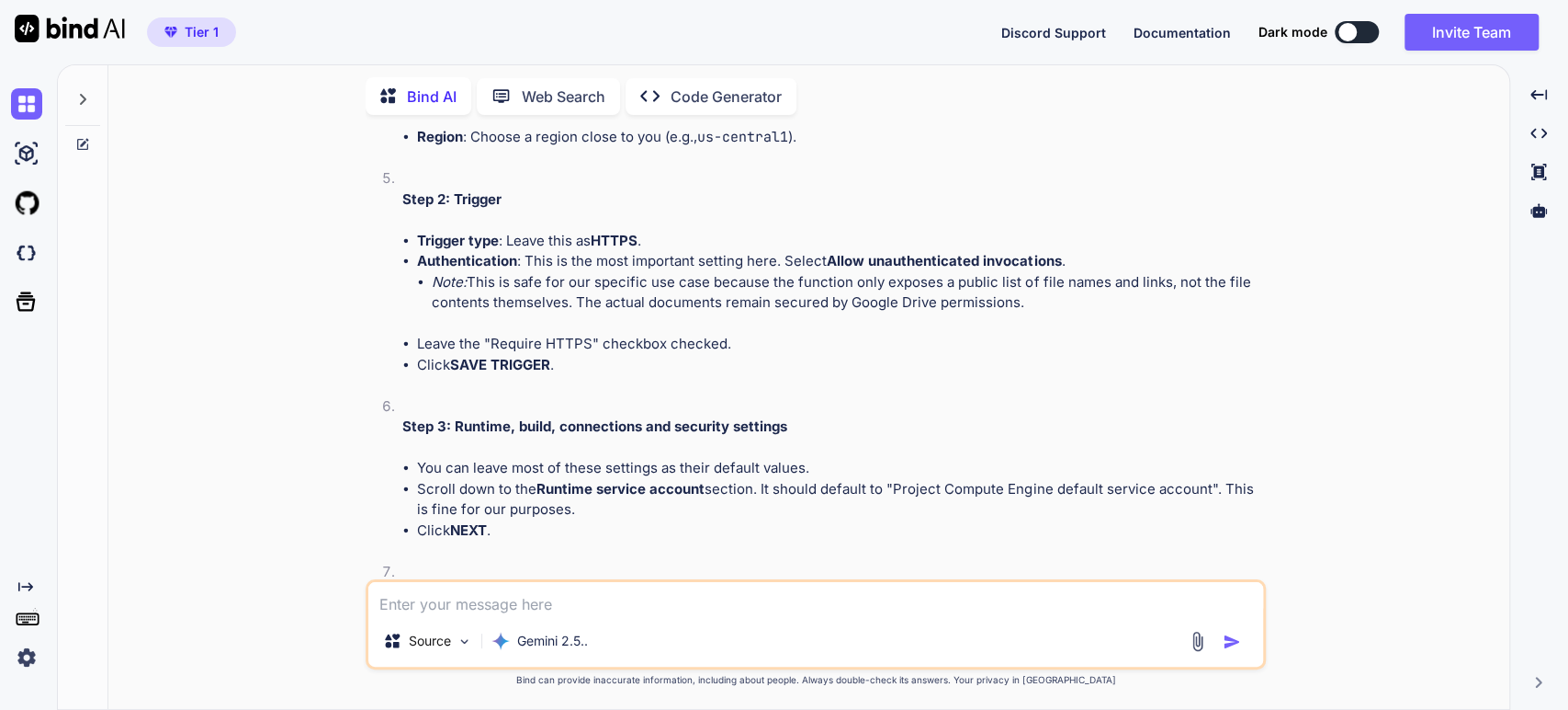
scroll to position [8229, 0]
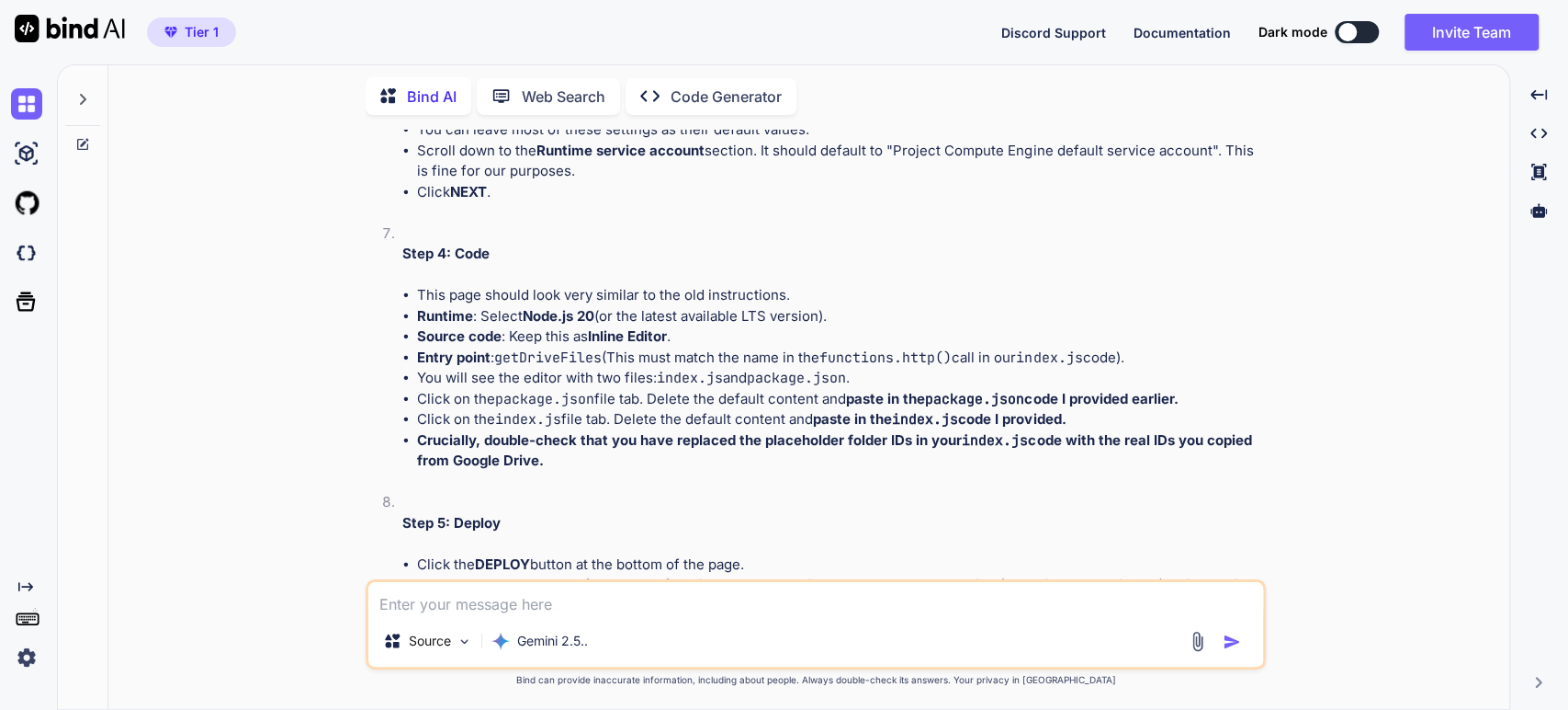
scroll to position [8434, 0]
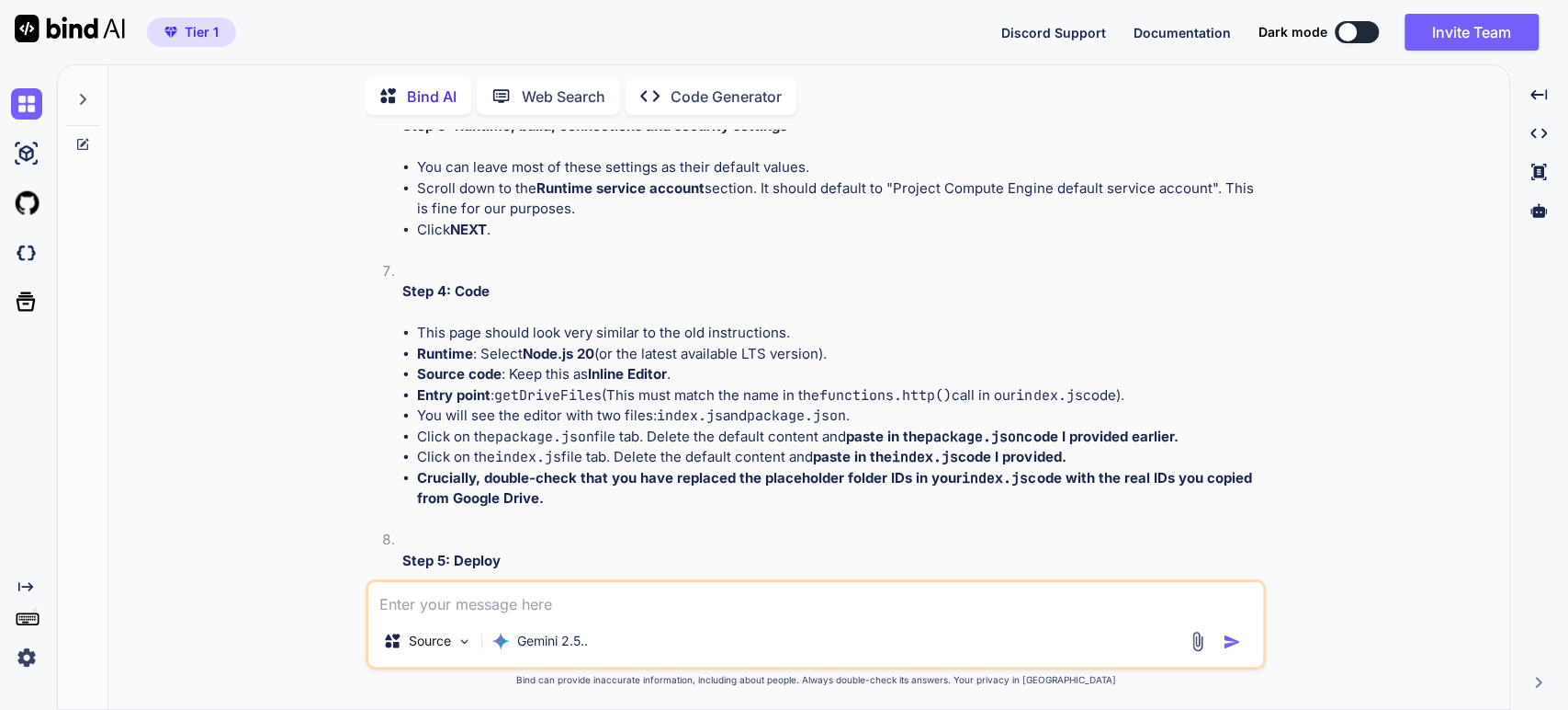
click at [506, 601] on textarea at bounding box center [816, 598] width 894 height 33
drag, startPoint x: 118, startPoint y: 74, endPoint x: 960, endPoint y: 421, distance: 910.7
drag, startPoint x: 433, startPoint y: 604, endPoint x: 245, endPoint y: 602, distance: 188.0
click at [245, 602] on div "You Bind AI Of course. This is an excellent and well-defined project. Your prop…" at bounding box center [816, 419] width 1386 height 579
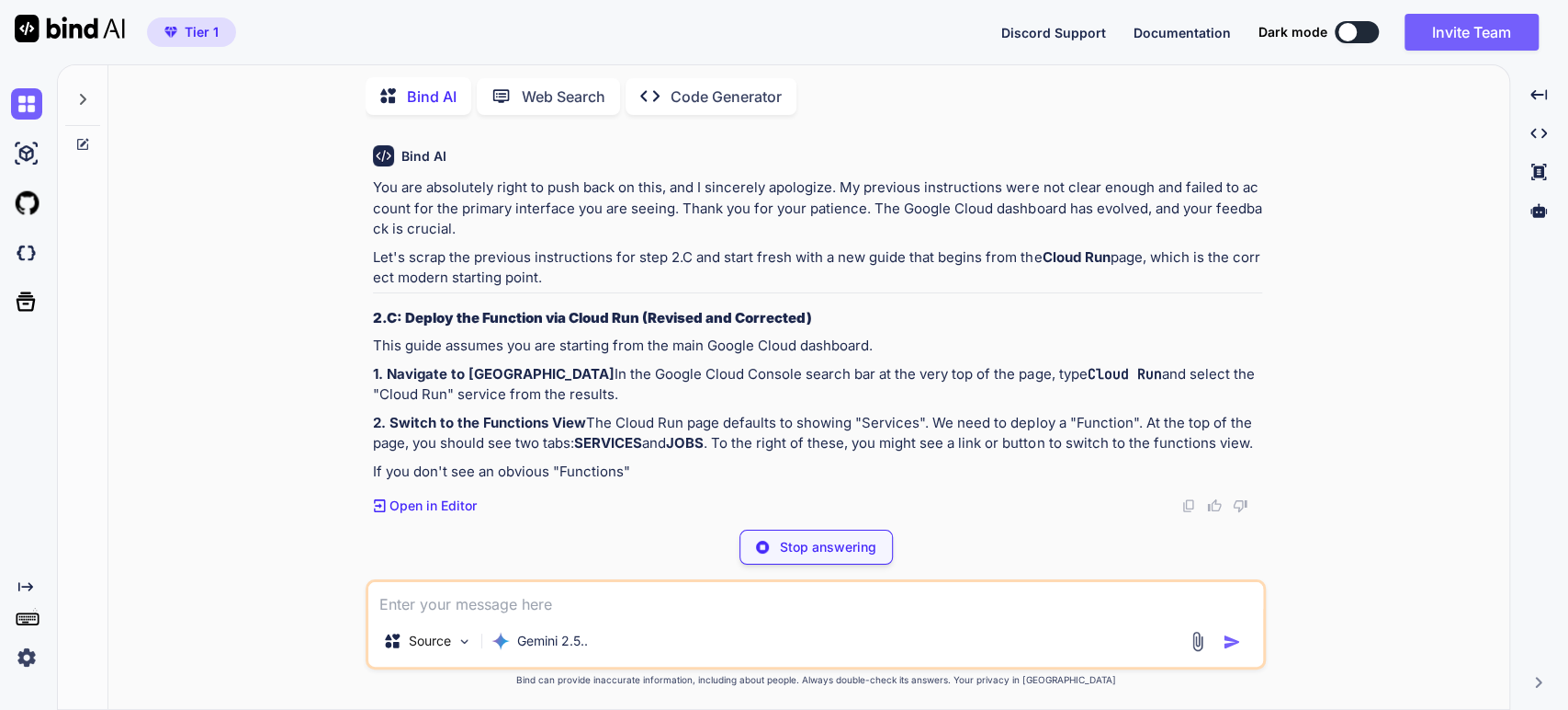
scroll to position [9794, 0]
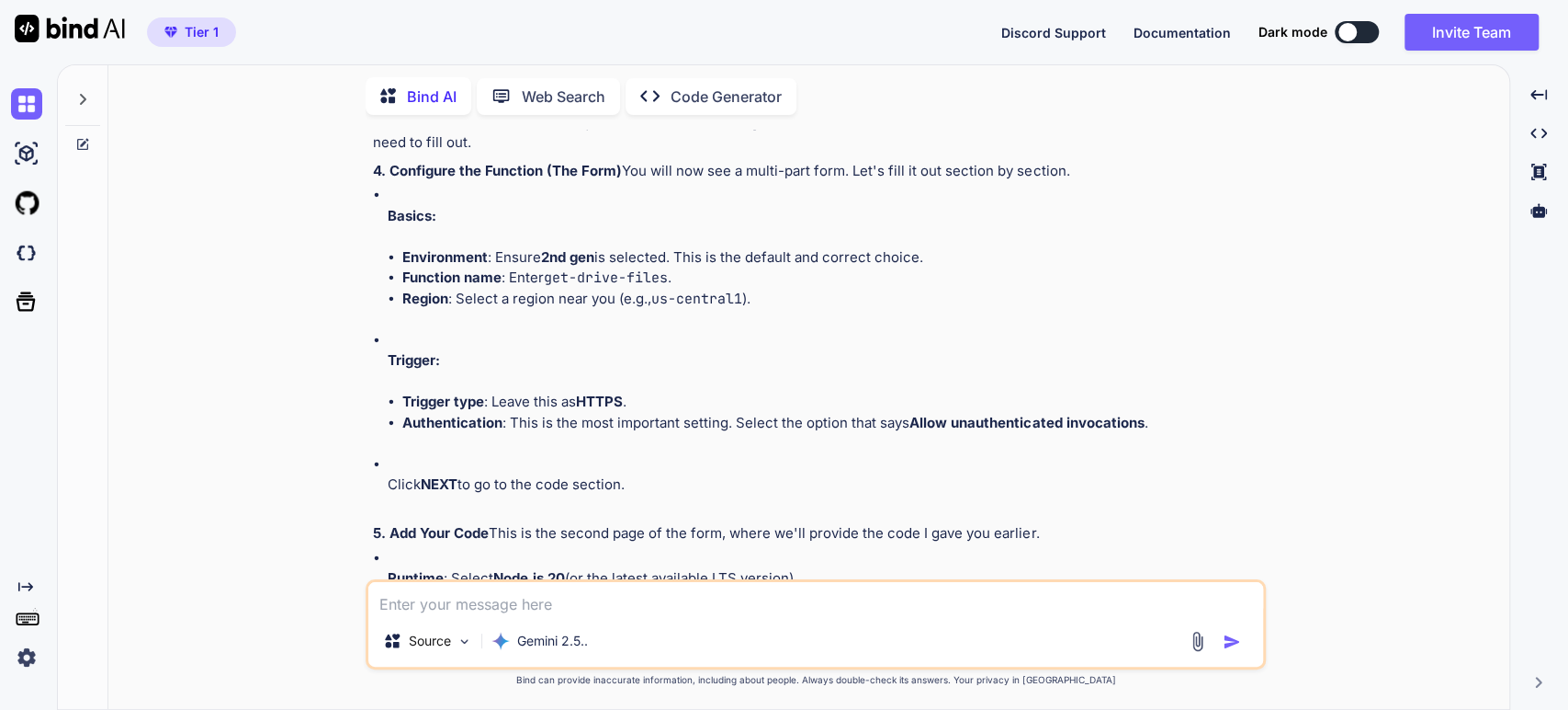
drag, startPoint x: 1102, startPoint y: 373, endPoint x: 892, endPoint y: 497, distance: 243.9
click at [892, 497] on div "Bind AI You are absolutely right to push back on this, and I sincerely apologiz…" at bounding box center [818, 458] width 890 height 1549
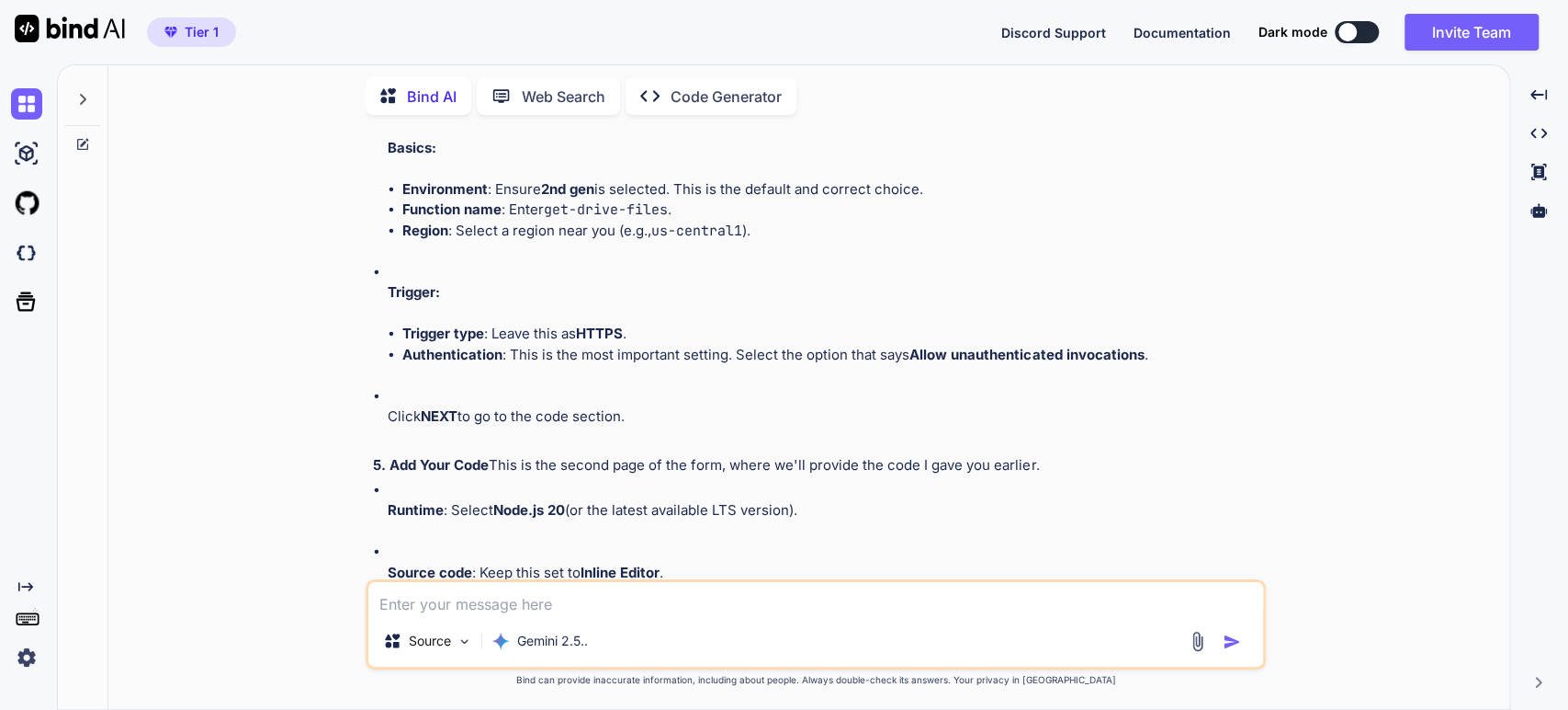
scroll to position [9896, 0]
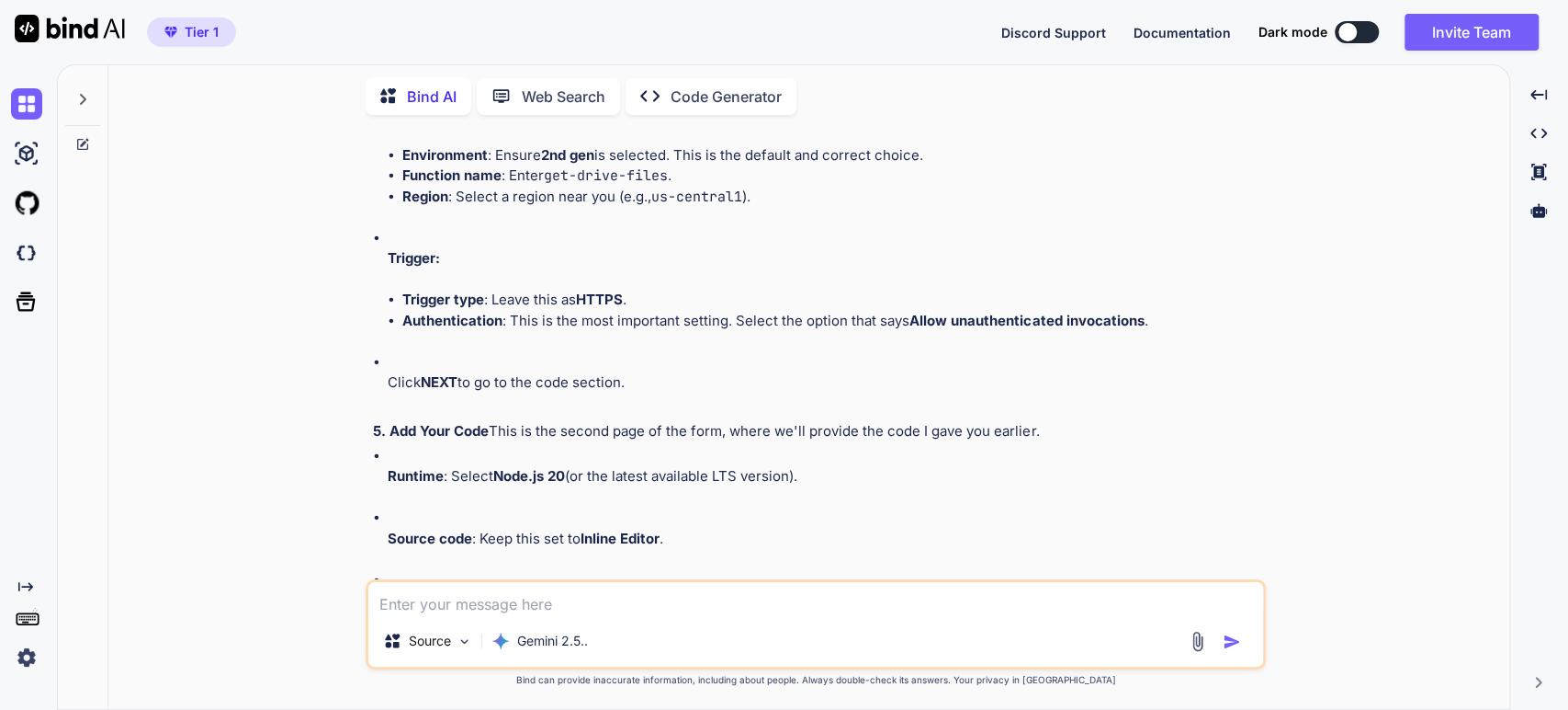
click at [555, 460] on div "You are absolutely right to push back on this, and I sincerely apologize. My pr…" at bounding box center [818, 362] width 890 height 1469
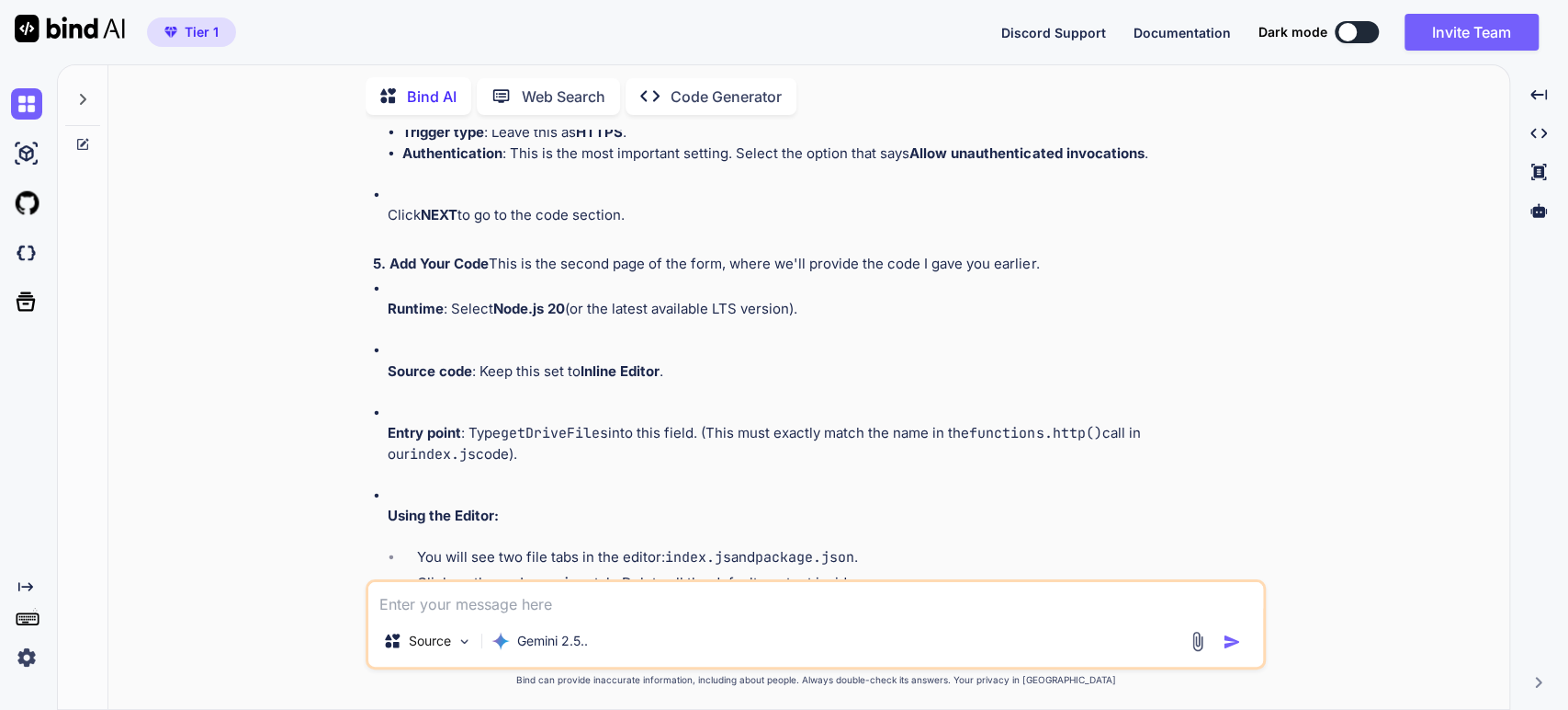
scroll to position [10100, 0]
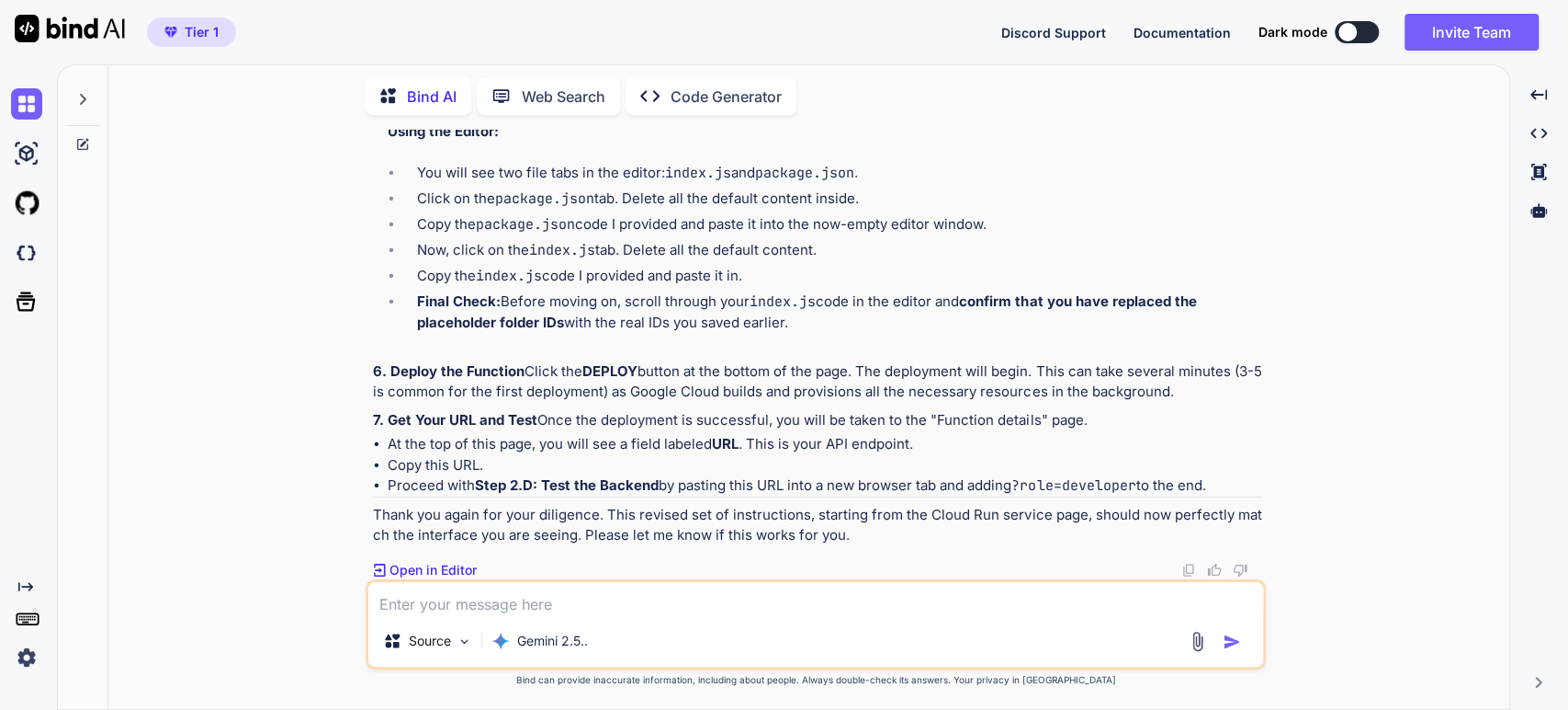
scroll to position [10509, 0]
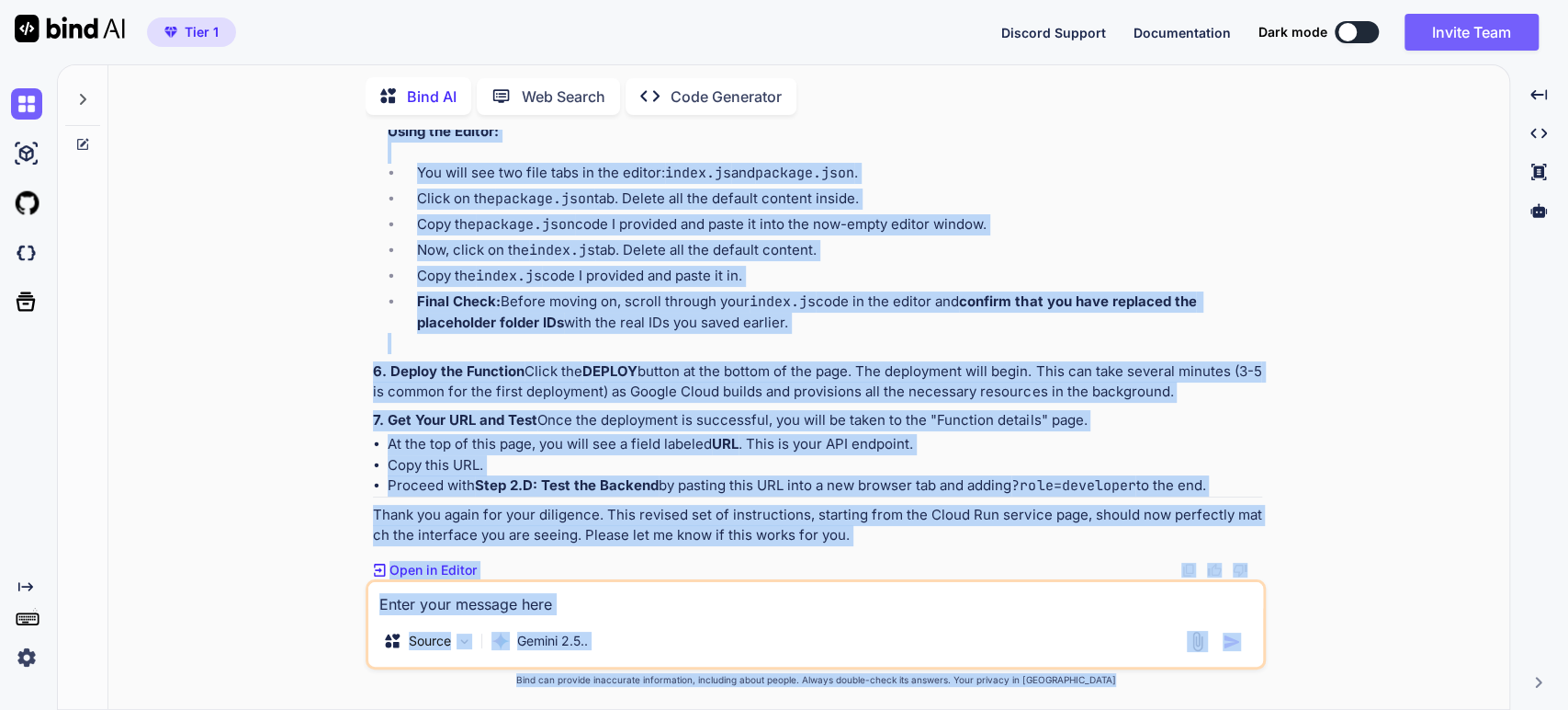
click at [1566, 709] on html "Tier 1 Discord Support Documentation Dark mode Invite Team Created with Pixso. …" at bounding box center [784, 355] width 1568 height 710
